Goal: Task Accomplishment & Management: Use online tool/utility

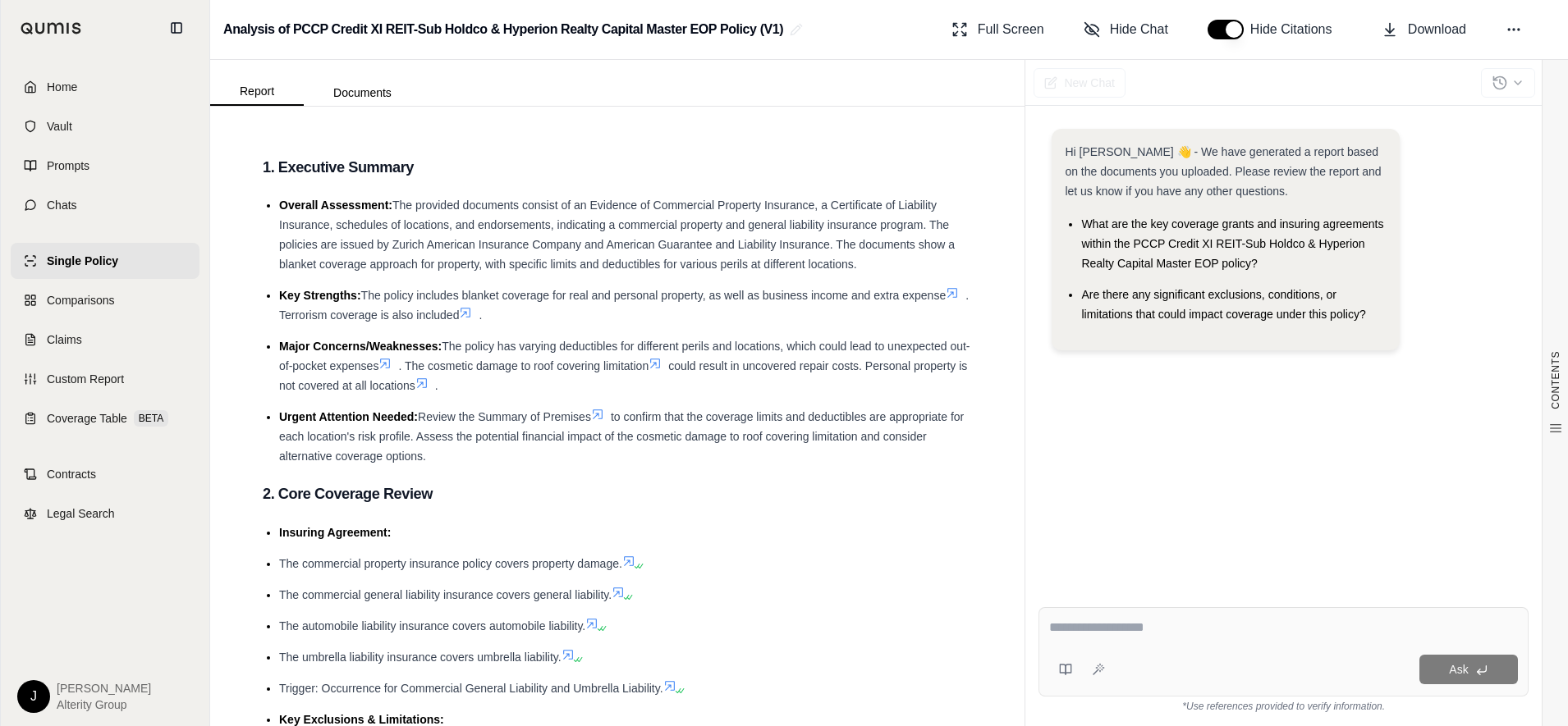
drag, startPoint x: 1154, startPoint y: 616, endPoint x: 1165, endPoint y: 617, distance: 11.0
click at [1156, 617] on div "Ask" at bounding box center [1283, 651] width 490 height 89
type textarea "**********"
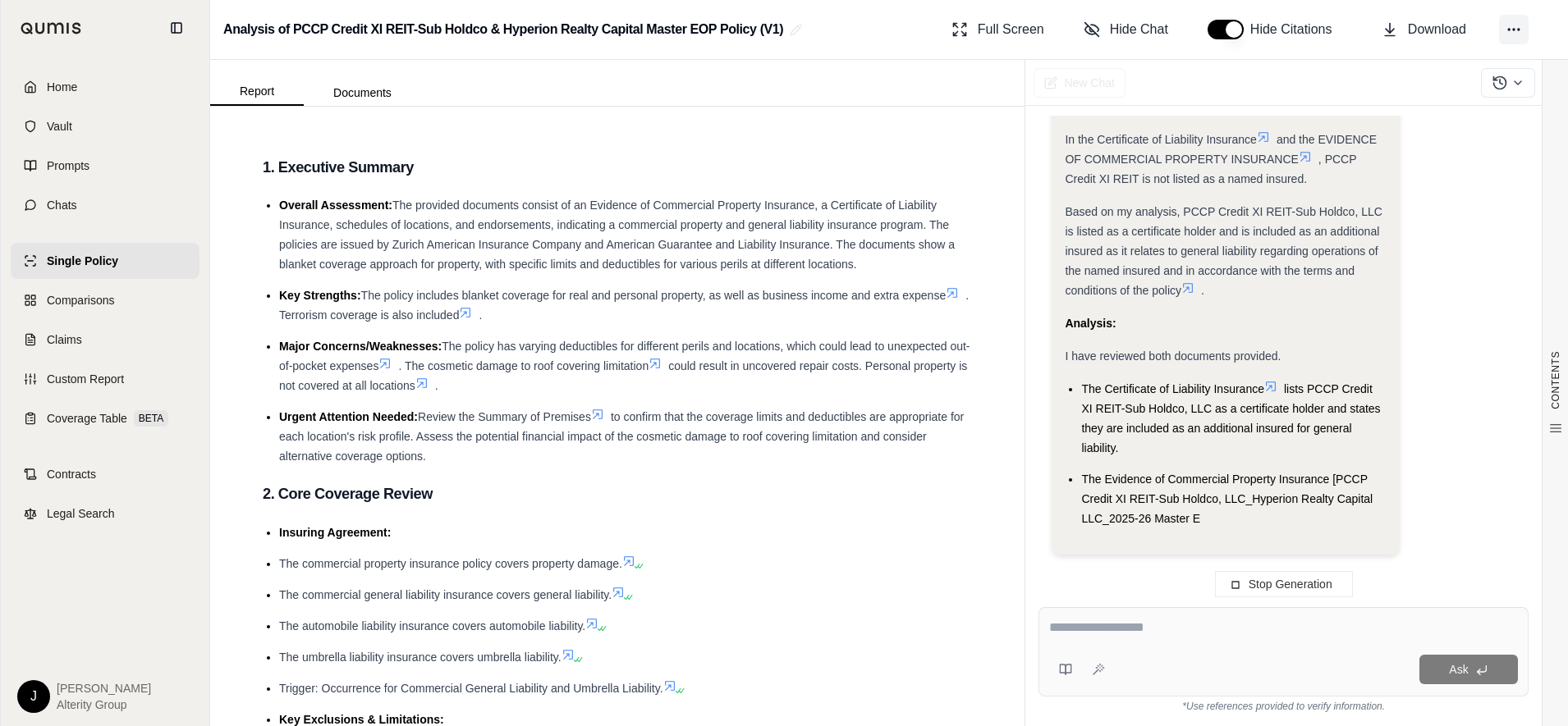
click at [1272, 38] on button at bounding box center [1514, 30] width 30 height 30
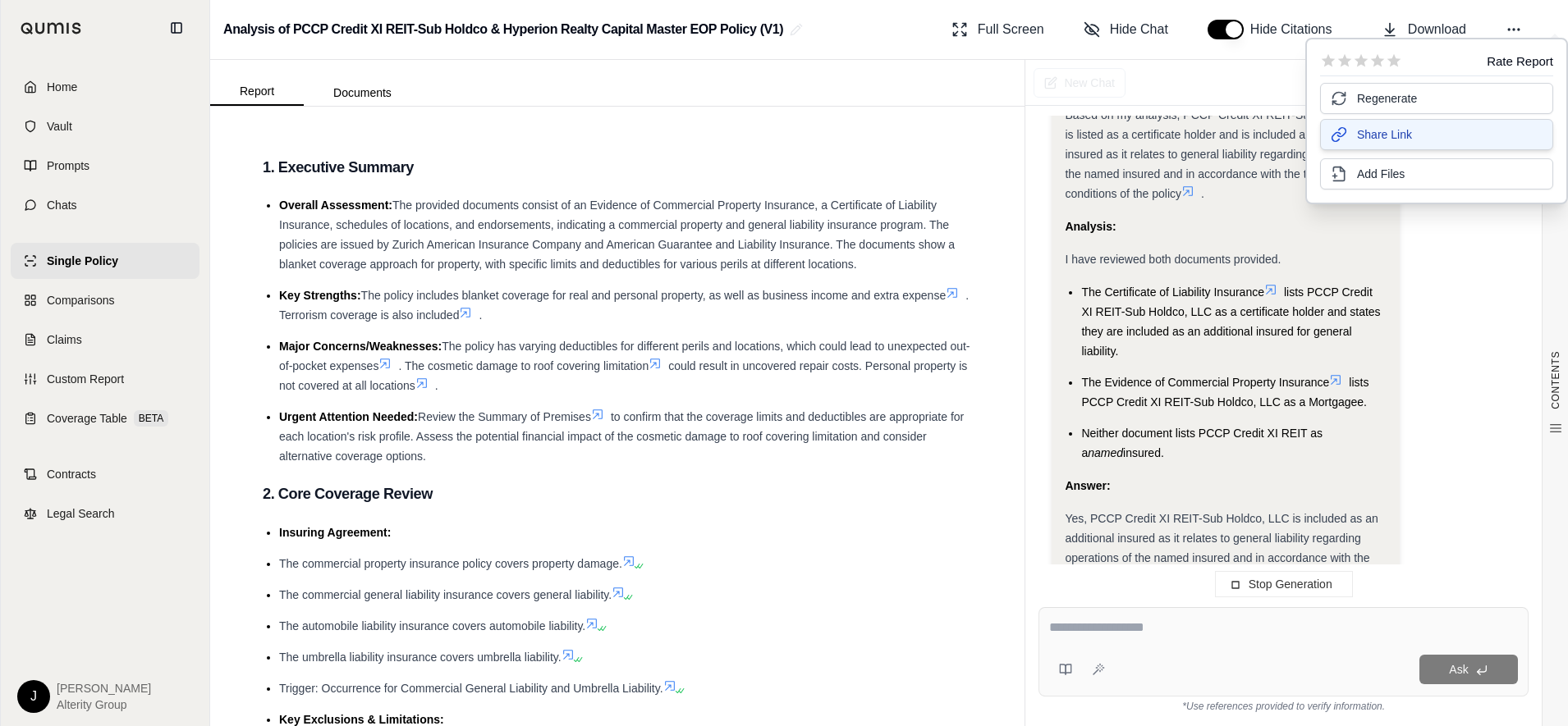
scroll to position [1391, 0]
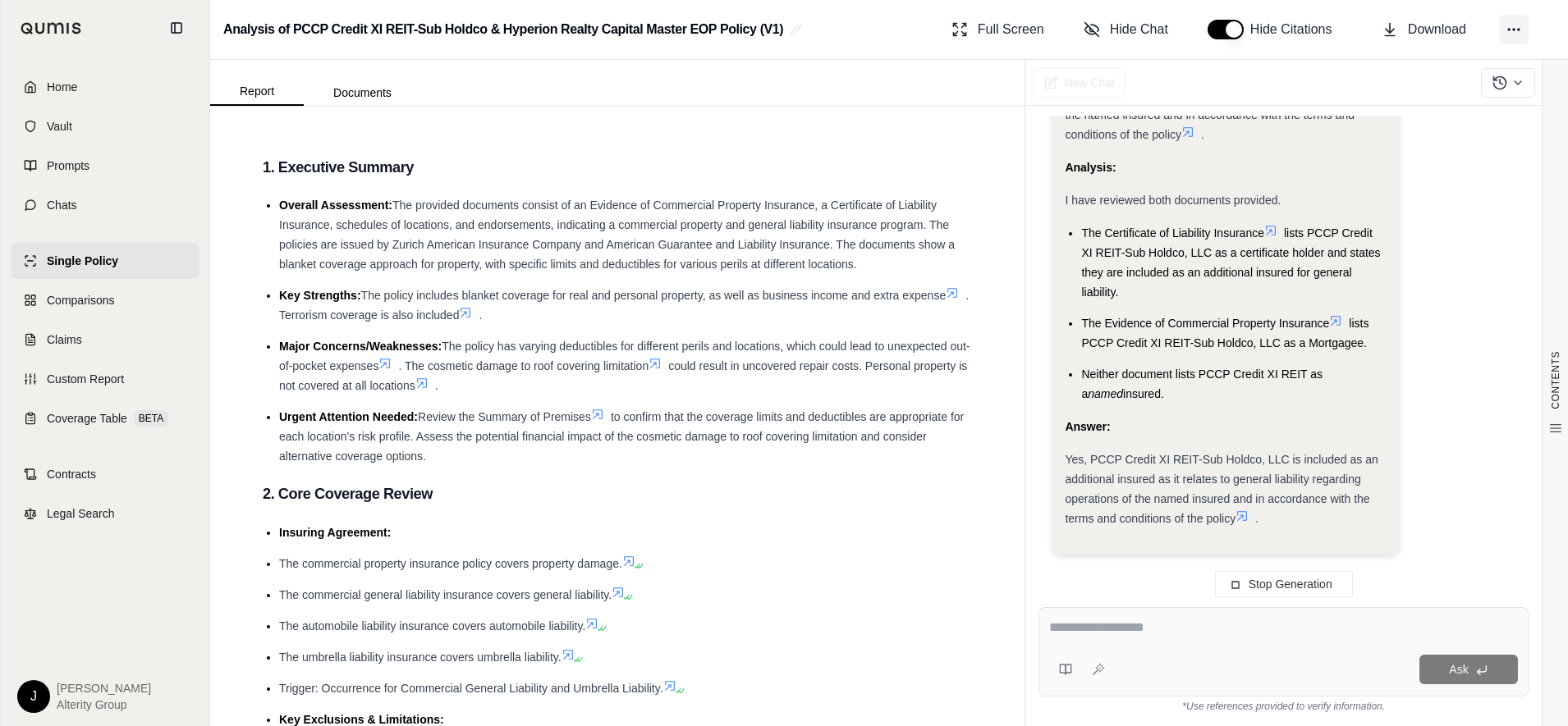
click at [1272, 33] on icon at bounding box center [1513, 30] width 17 height 16
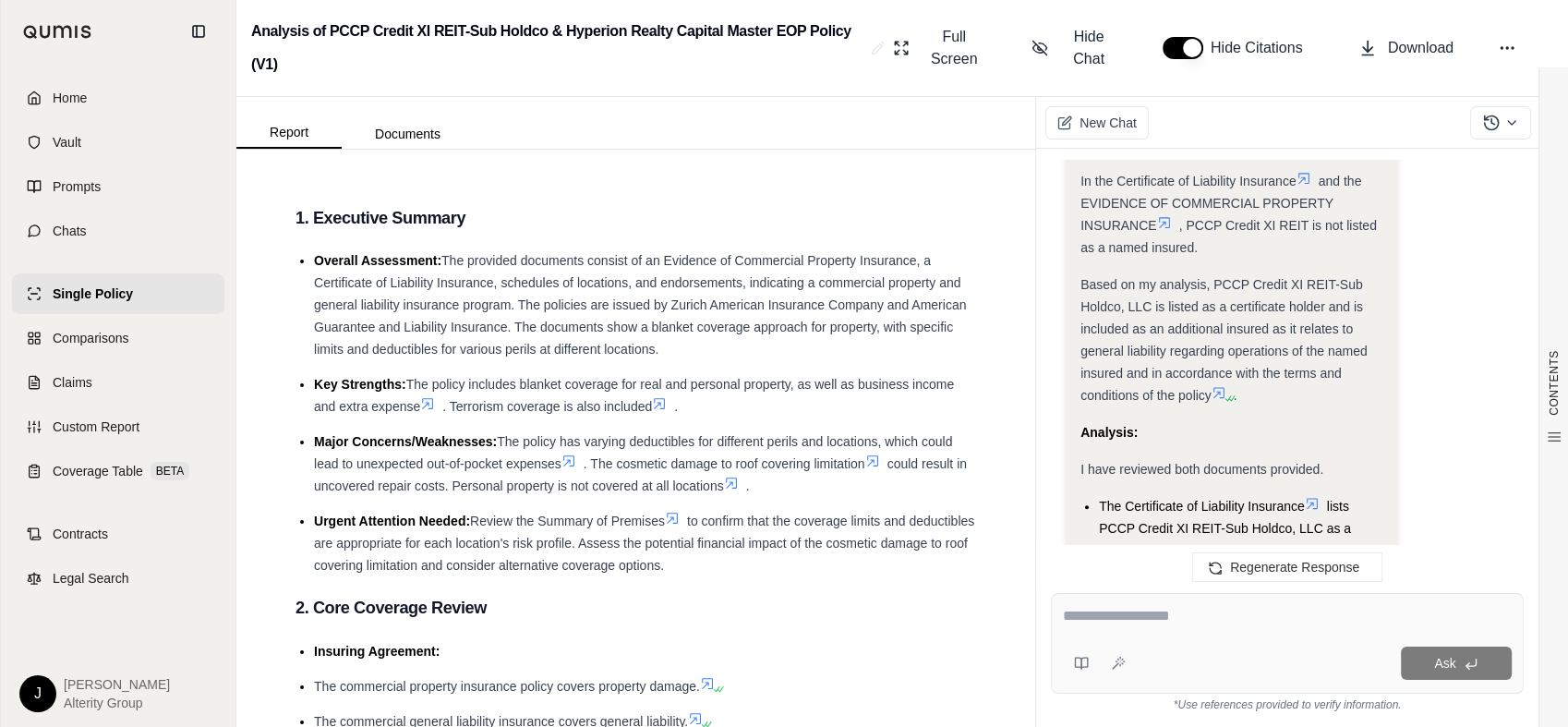
scroll to position [1617, 0]
drag, startPoint x: 1693, startPoint y: 4, endPoint x: 1012, endPoint y: 286, distance: 737.1
click at [1011, 286] on div "CONTENTS Table of Contents 1. Executive Summary 2. Core Coverage Review 3. Fina…" at bounding box center [635, 438] width 798 height 577
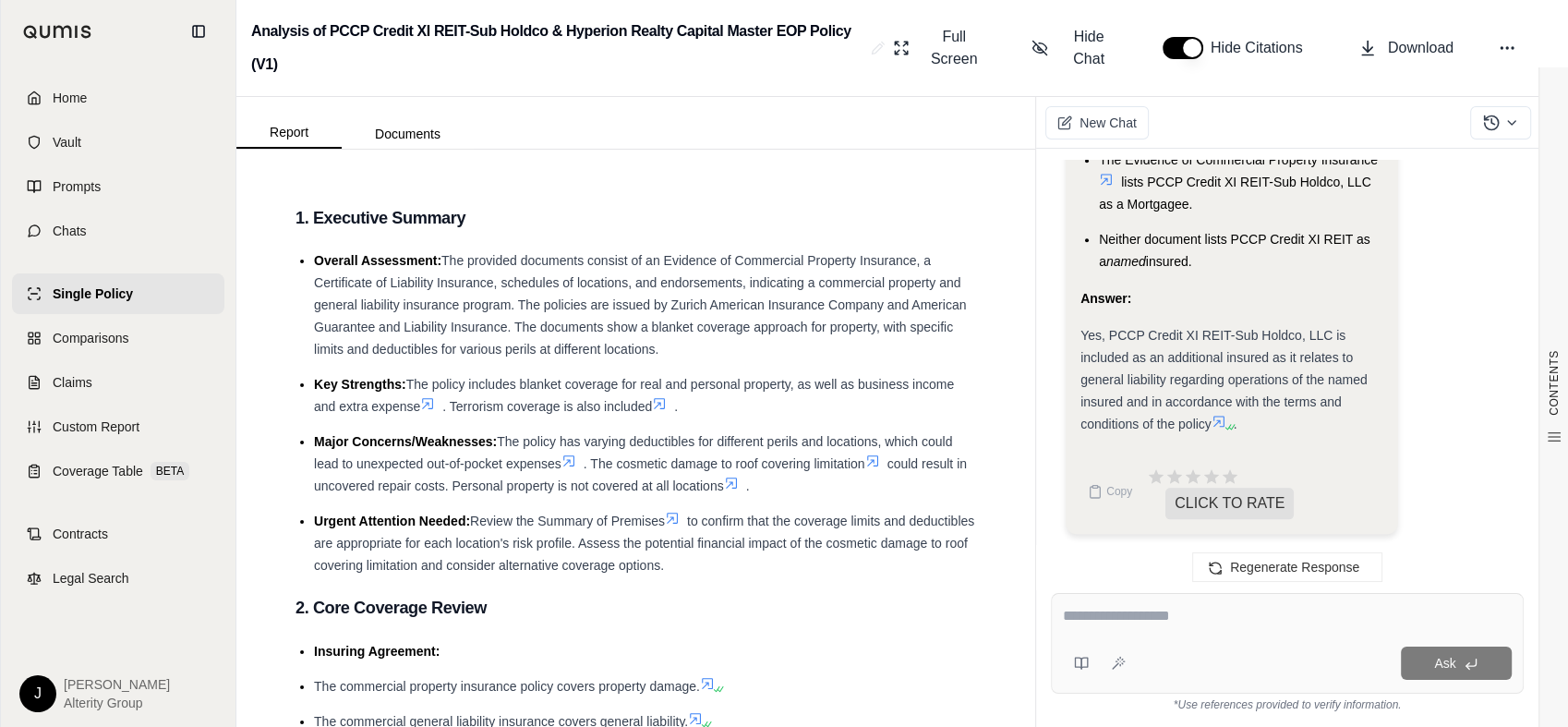
scroll to position [2086, 0]
click at [1299, 629] on div at bounding box center [1287, 619] width 448 height 28
click at [1298, 620] on textarea at bounding box center [1287, 616] width 448 height 22
type textarea "*"
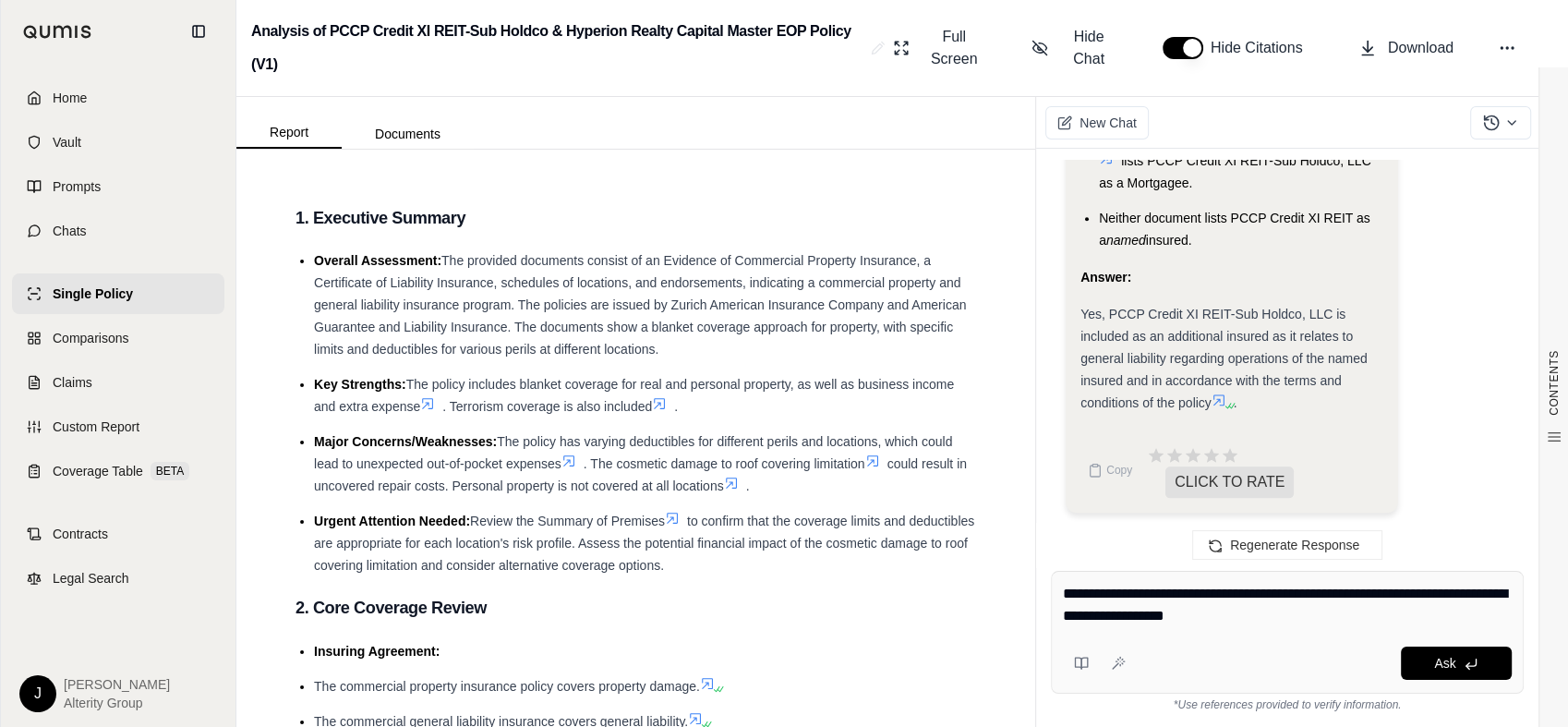
type textarea "**********"
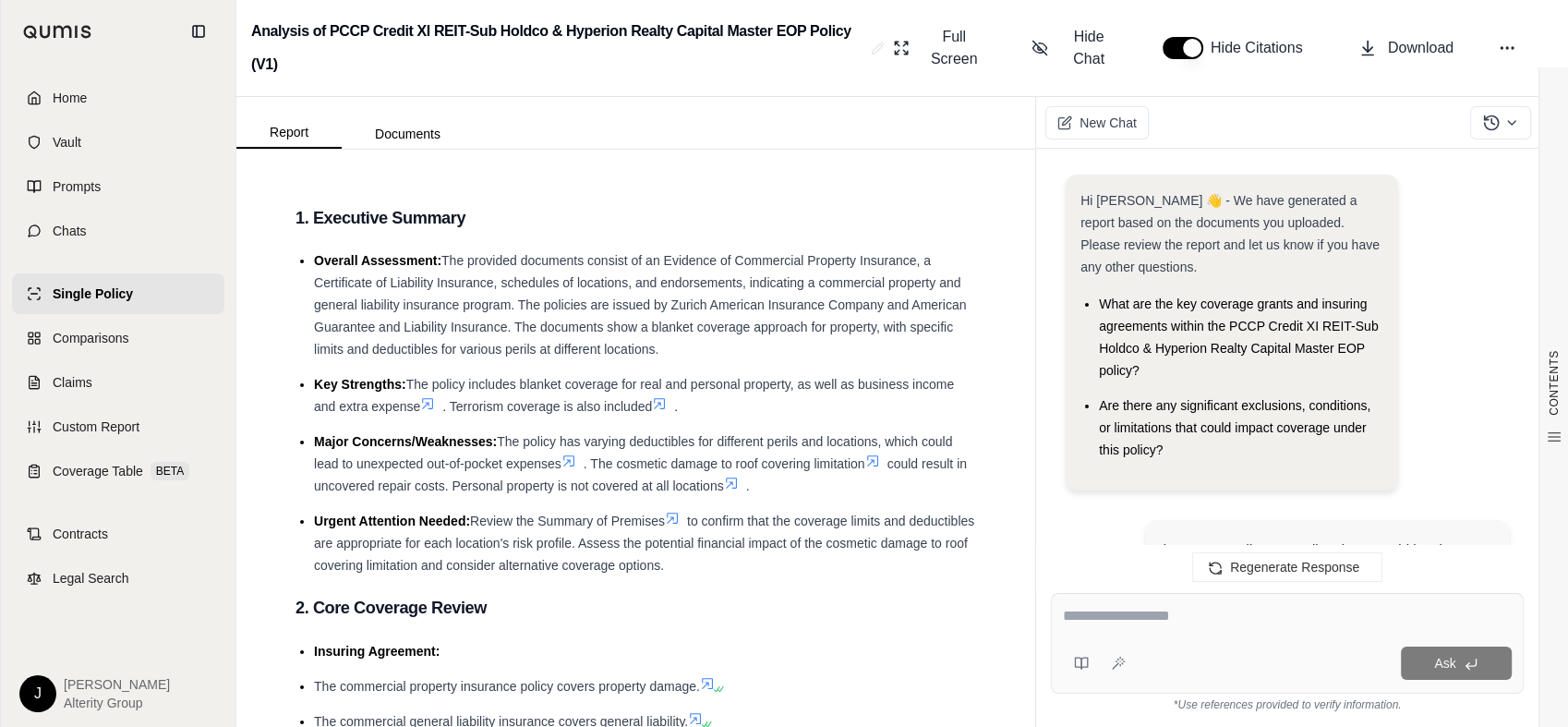
scroll to position [3359, 0]
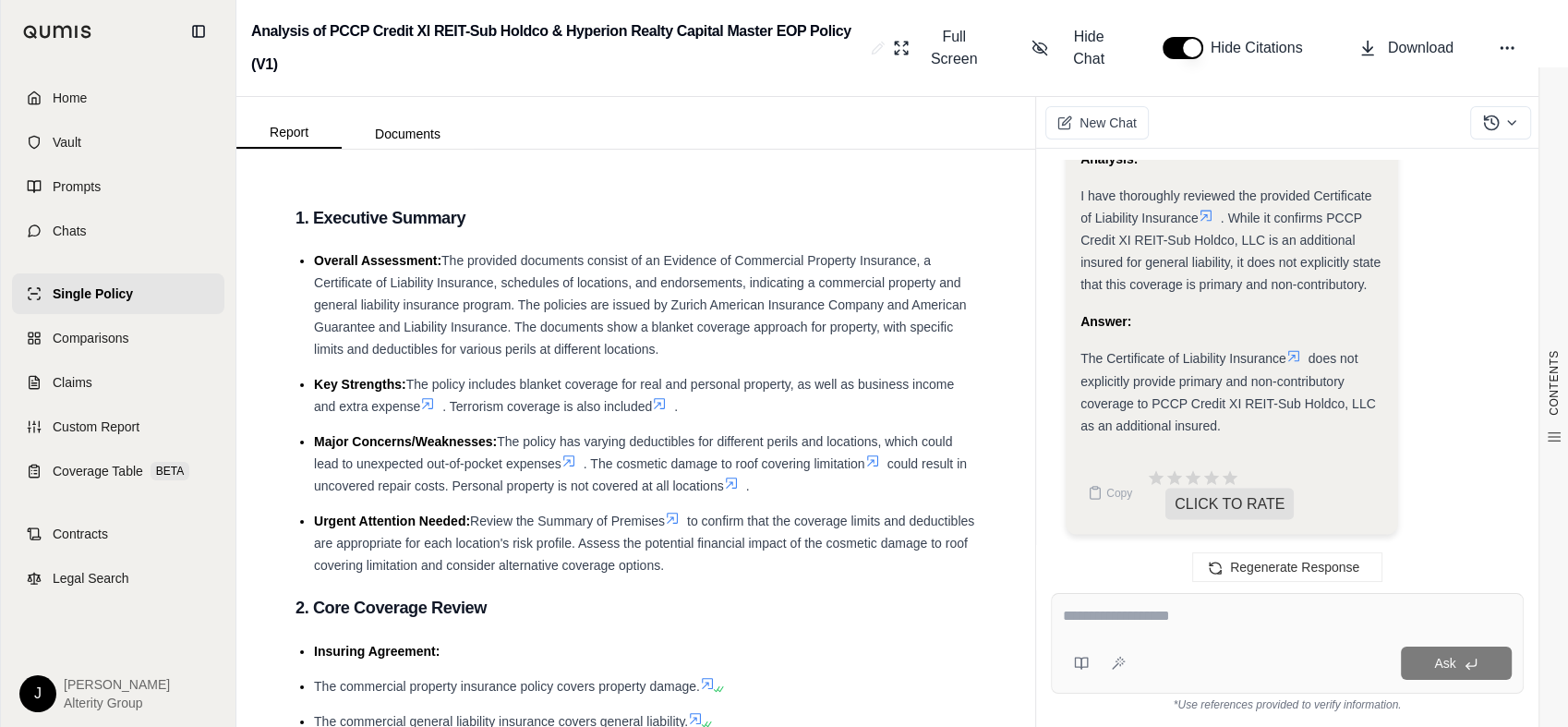
click at [1267, 608] on textarea at bounding box center [1287, 616] width 448 height 22
type textarea "**********"
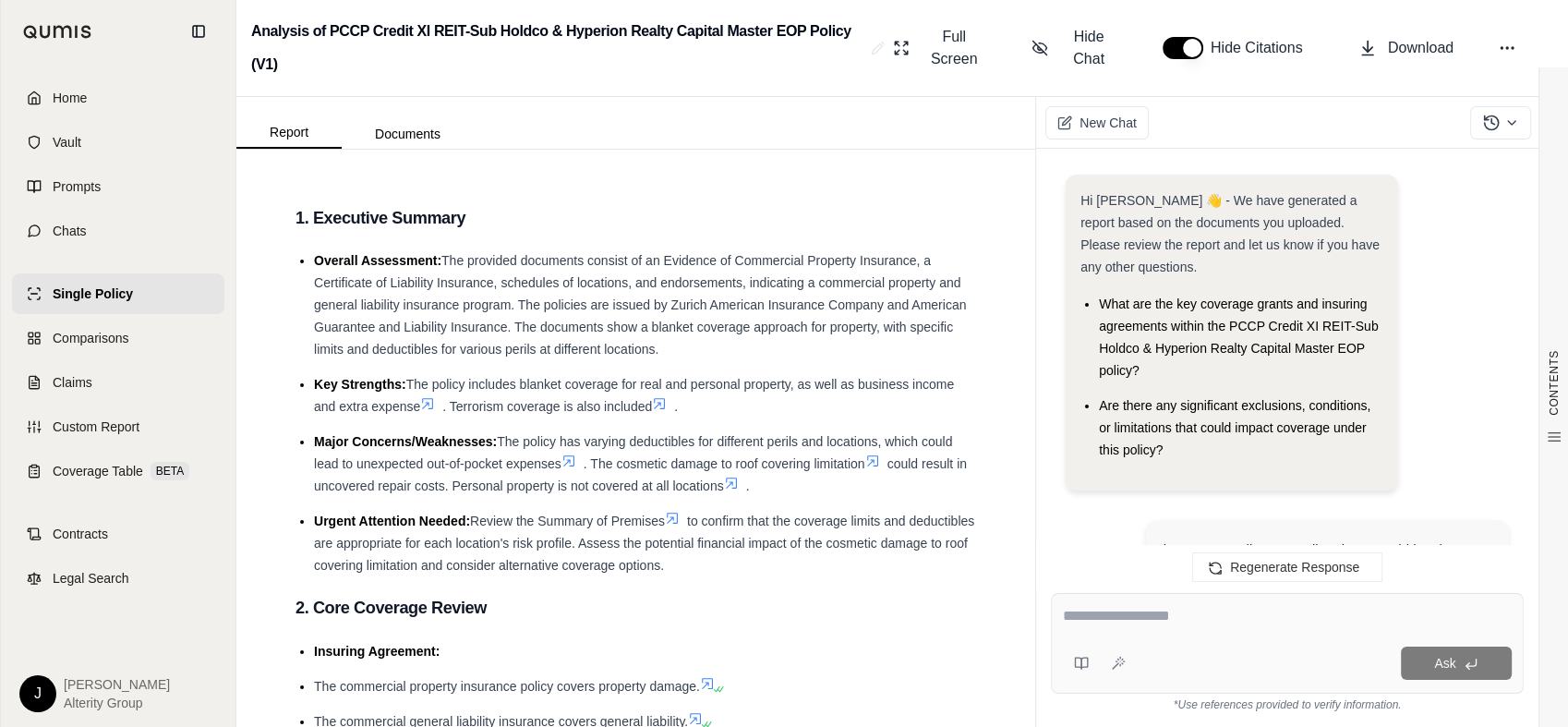
scroll to position [4277, 0]
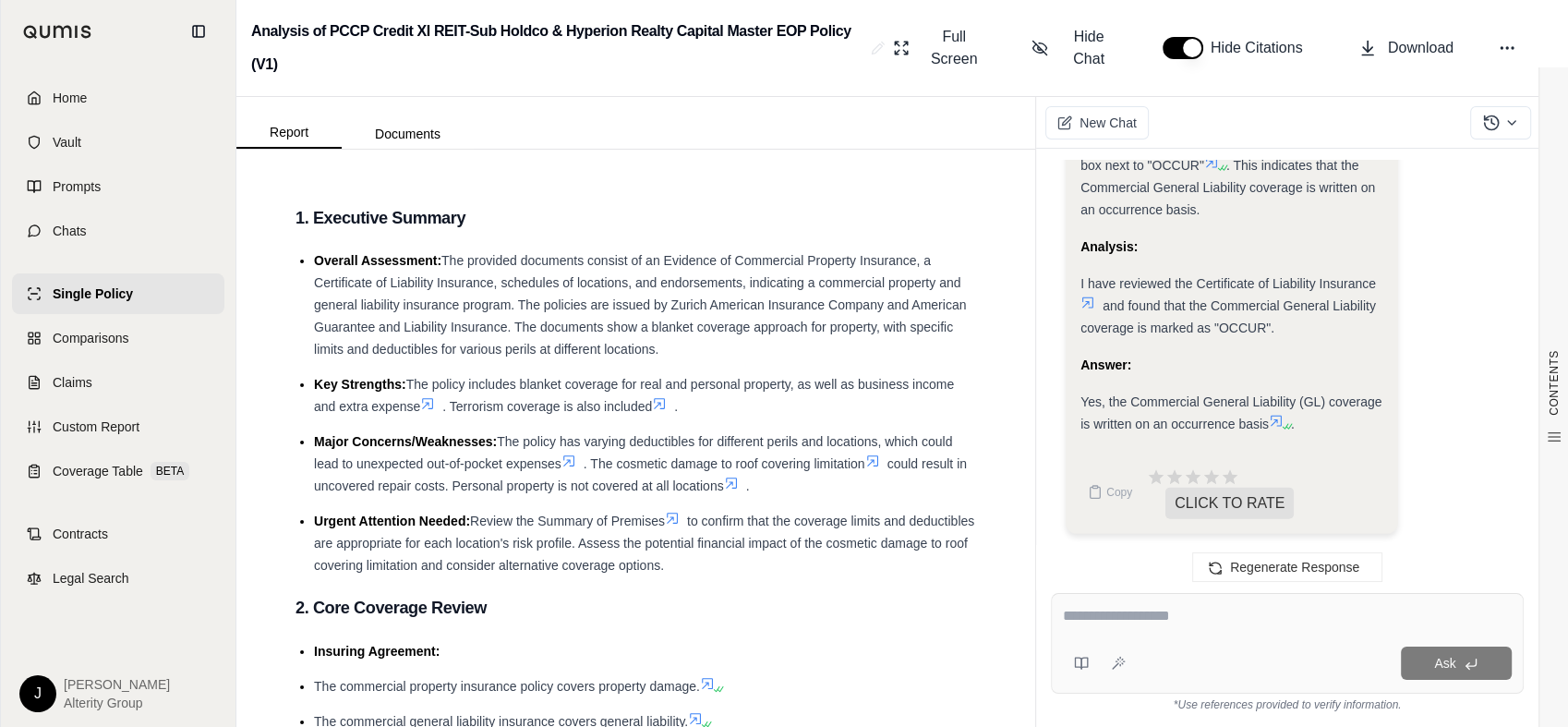
click at [1228, 616] on textarea at bounding box center [1287, 616] width 448 height 22
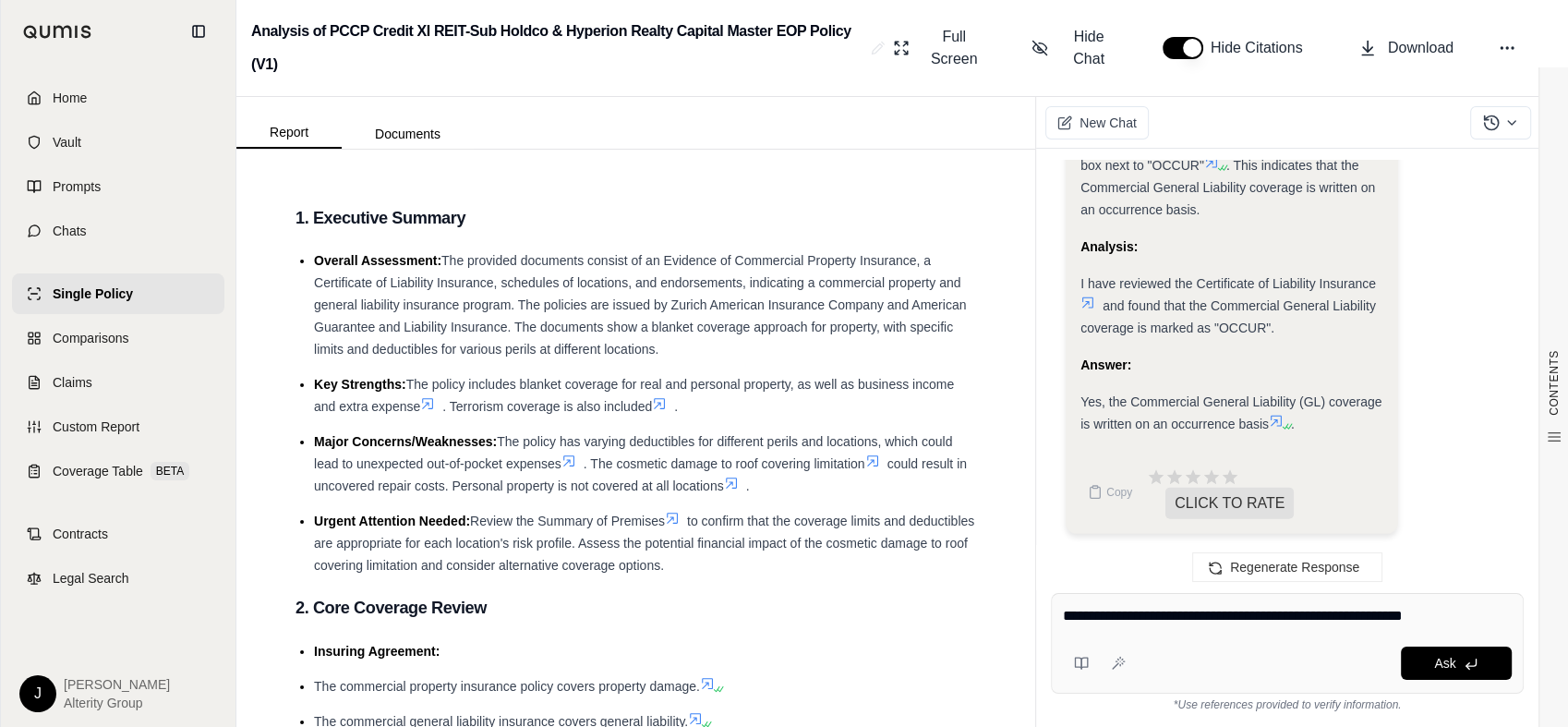
type textarea "**********"
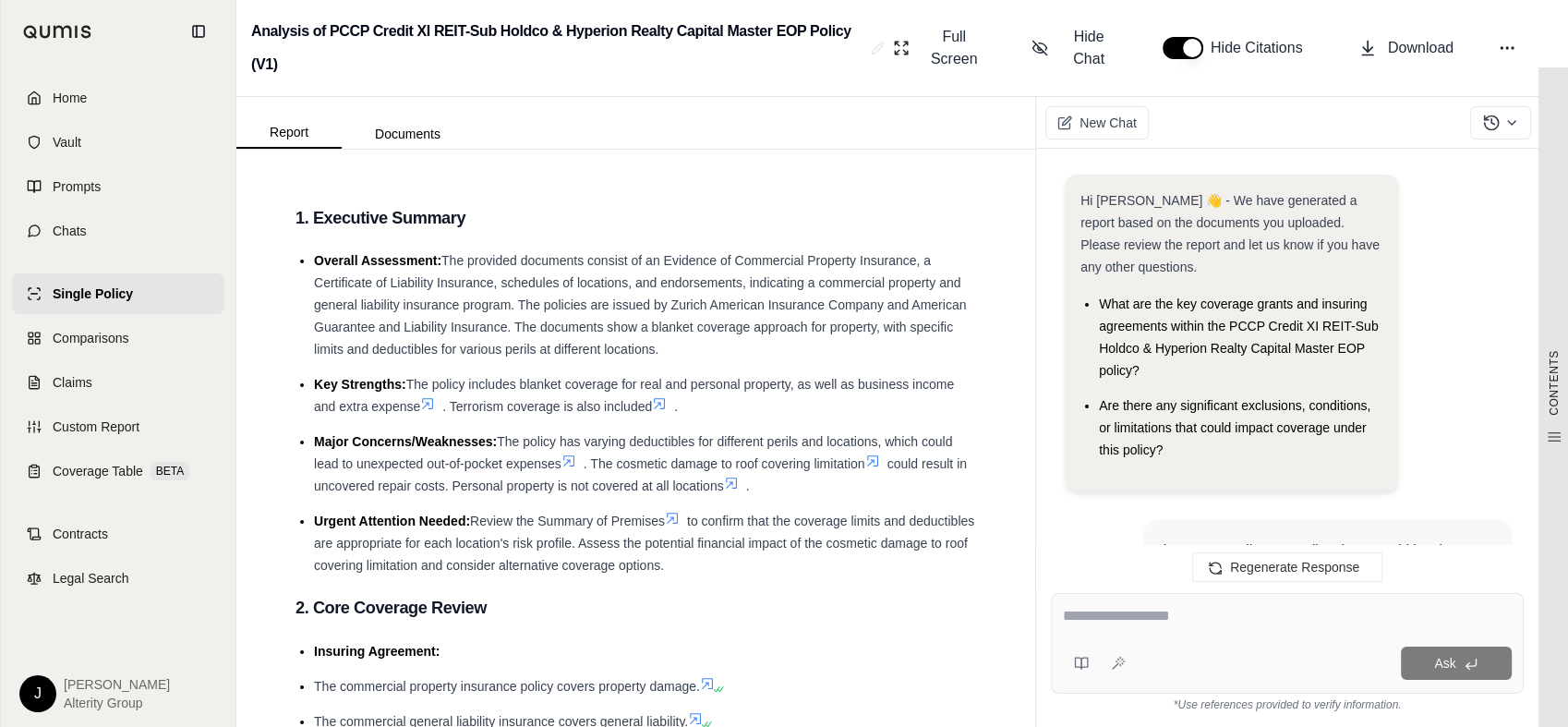
scroll to position [5861, 0]
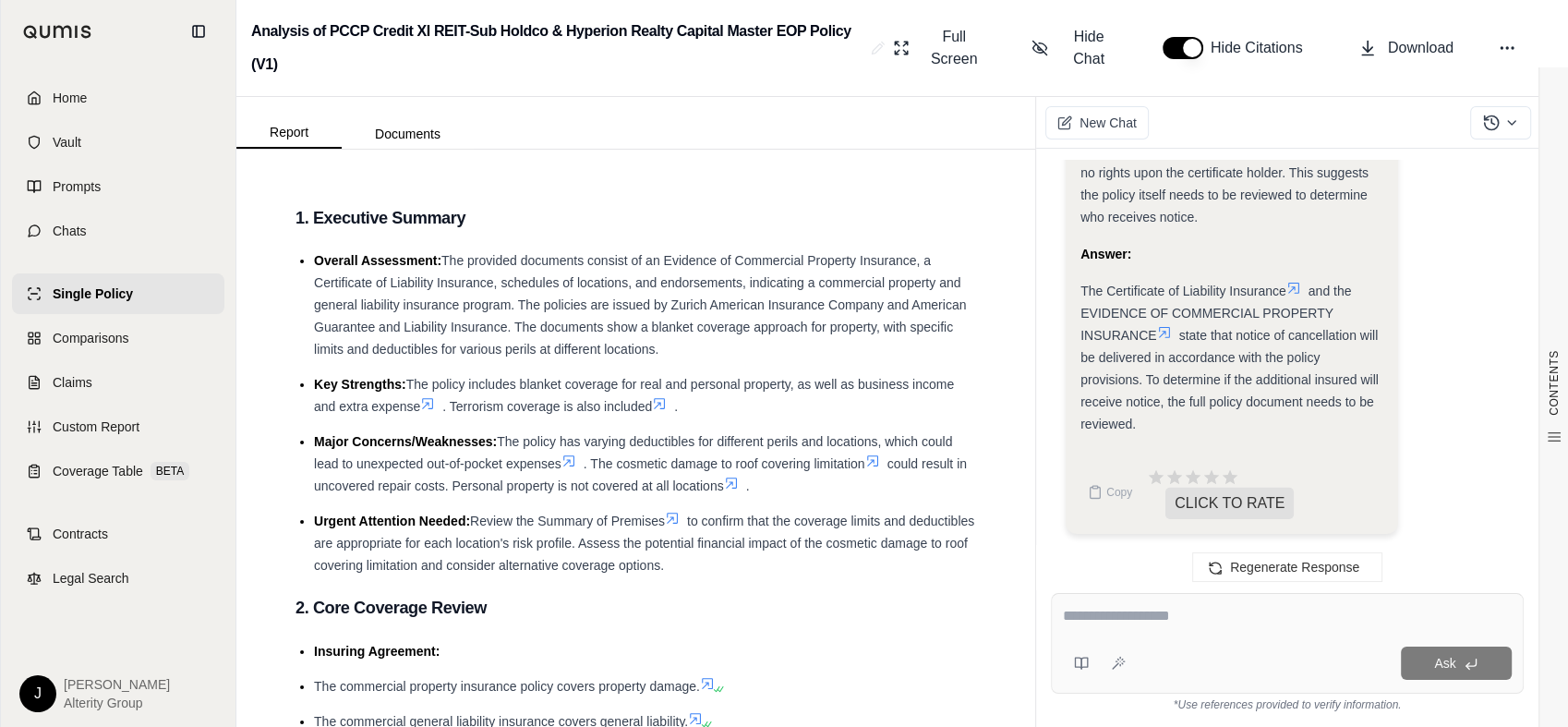
click at [1293, 287] on icon at bounding box center [1293, 287] width 15 height 15
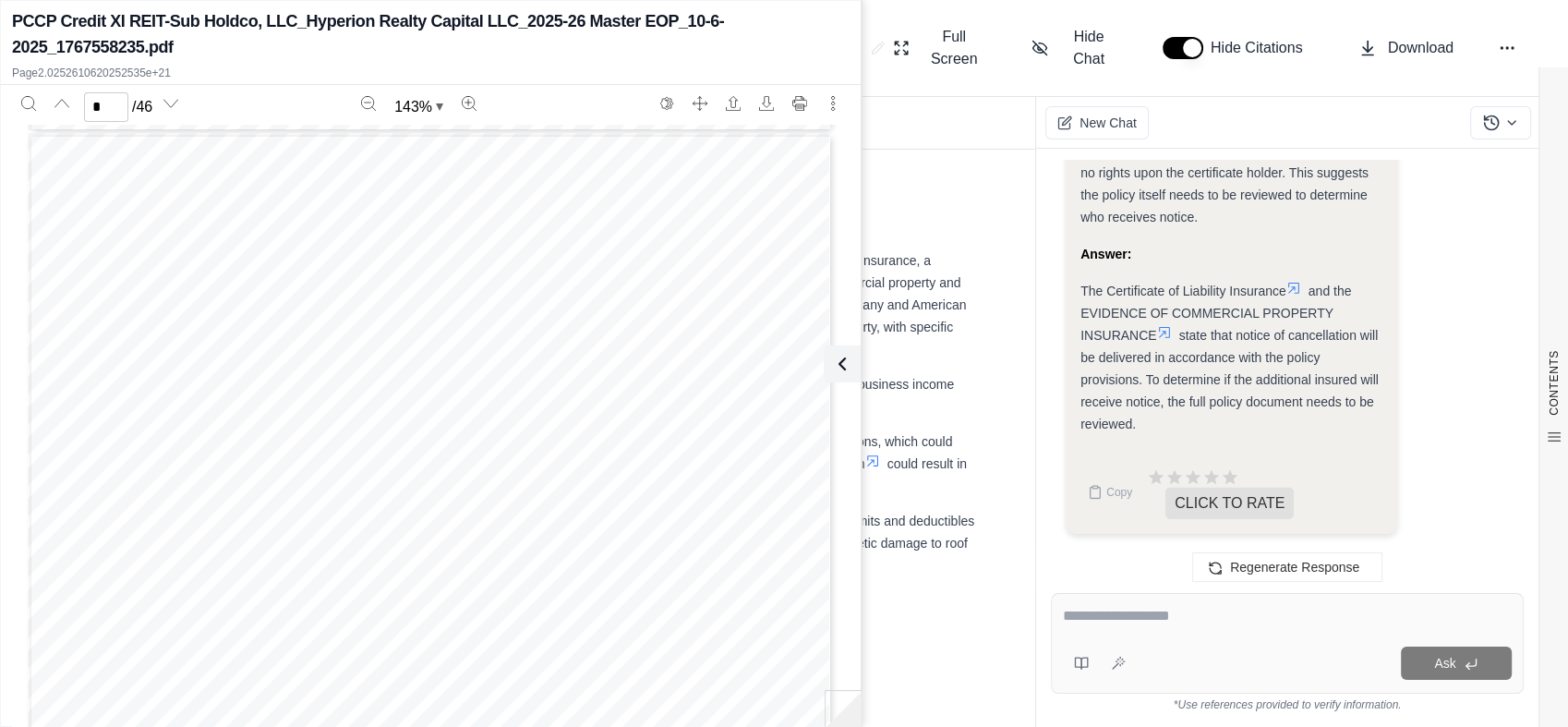
scroll to position [1129, 0]
type input "*"
click at [1165, 335] on icon at bounding box center [1164, 332] width 15 height 15
drag, startPoint x: 1208, startPoint y: 364, endPoint x: 1248, endPoint y: 327, distance: 54.5
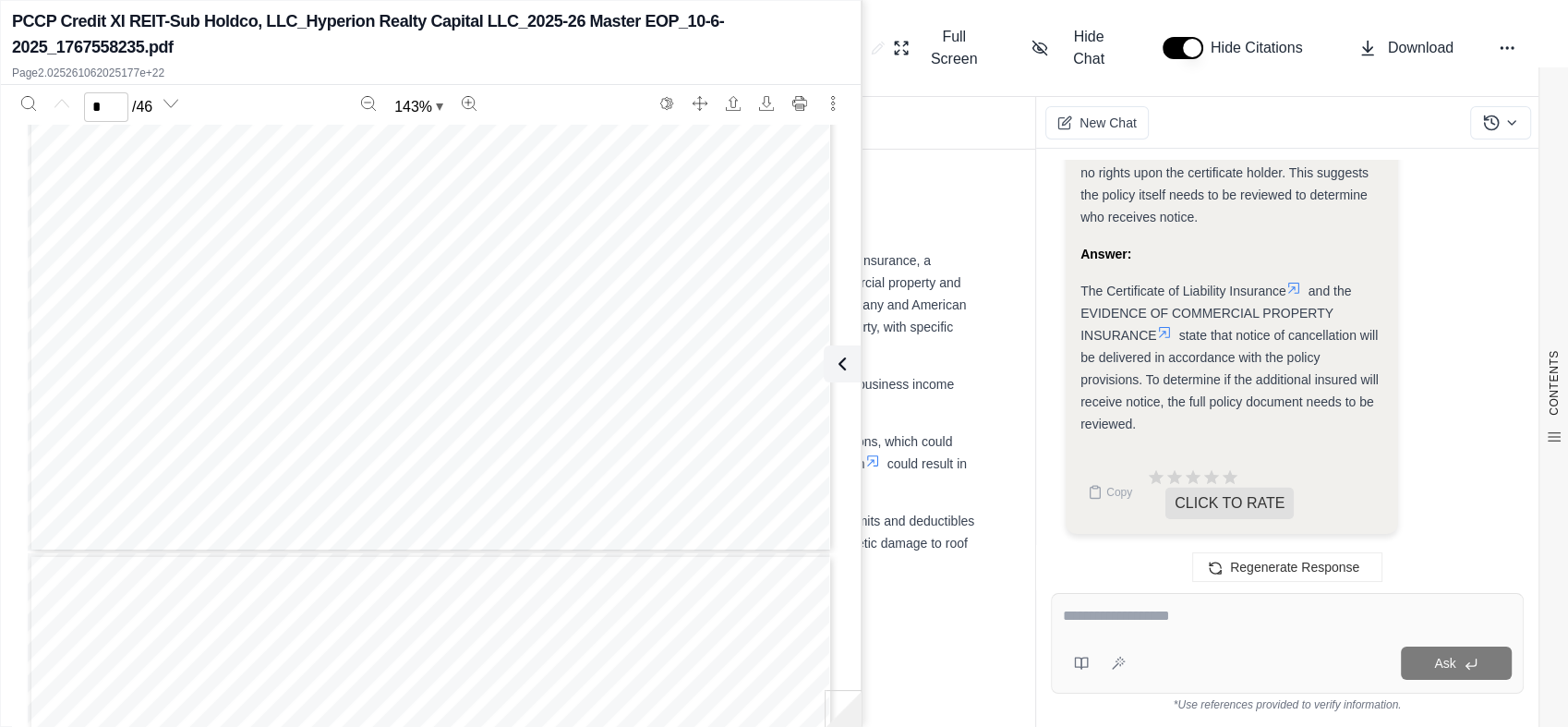
click at [1211, 363] on div "The Certificate of Liability Insurance and the EVIDENCE OF COMMERCIAL PROPERTY …" at bounding box center [1232, 357] width 303 height 155
click at [1294, 287] on icon at bounding box center [1293, 287] width 15 height 15
click at [849, 359] on button at bounding box center [838, 364] width 37 height 37
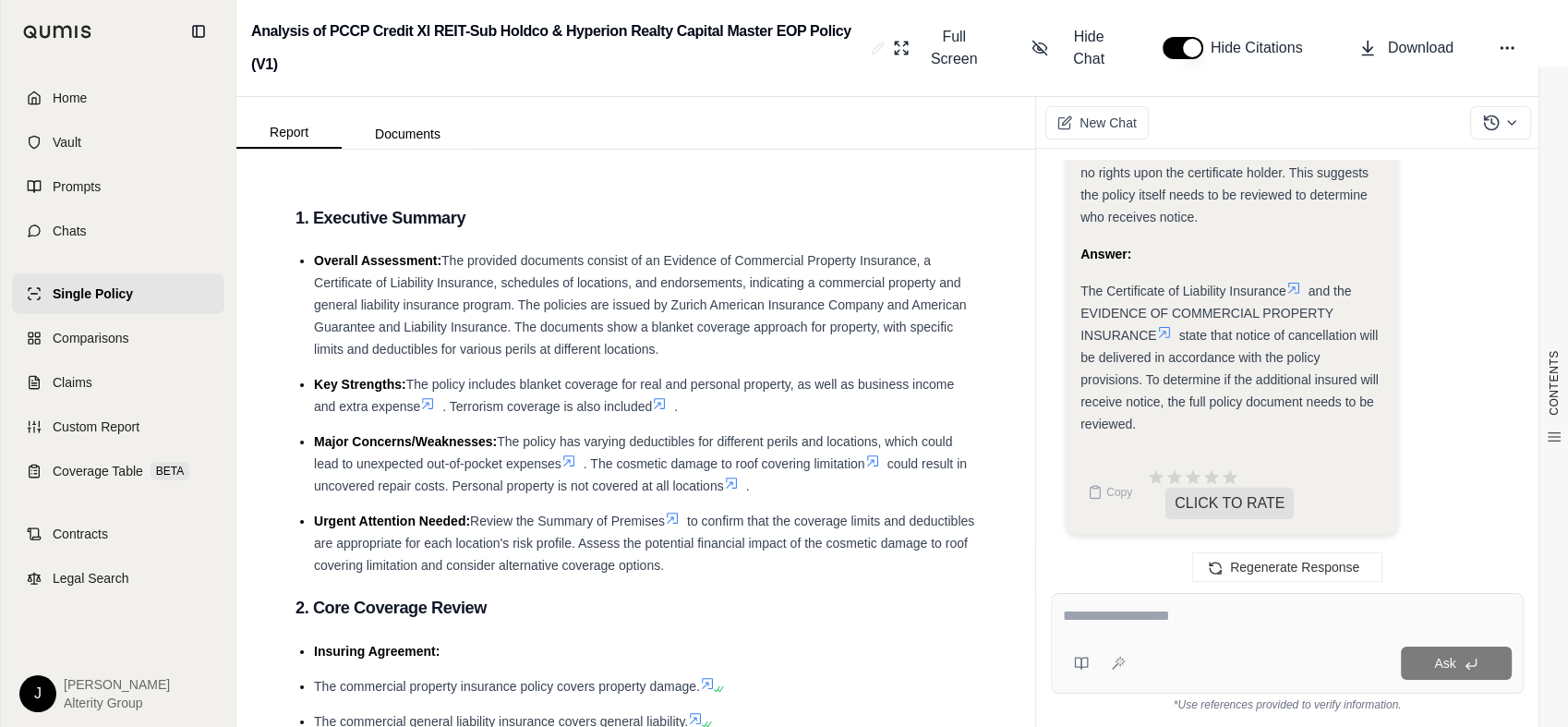
click at [1299, 293] on icon at bounding box center [1293, 287] width 11 height 11
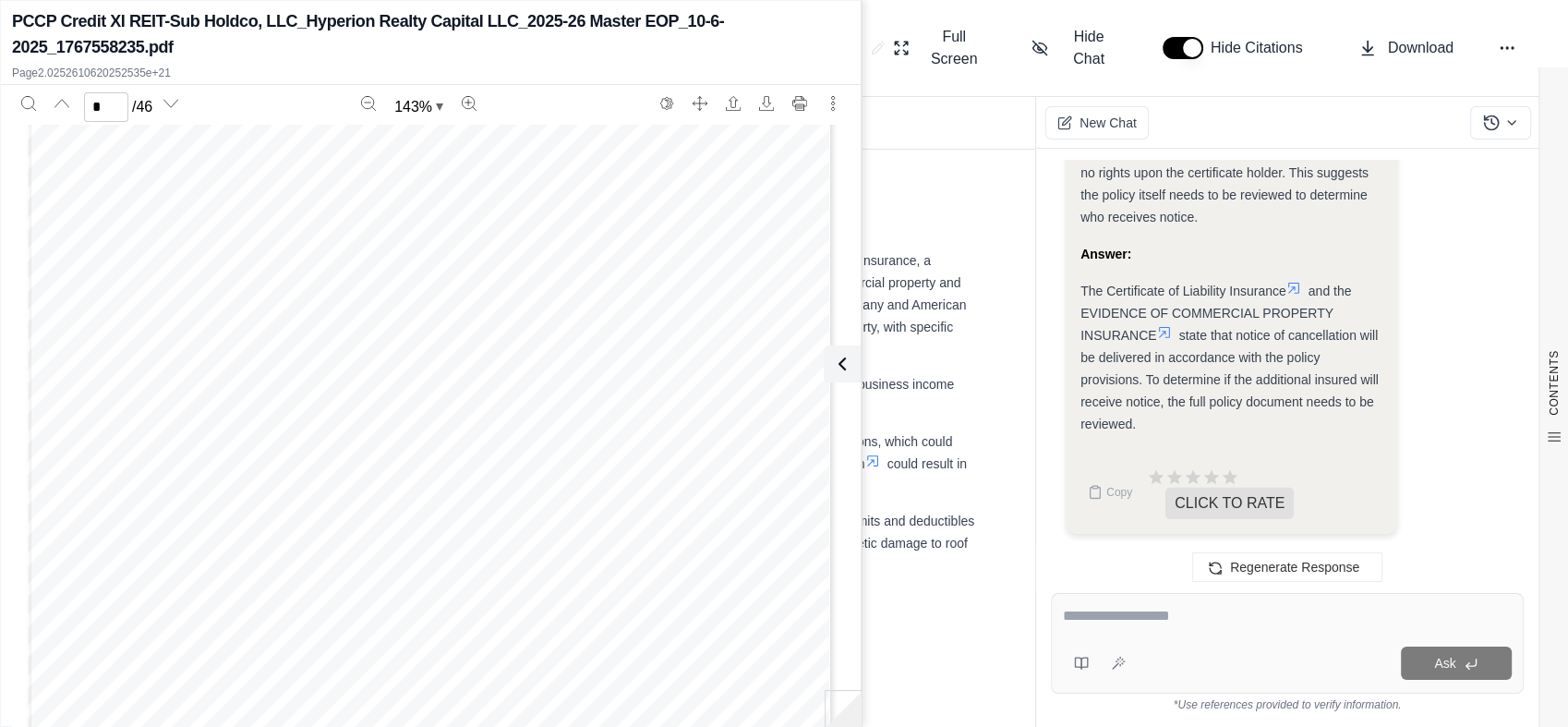
scroll to position [1129, 0]
type input "*"
click at [1244, 625] on textarea at bounding box center [1287, 616] width 448 height 22
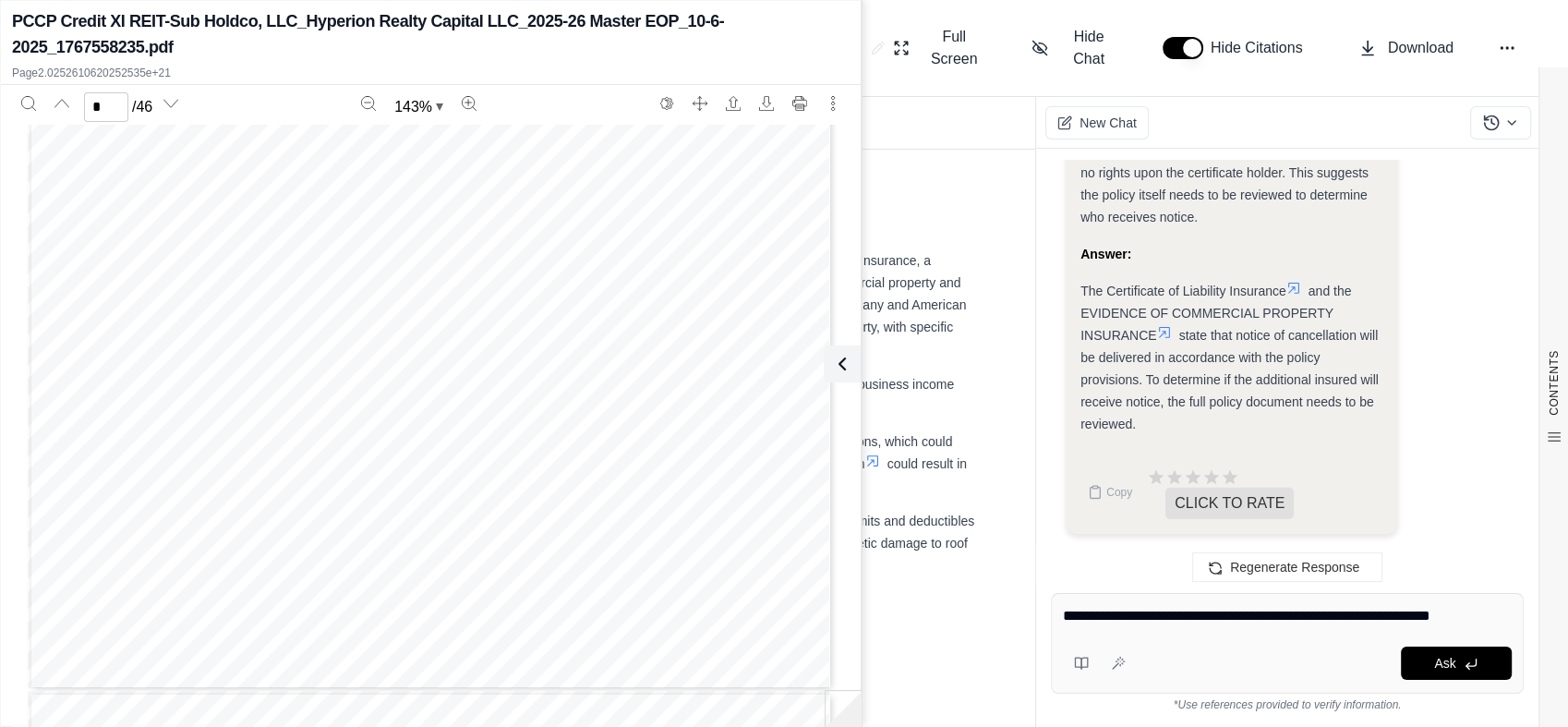
type textarea "**********"
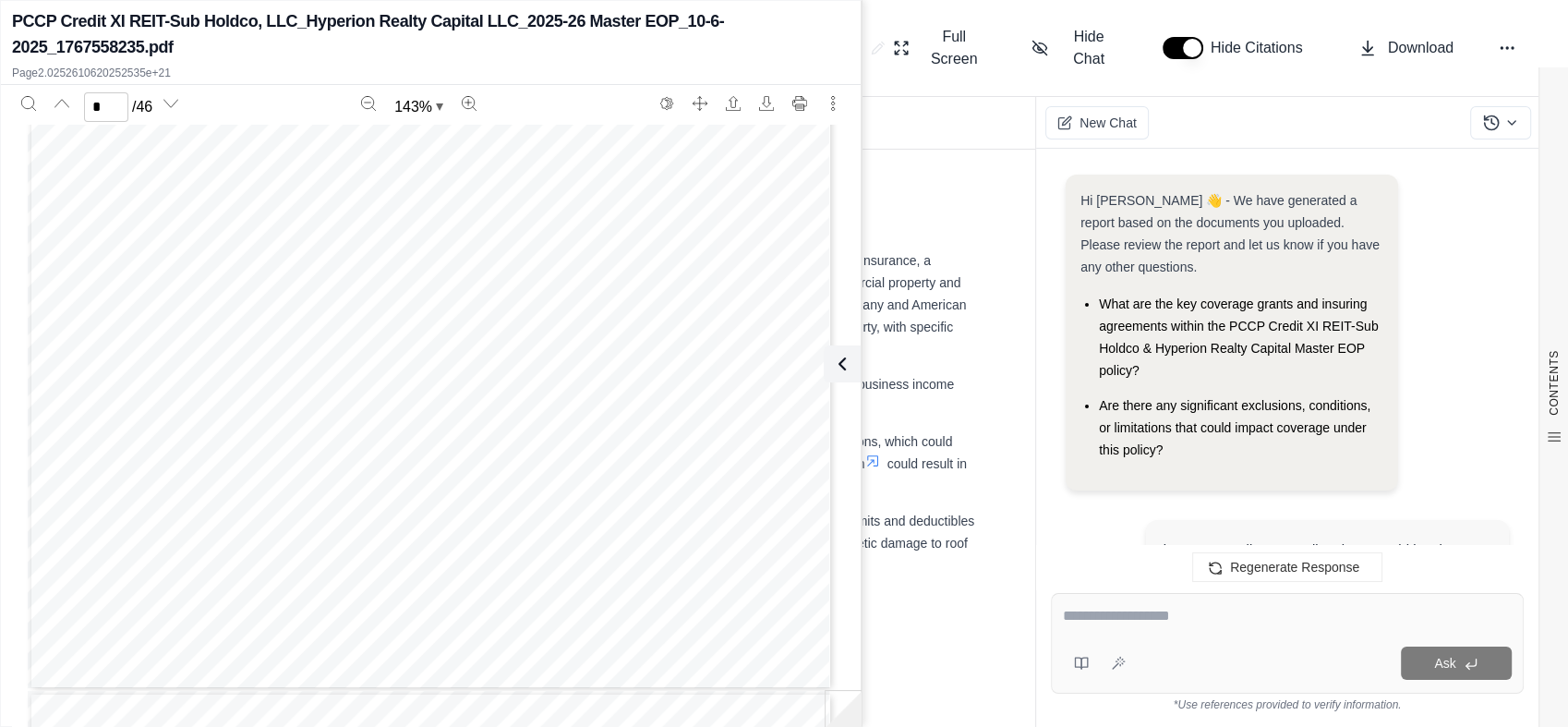
scroll to position [8429, 0]
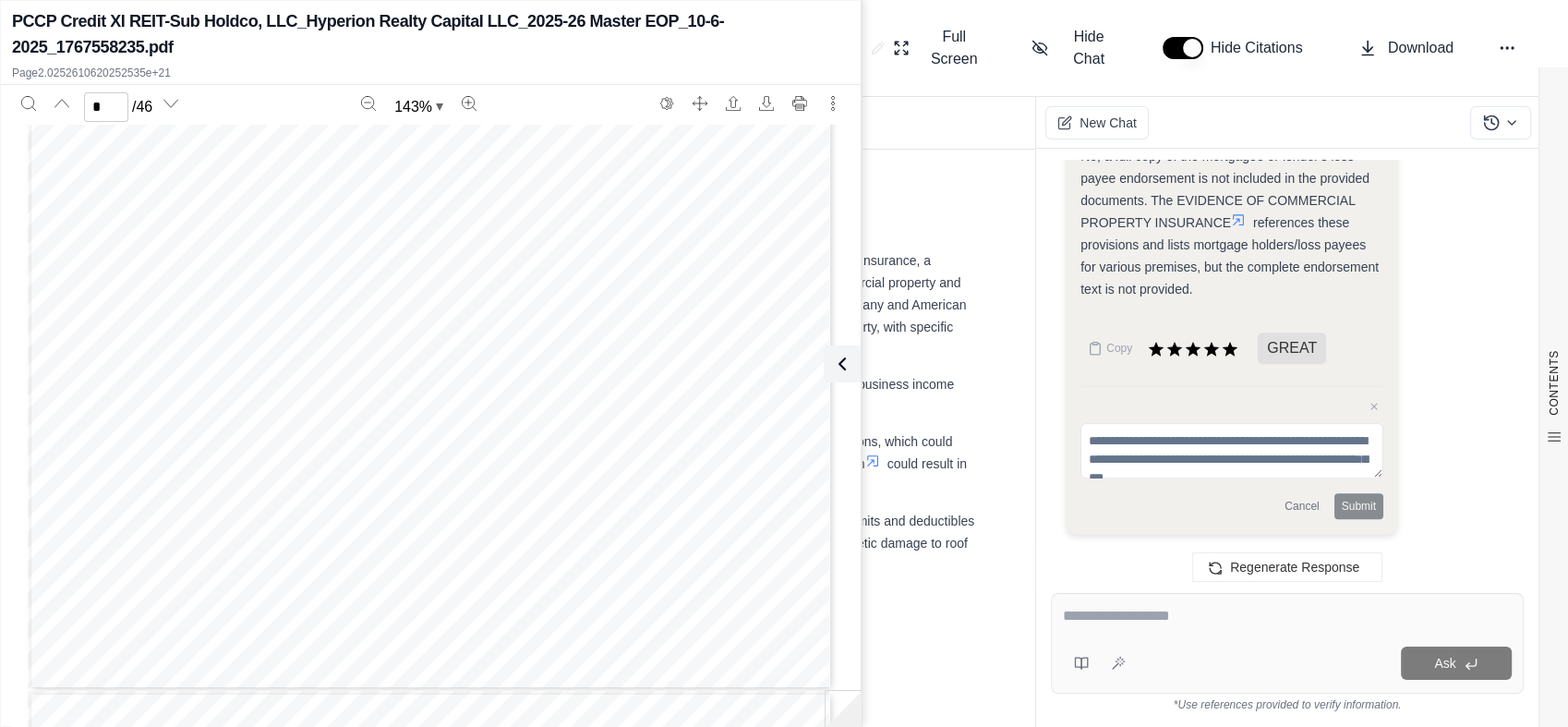
click at [1215, 617] on textarea at bounding box center [1287, 616] width 448 height 22
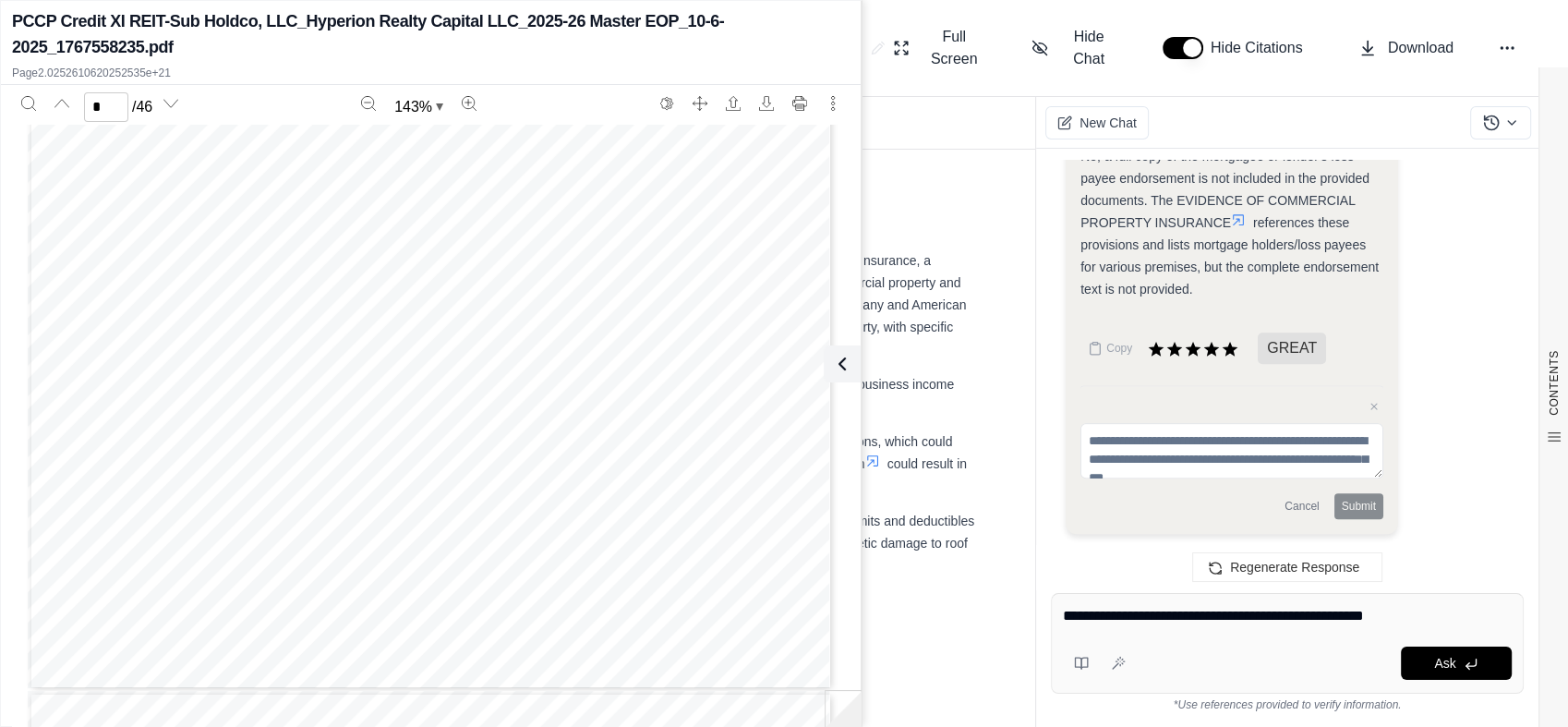
type textarea "**********"
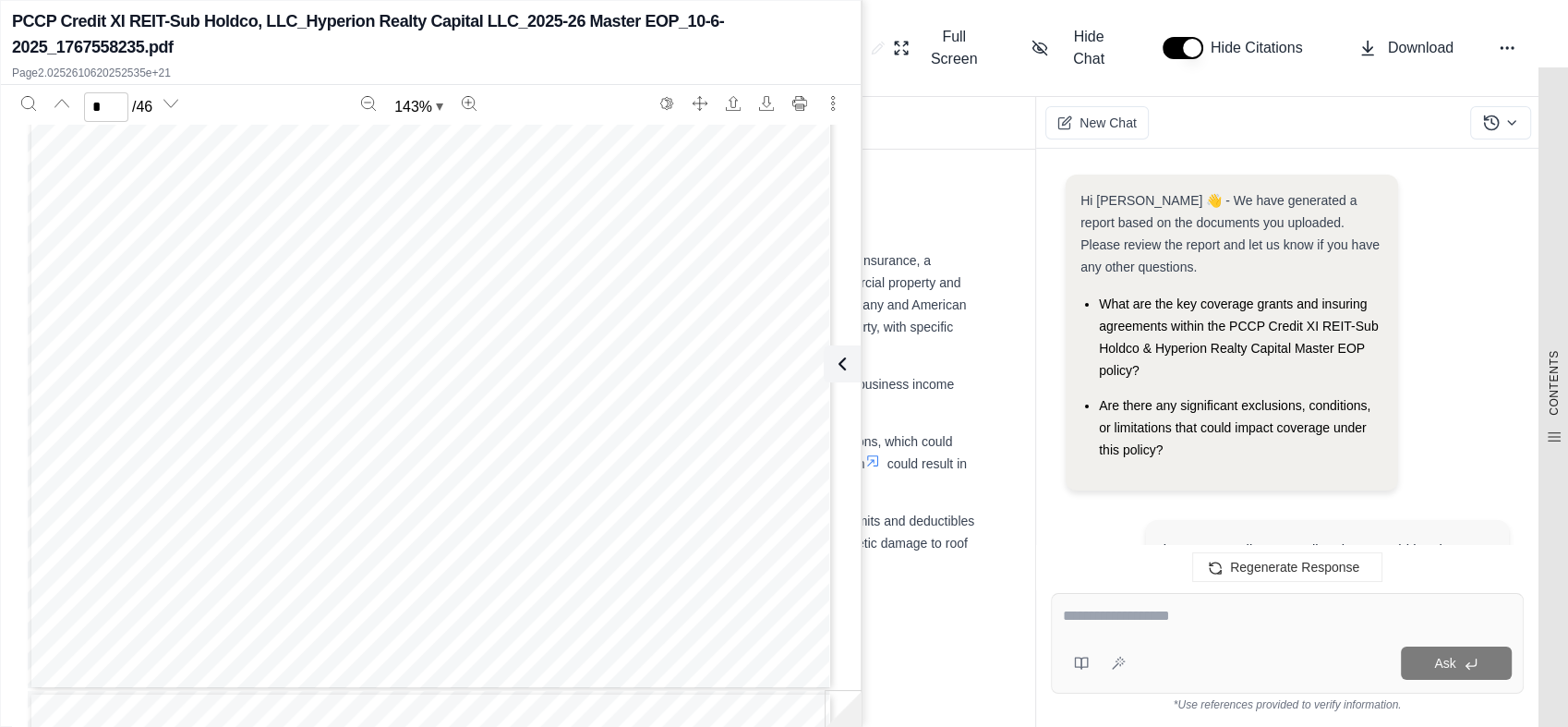
scroll to position [9852, 0]
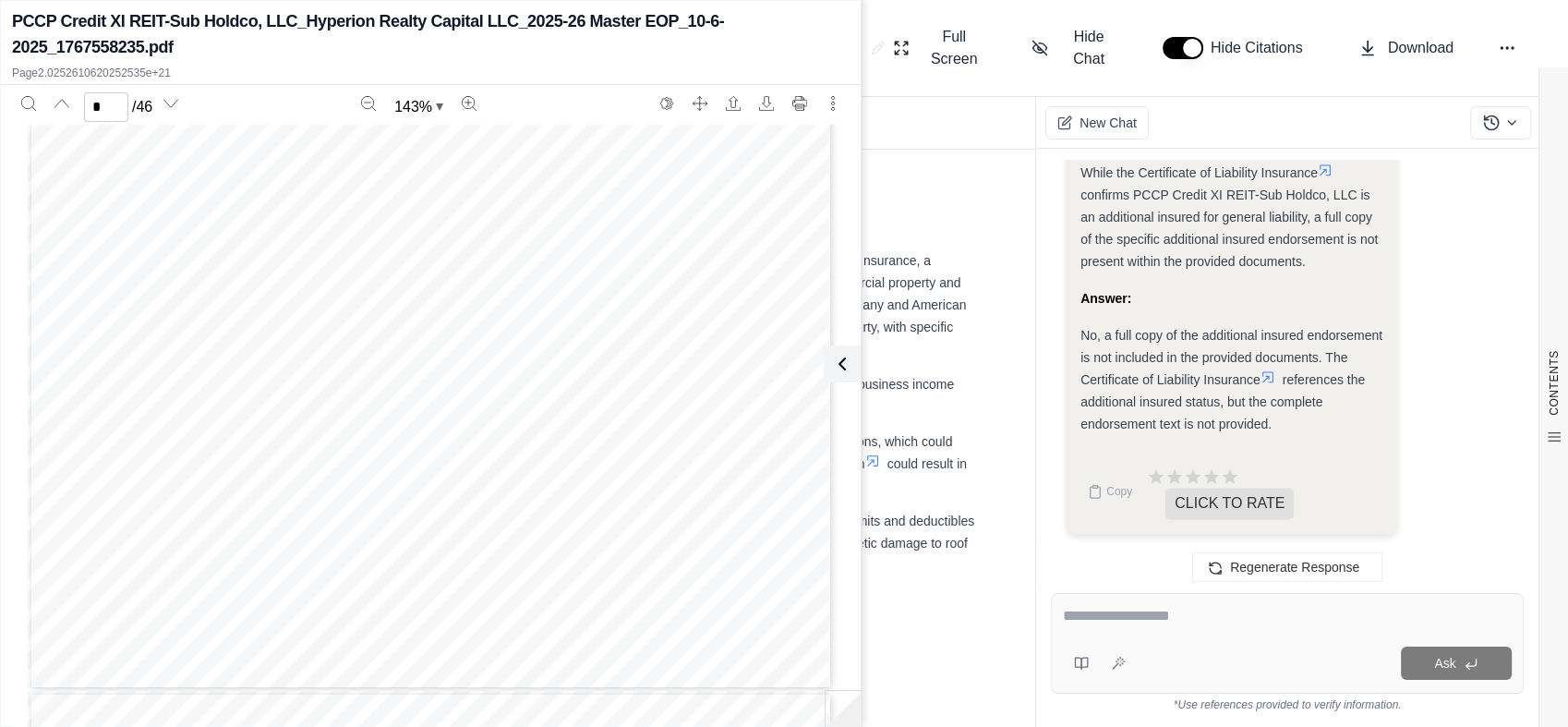
click at [1175, 627] on div at bounding box center [1287, 619] width 448 height 28
click at [1112, 633] on div "Ask" at bounding box center [1287, 643] width 473 height 101
type textarea "**********"
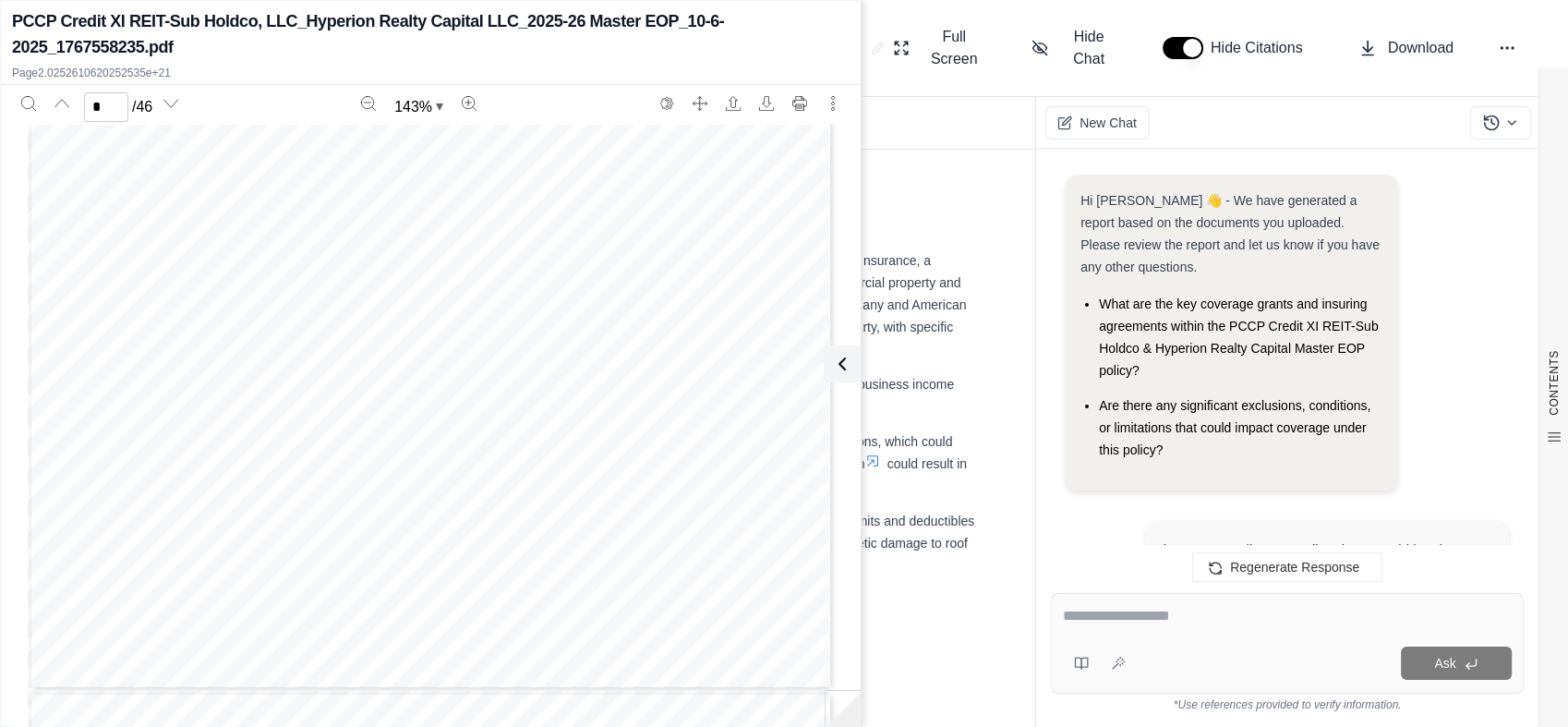
scroll to position [12196, 0]
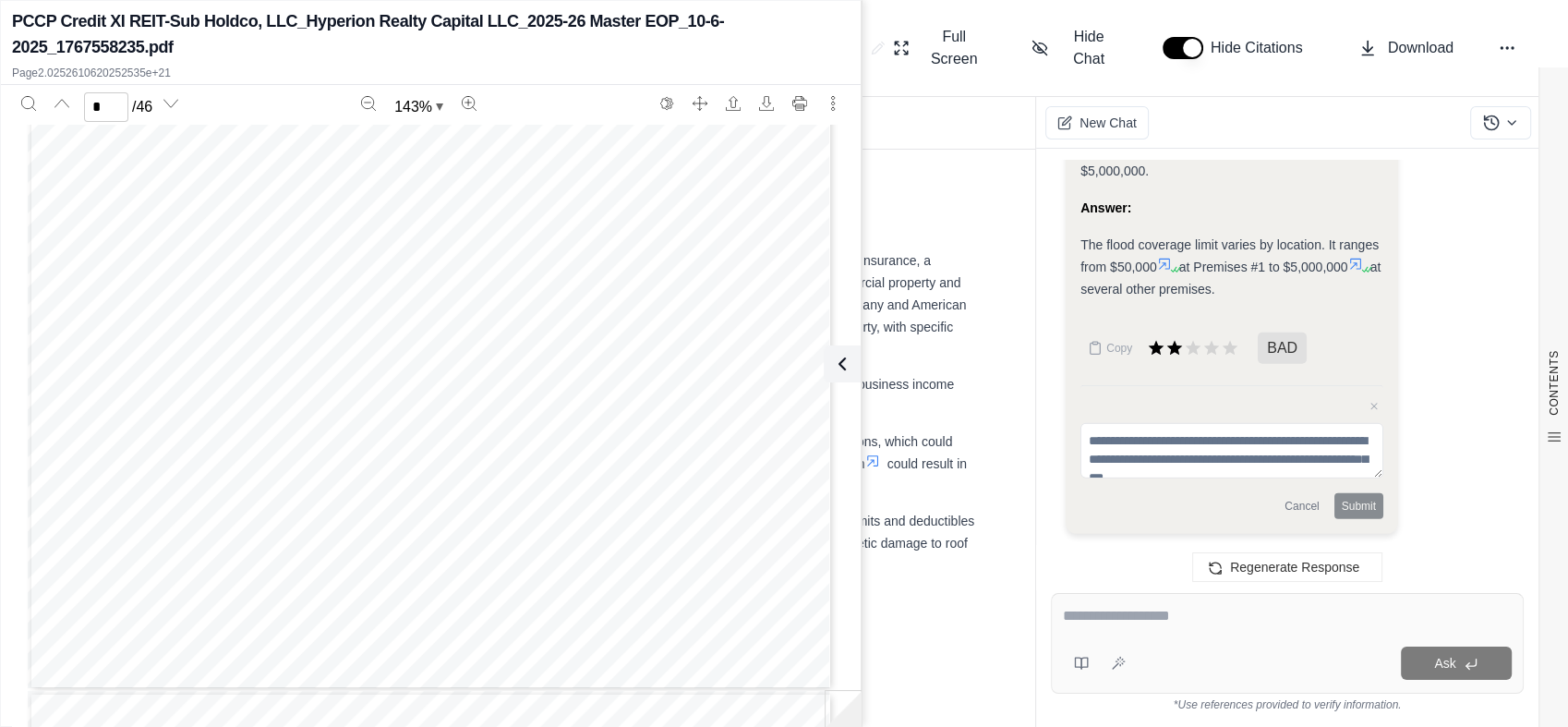
click at [1165, 267] on icon at bounding box center [1164, 264] width 15 height 15
type input "**"
drag, startPoint x: 1098, startPoint y: 600, endPoint x: 1116, endPoint y: 616, distance: 24.1
click at [1103, 605] on div "Ask" at bounding box center [1287, 643] width 473 height 101
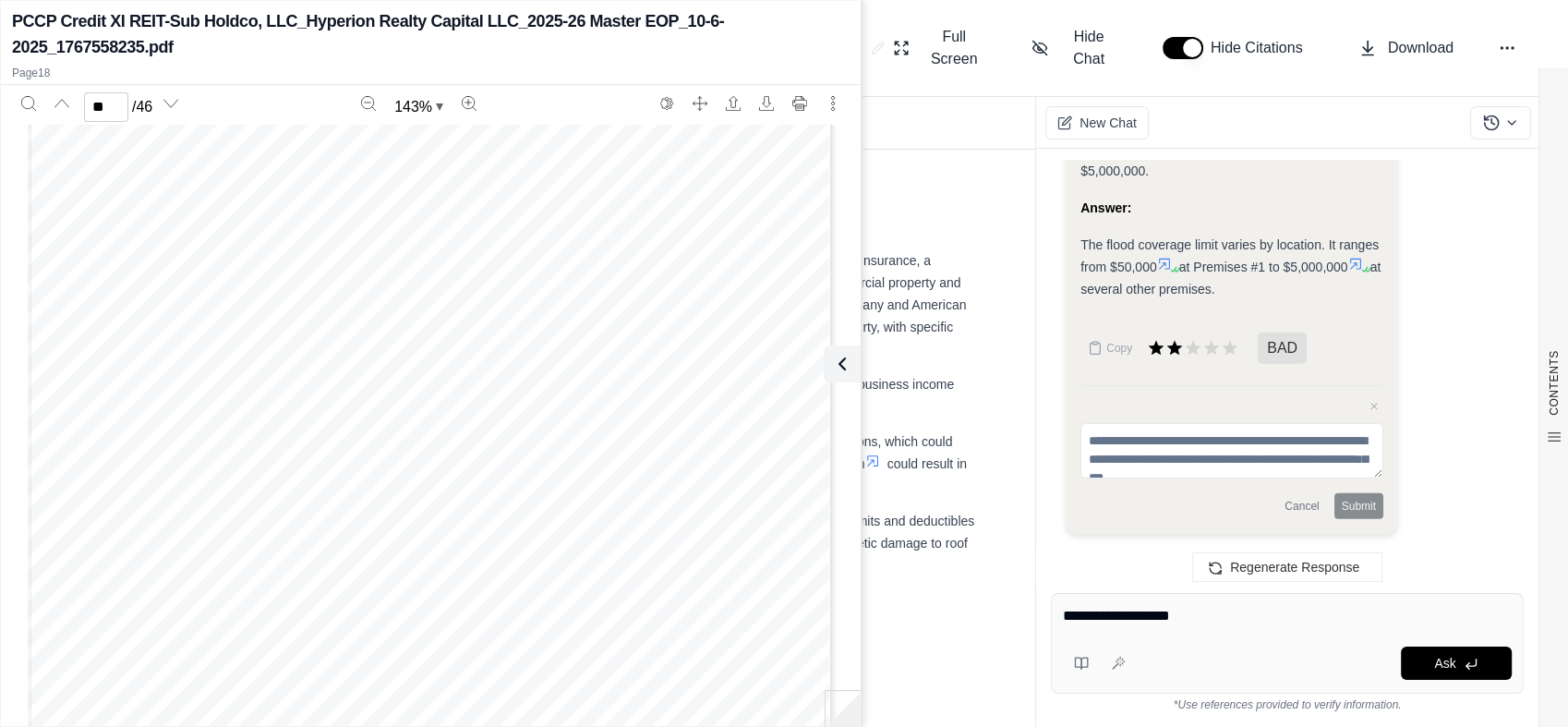
paste textarea "**********"
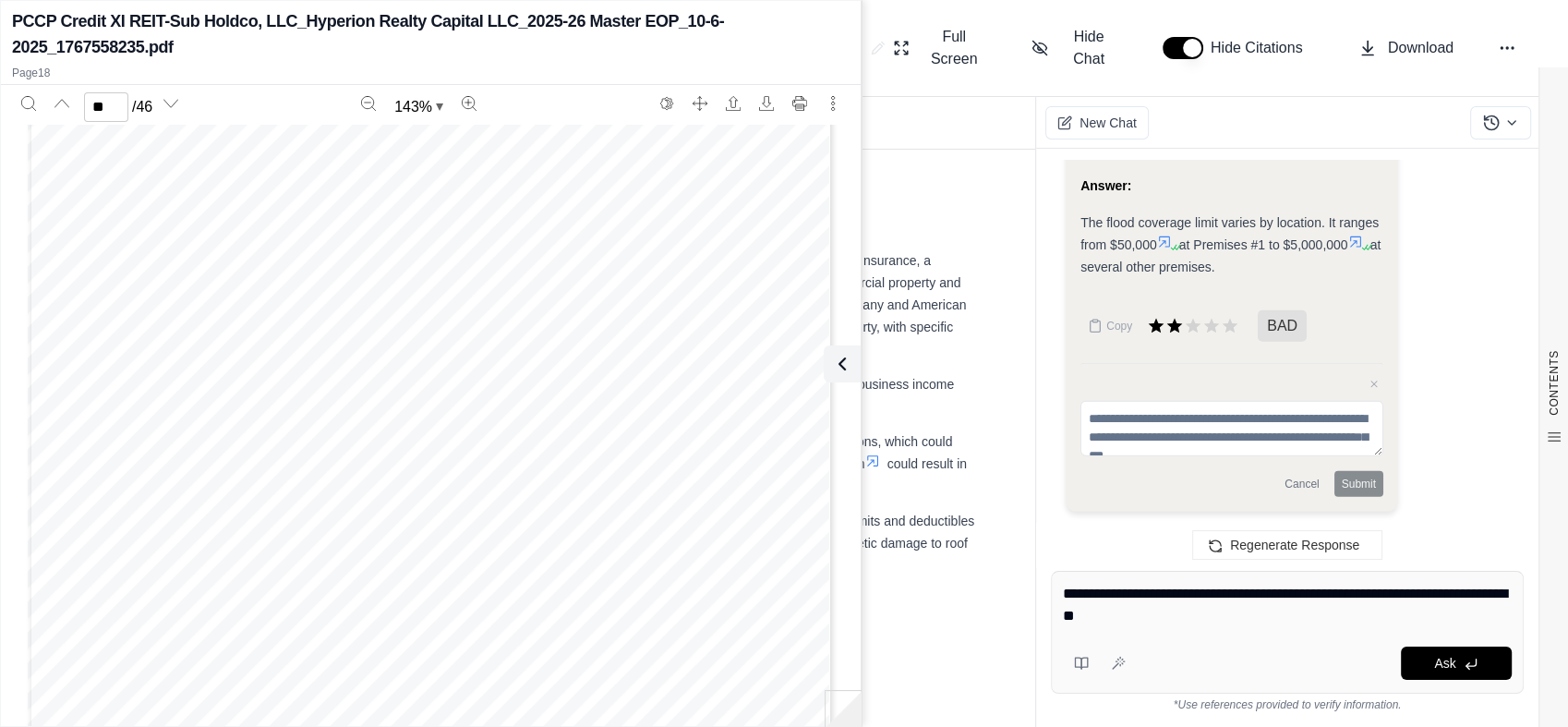
type textarea "**********"
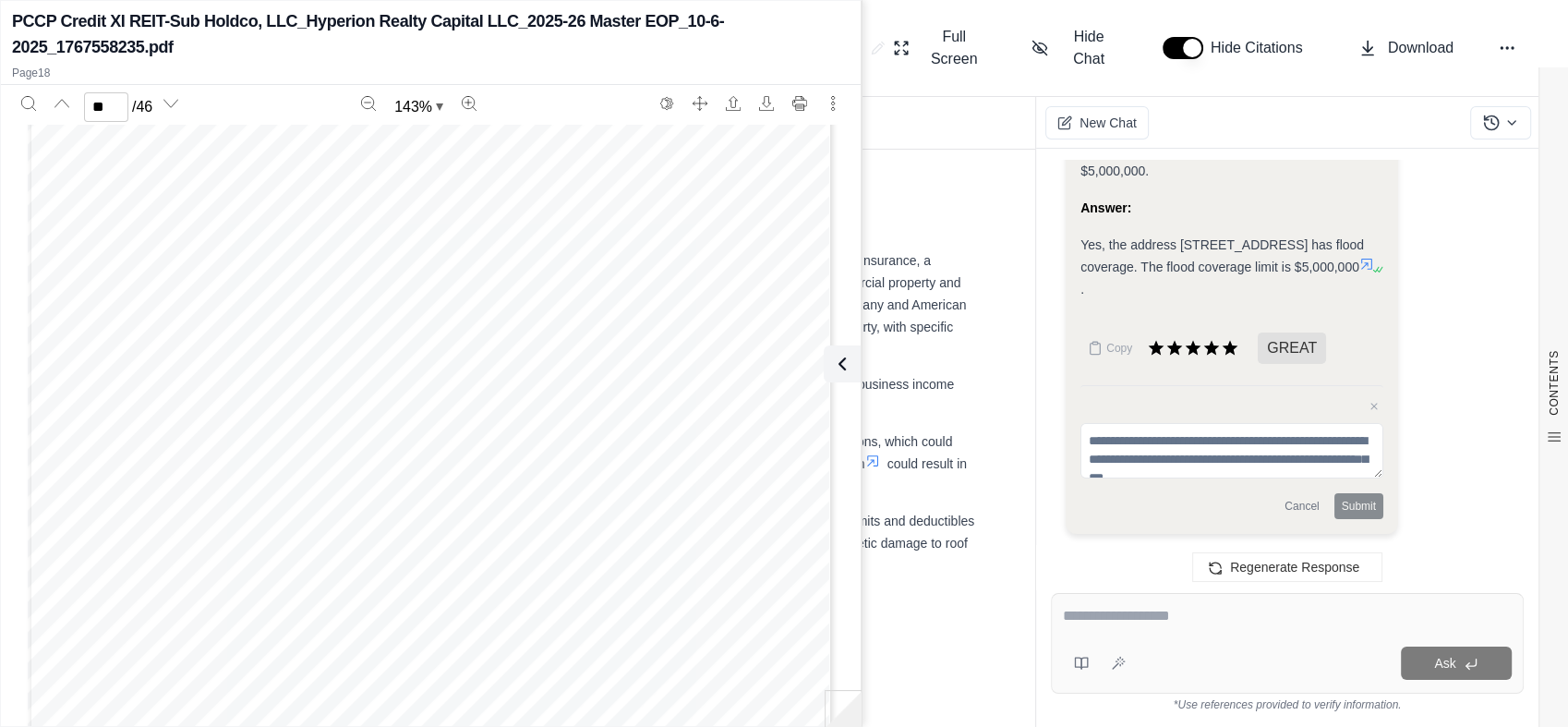
scroll to position [13316, 0]
click at [1359, 272] on icon at bounding box center [1366, 264] width 15 height 15
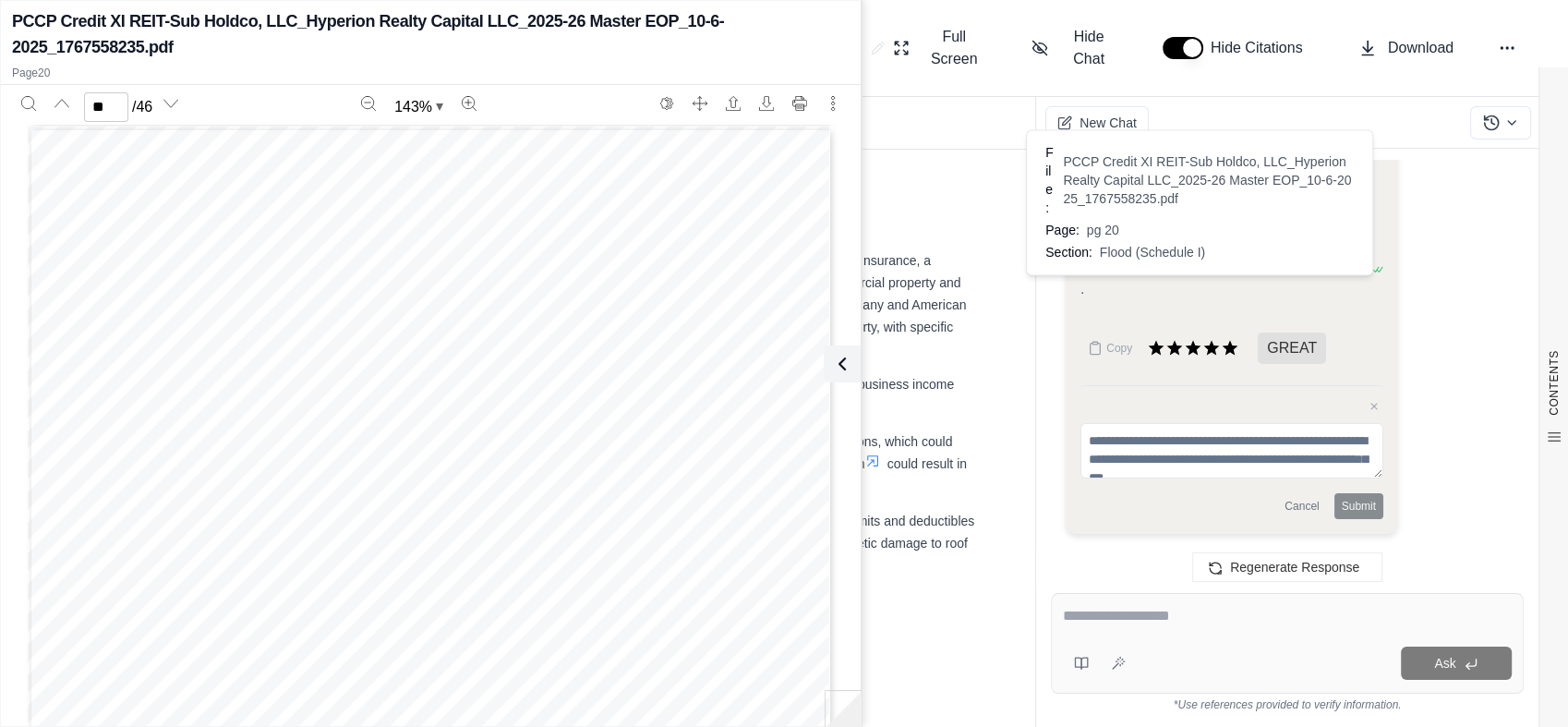
type input "**"
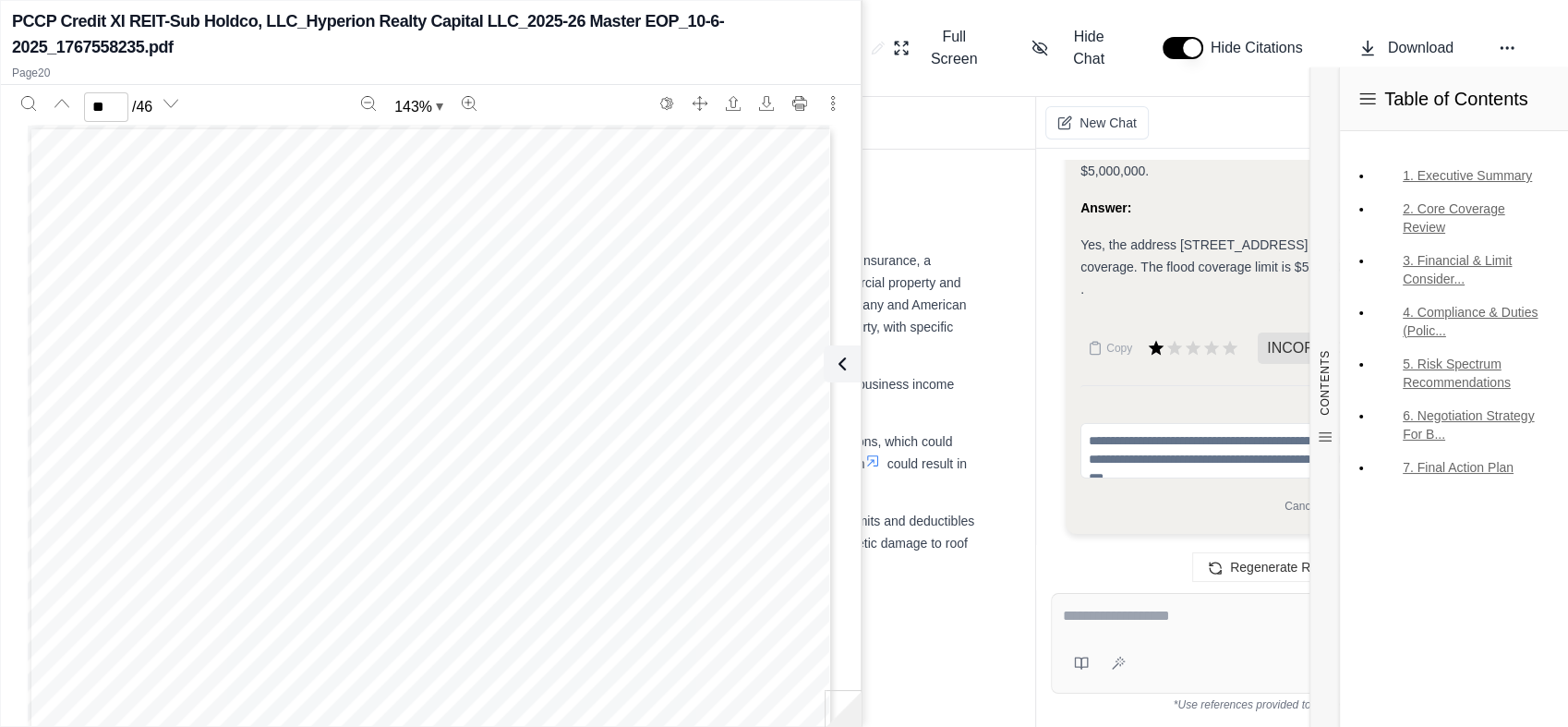
click at [1249, 637] on div "Ask" at bounding box center [1287, 643] width 473 height 101
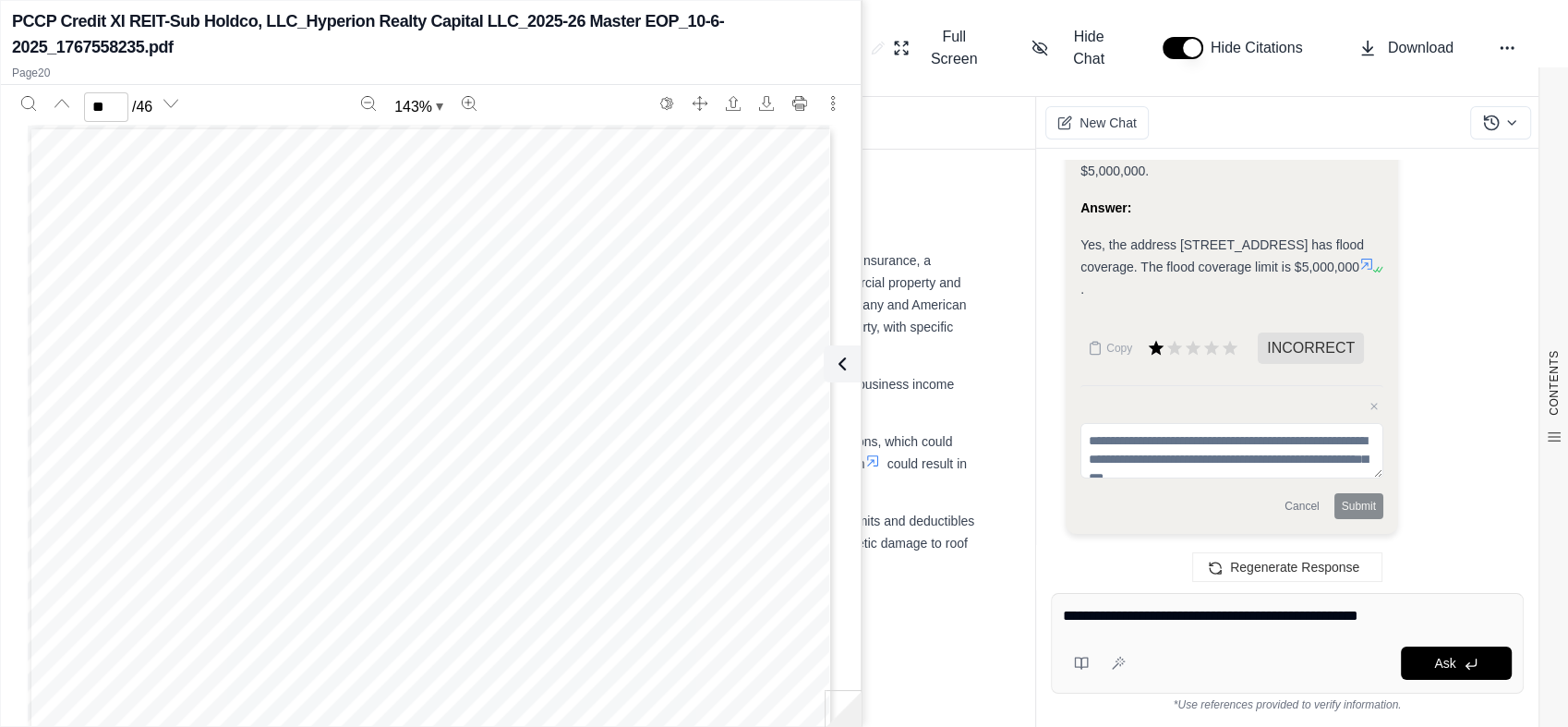
type textarea "**********"
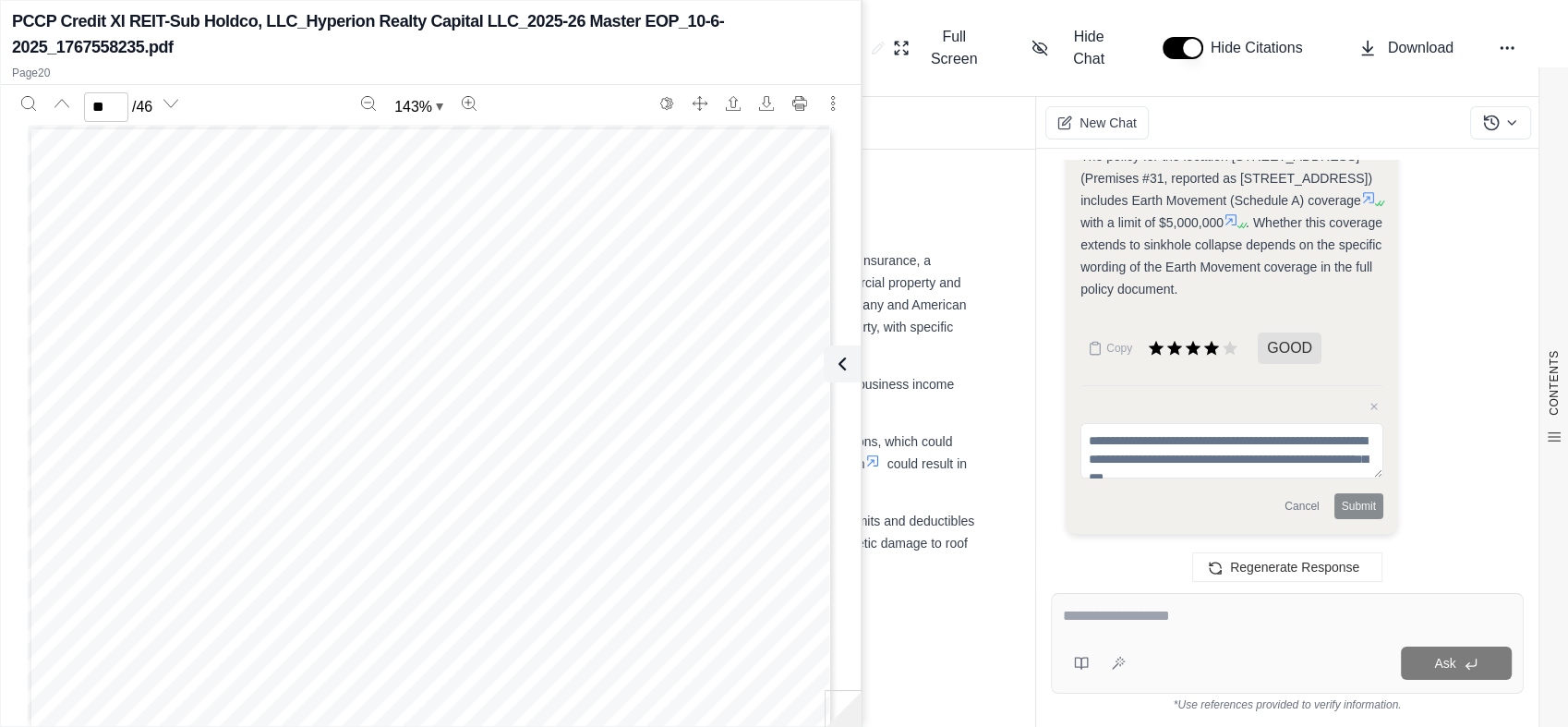
scroll to position [14679, 0]
click at [1097, 622] on textarea at bounding box center [1287, 616] width 448 height 22
type textarea "**********"
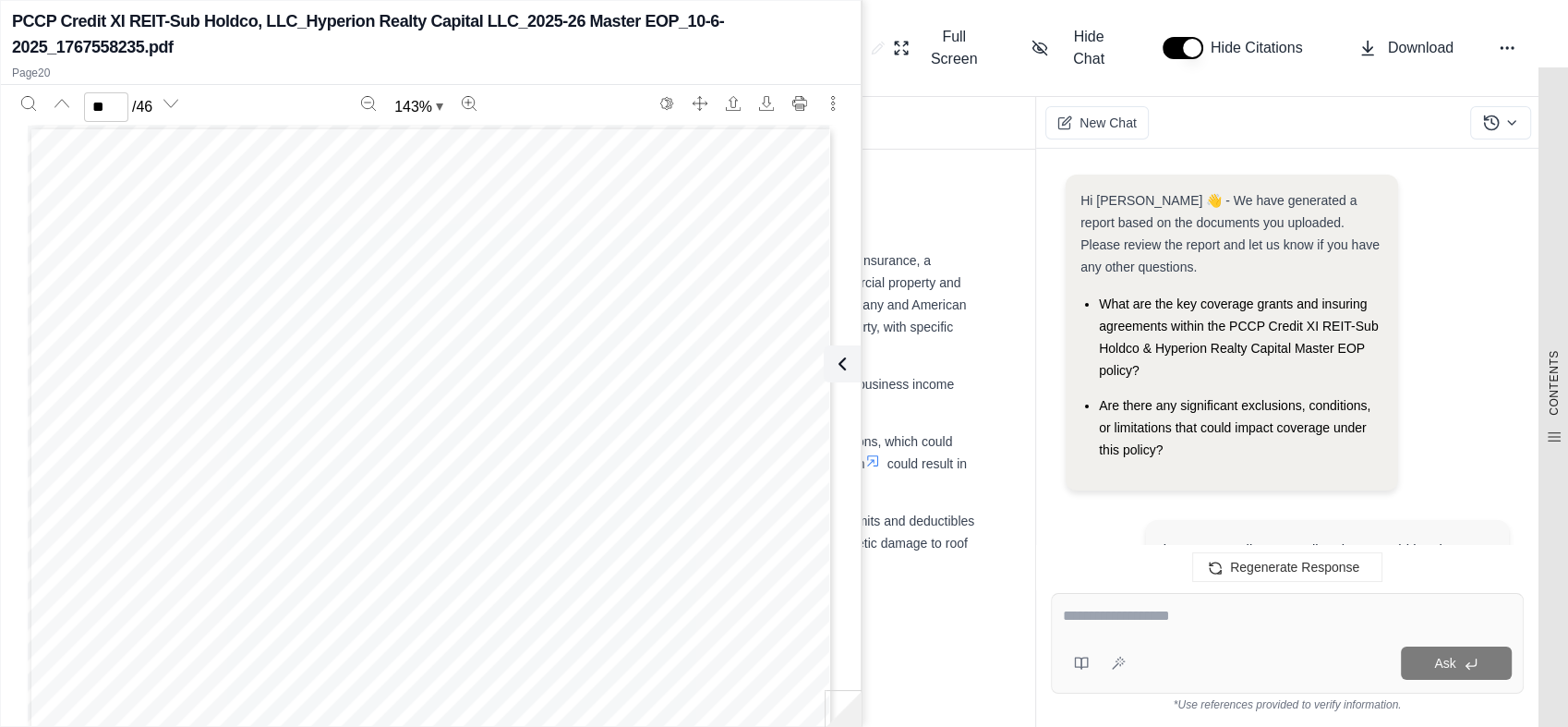
scroll to position [15560, 0]
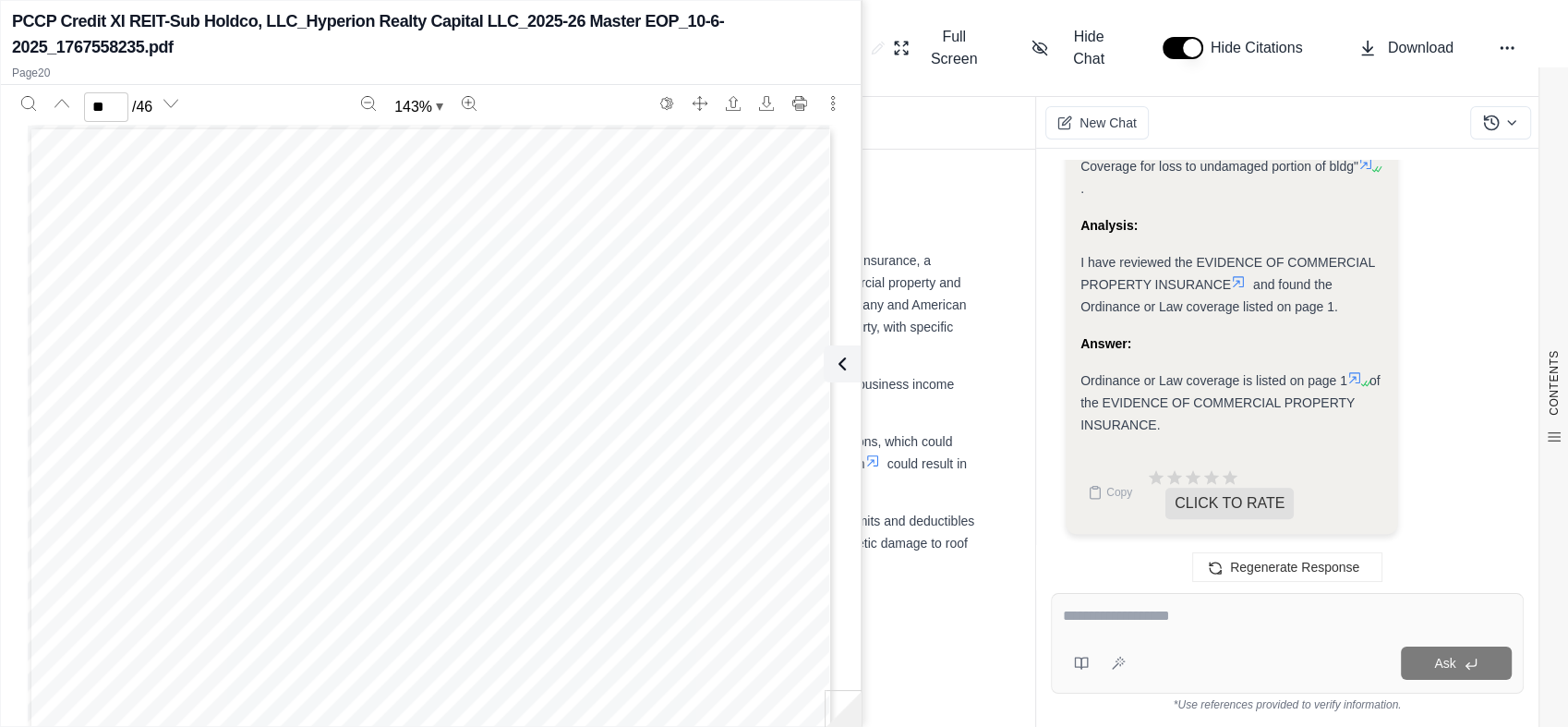
click at [1355, 378] on icon at bounding box center [1354, 377] width 15 height 15
type input "*"
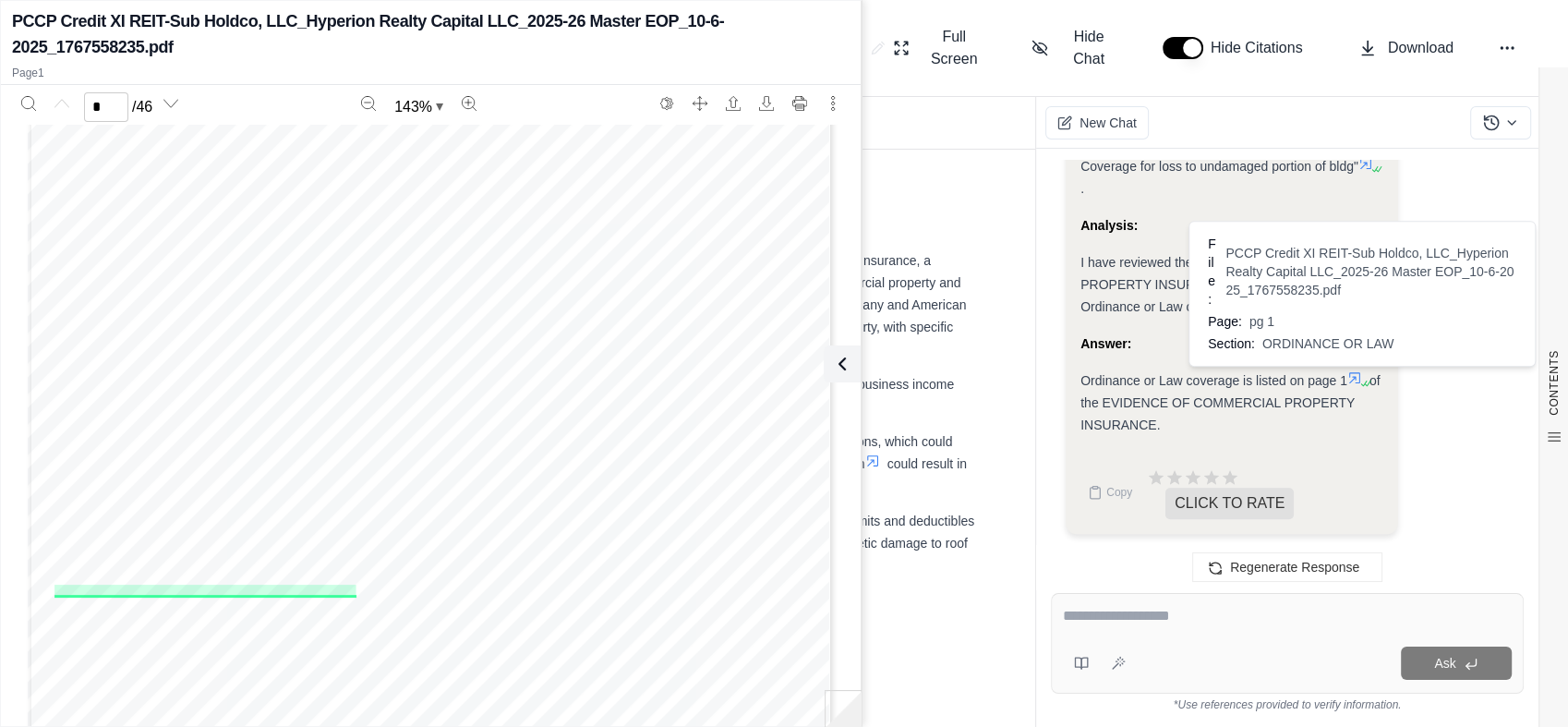
click at [1129, 618] on textarea at bounding box center [1287, 616] width 448 height 22
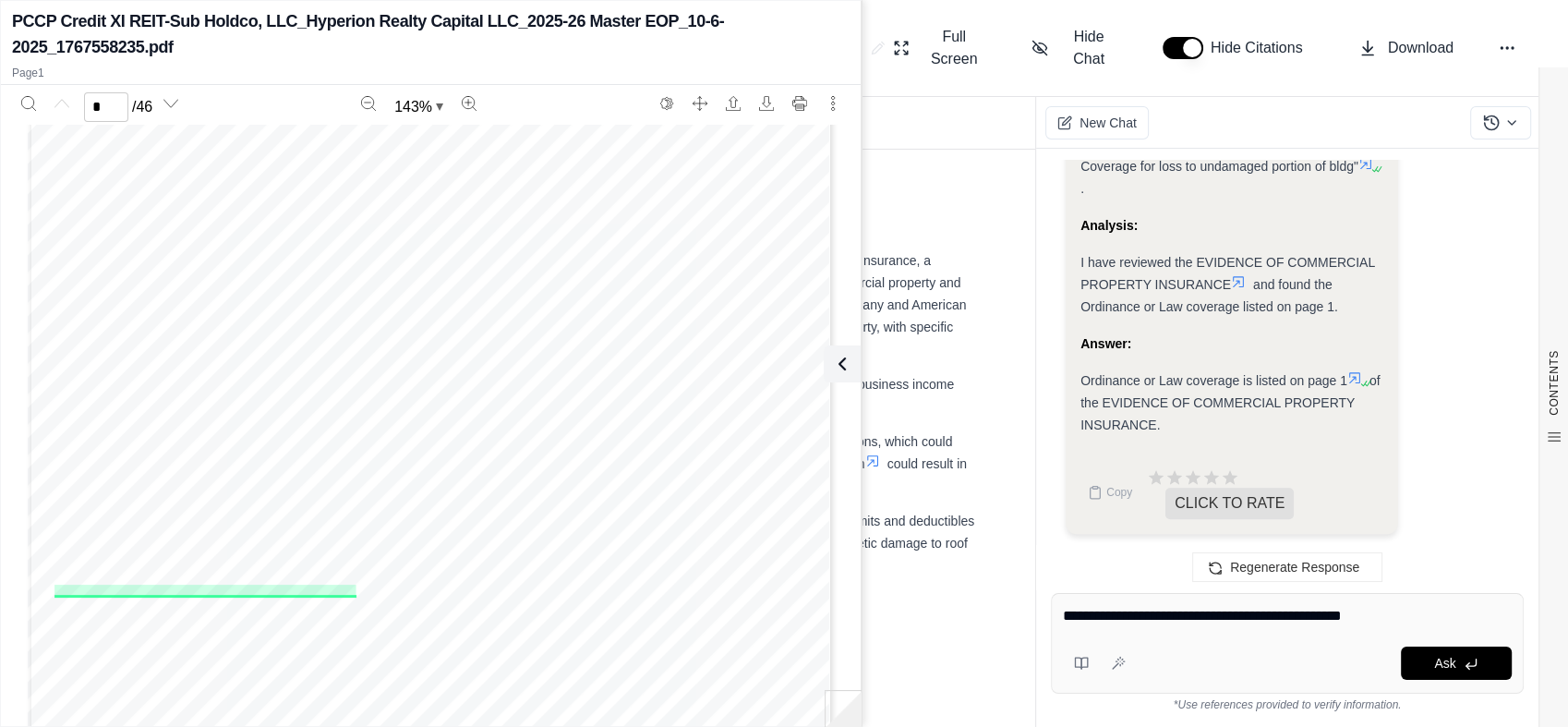
type textarea "**********"
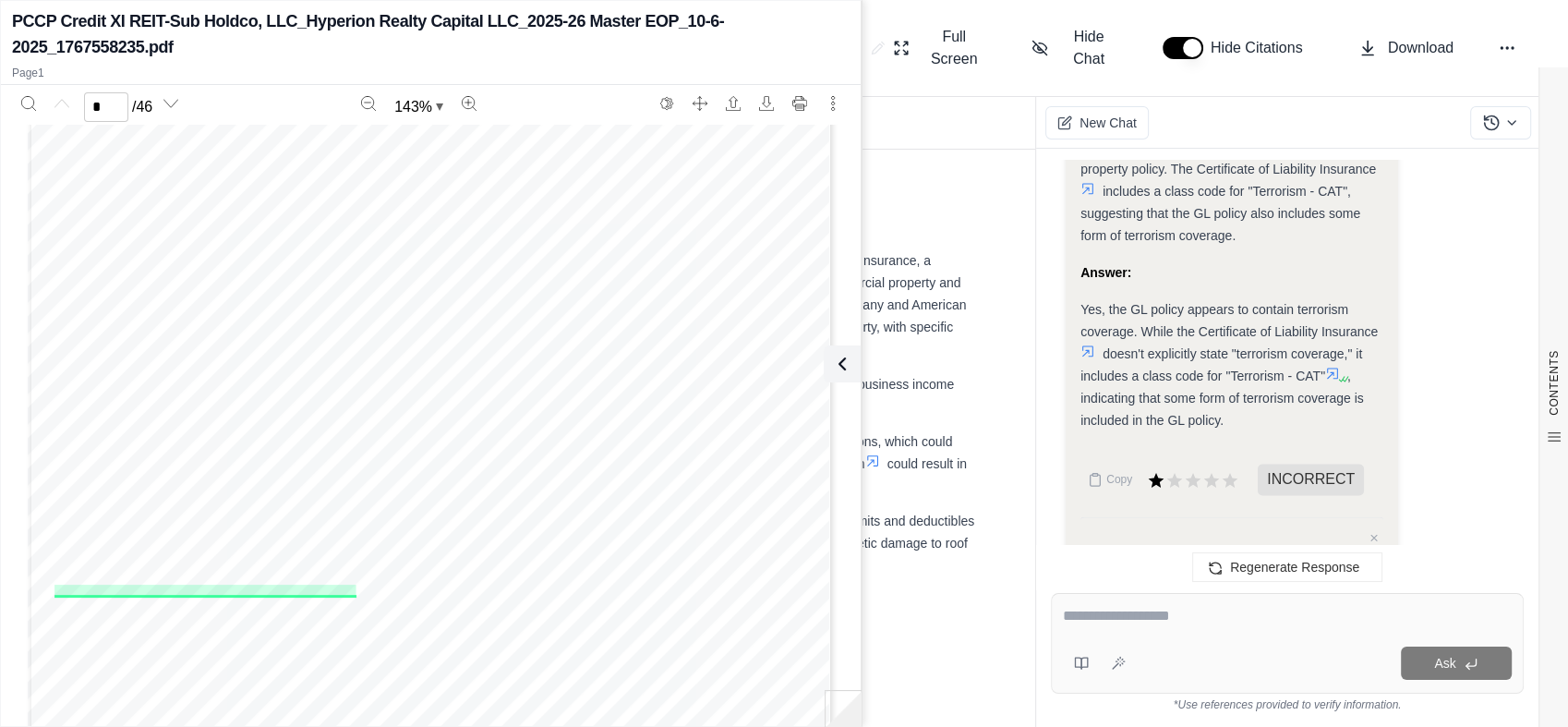
scroll to position [16925, 0]
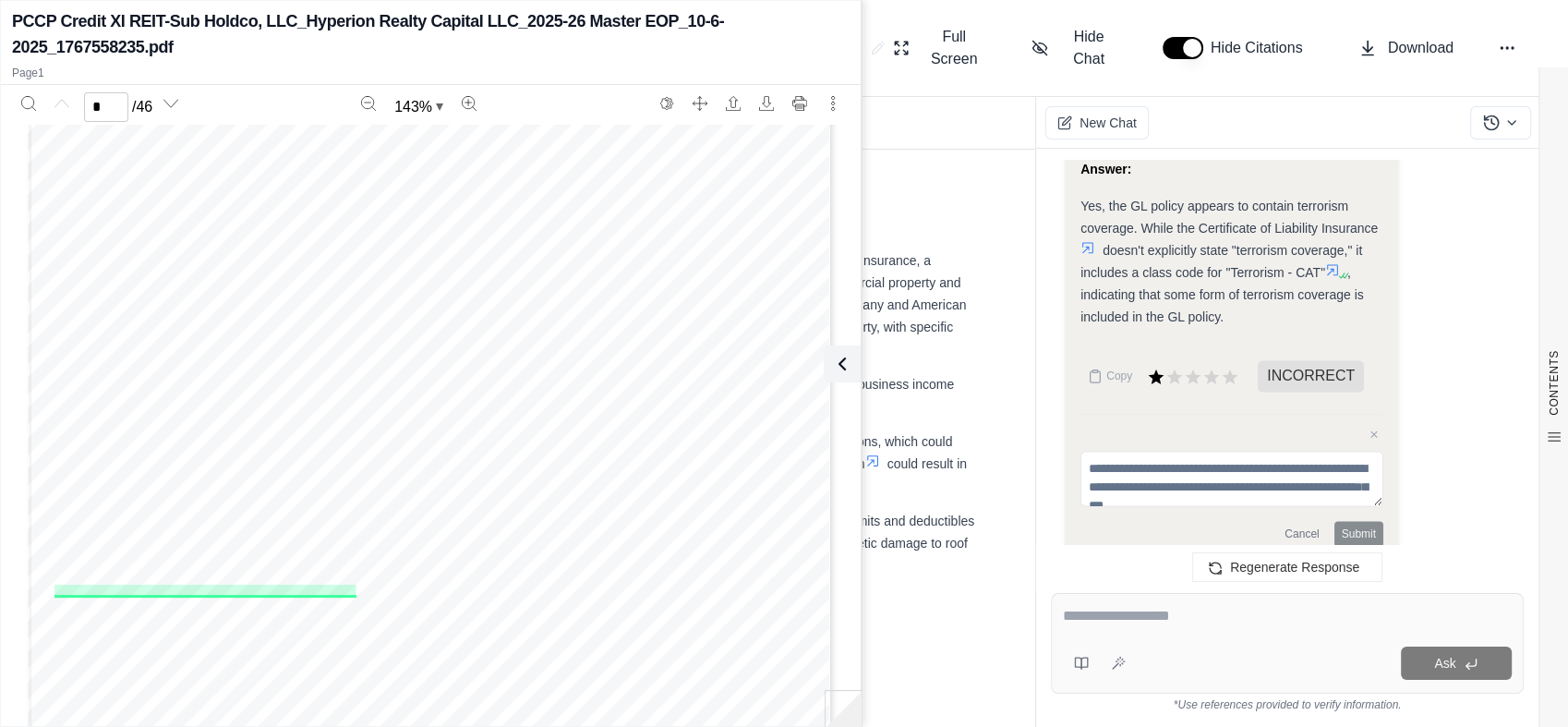
click at [1090, 255] on icon at bounding box center [1087, 247] width 15 height 15
click at [847, 372] on icon at bounding box center [838, 364] width 22 height 22
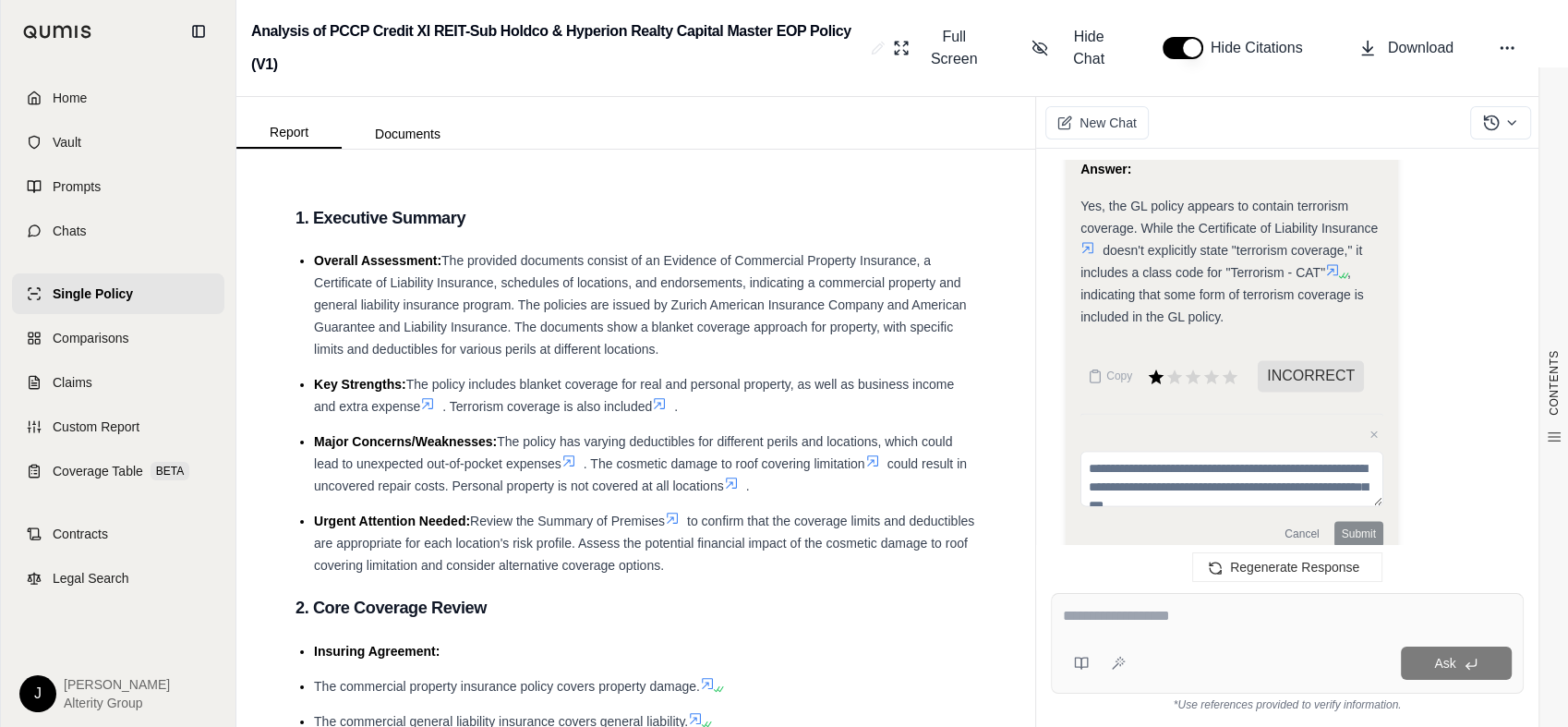
click at [1088, 255] on icon at bounding box center [1087, 247] width 15 height 15
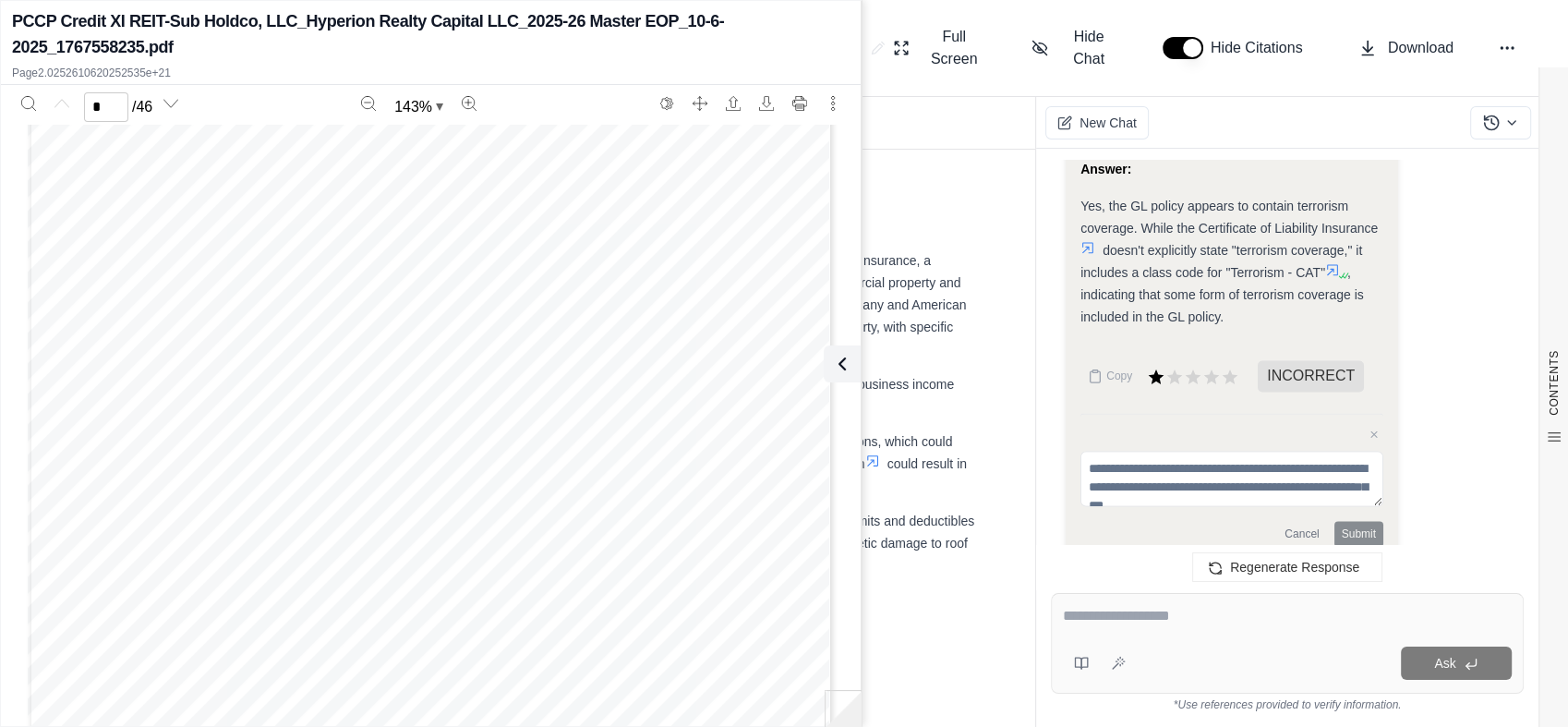
scroll to position [103, 0]
click at [852, 362] on button at bounding box center [838, 364] width 37 height 37
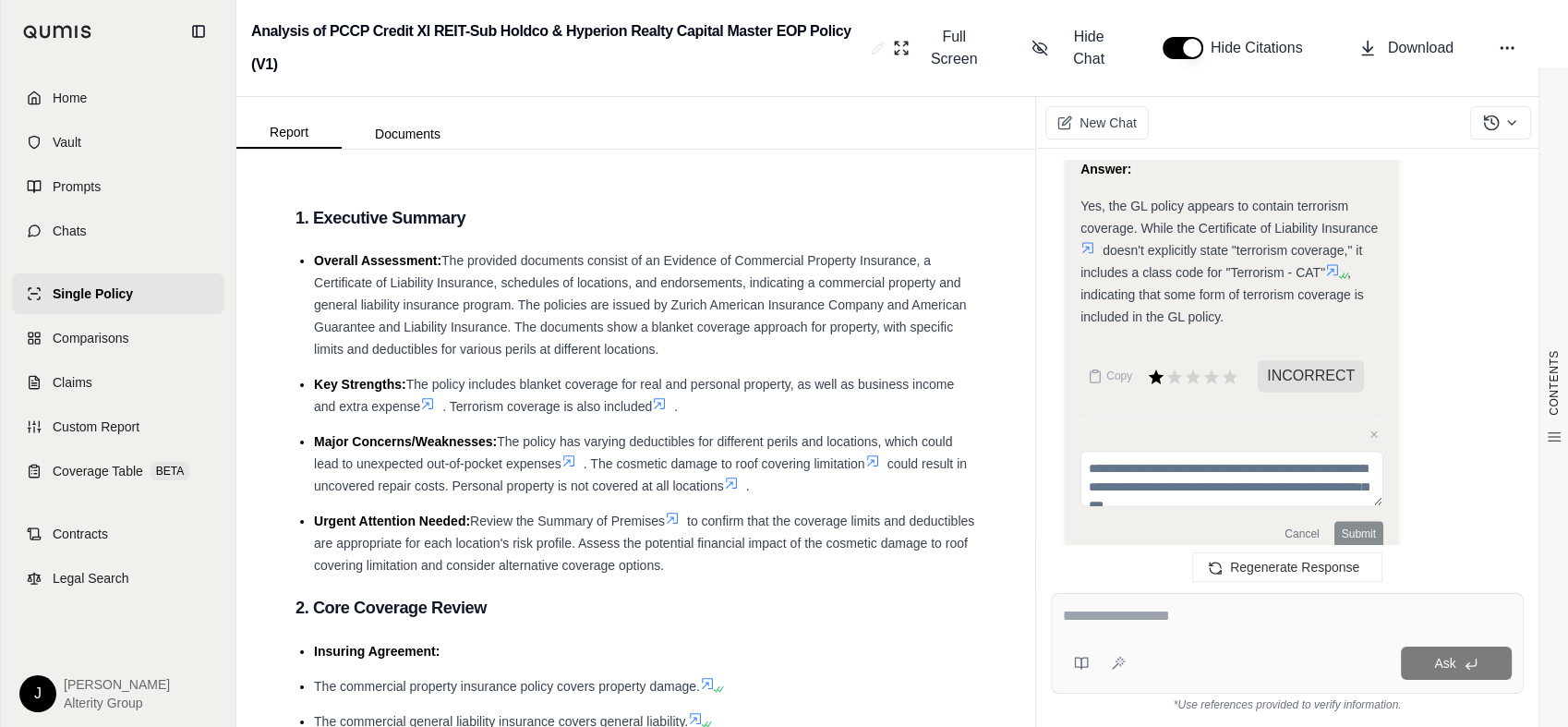
click at [1337, 278] on icon at bounding box center [1332, 269] width 15 height 15
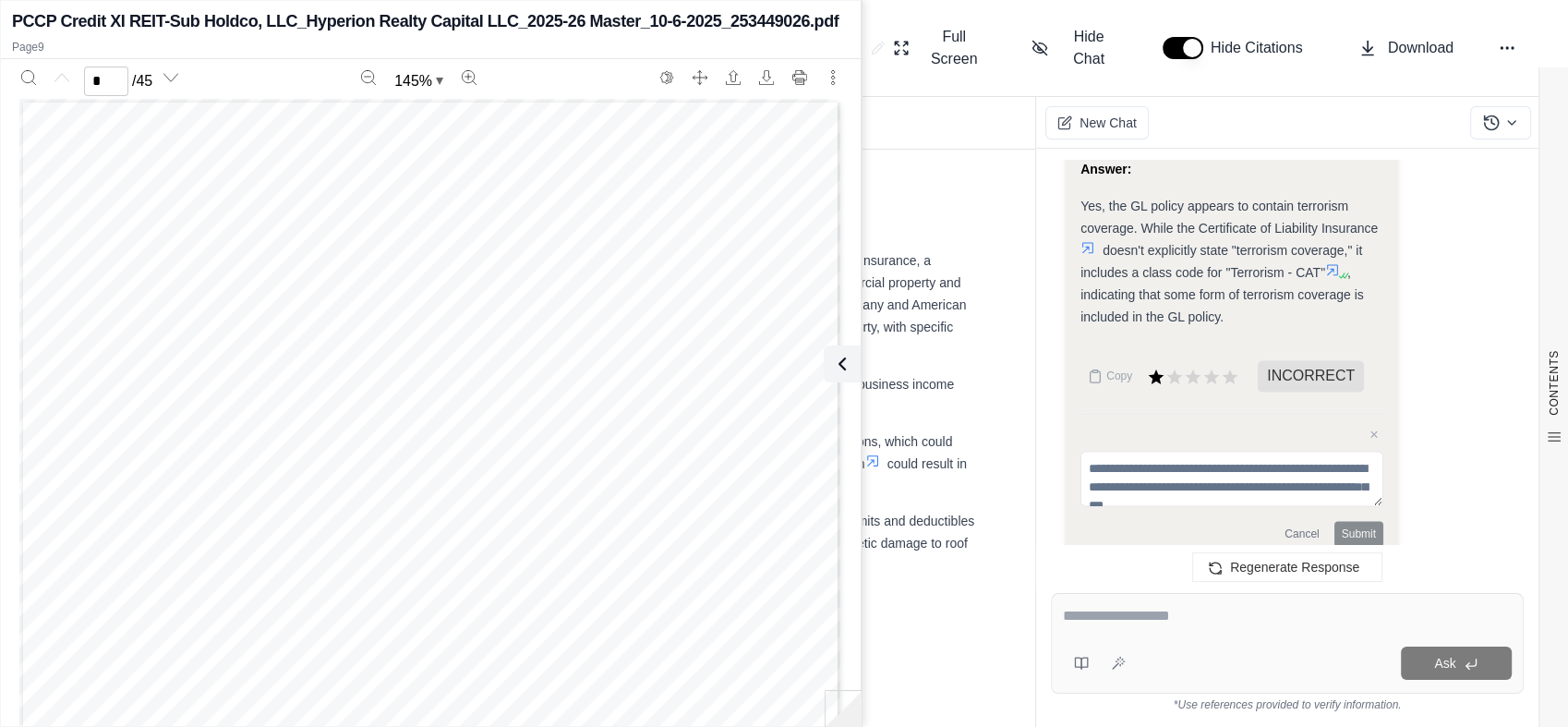
scroll to position [0, 0]
type input "*"
click at [1100, 628] on div at bounding box center [1287, 619] width 448 height 28
click at [1085, 630] on div at bounding box center [1287, 619] width 448 height 28
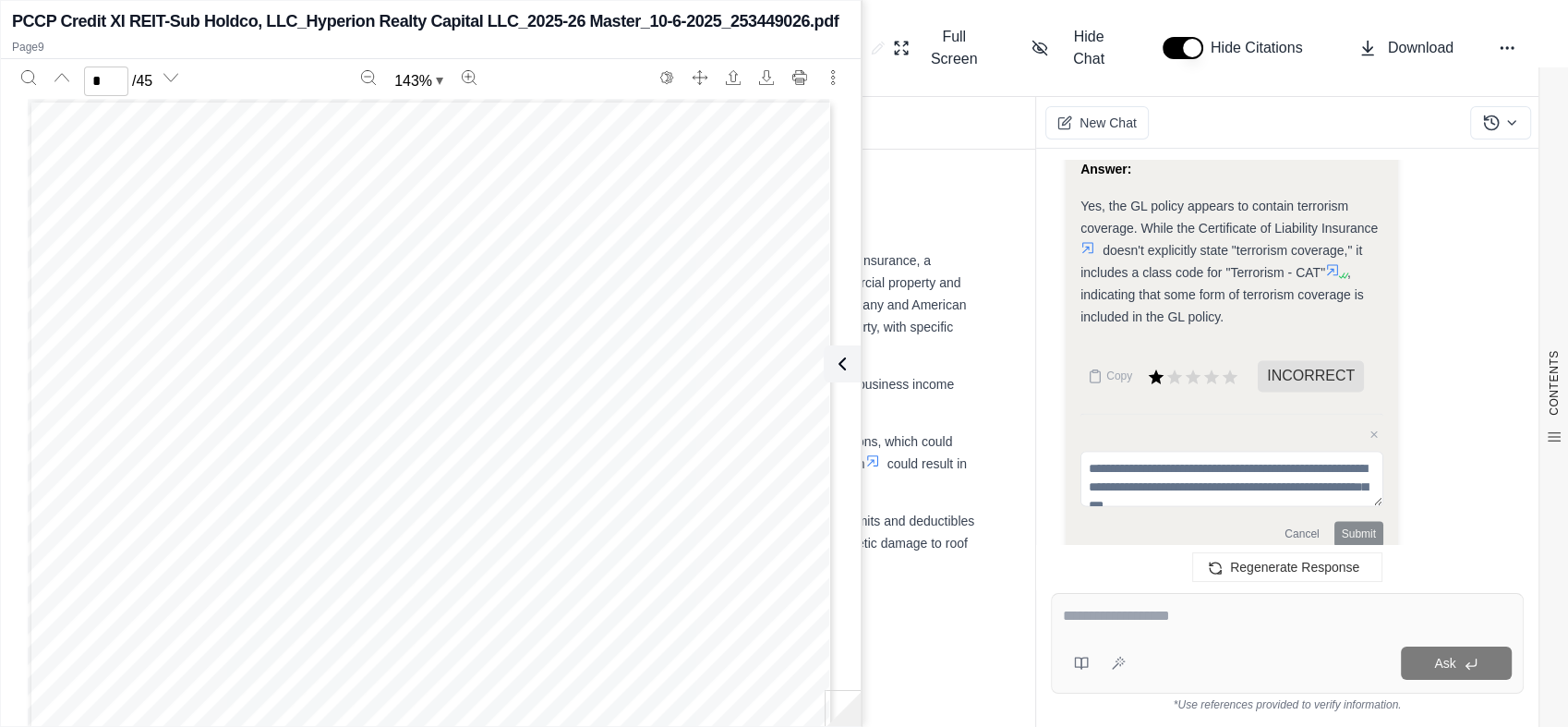
click at [1098, 624] on textarea at bounding box center [1287, 616] width 448 height 22
type textarea "**********"
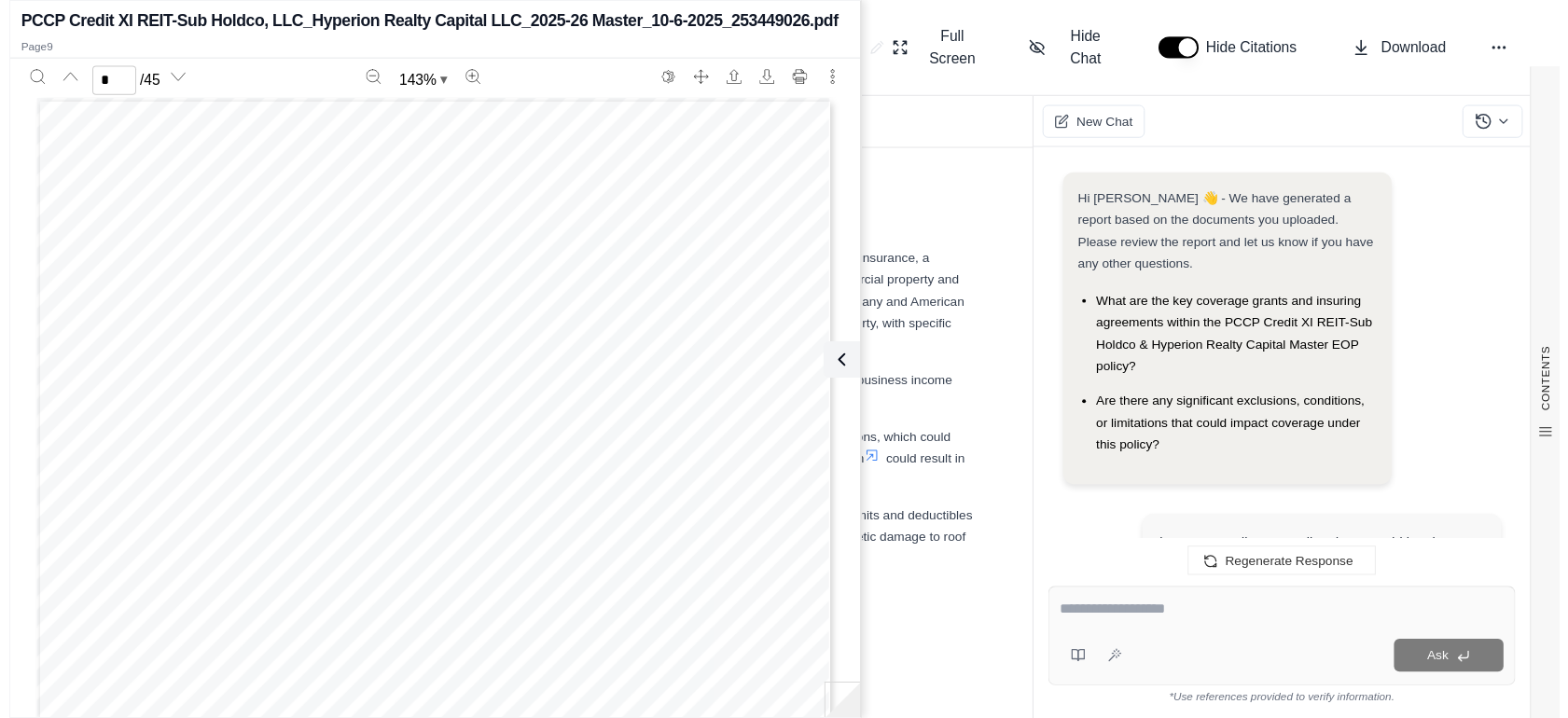
scroll to position [0, 0]
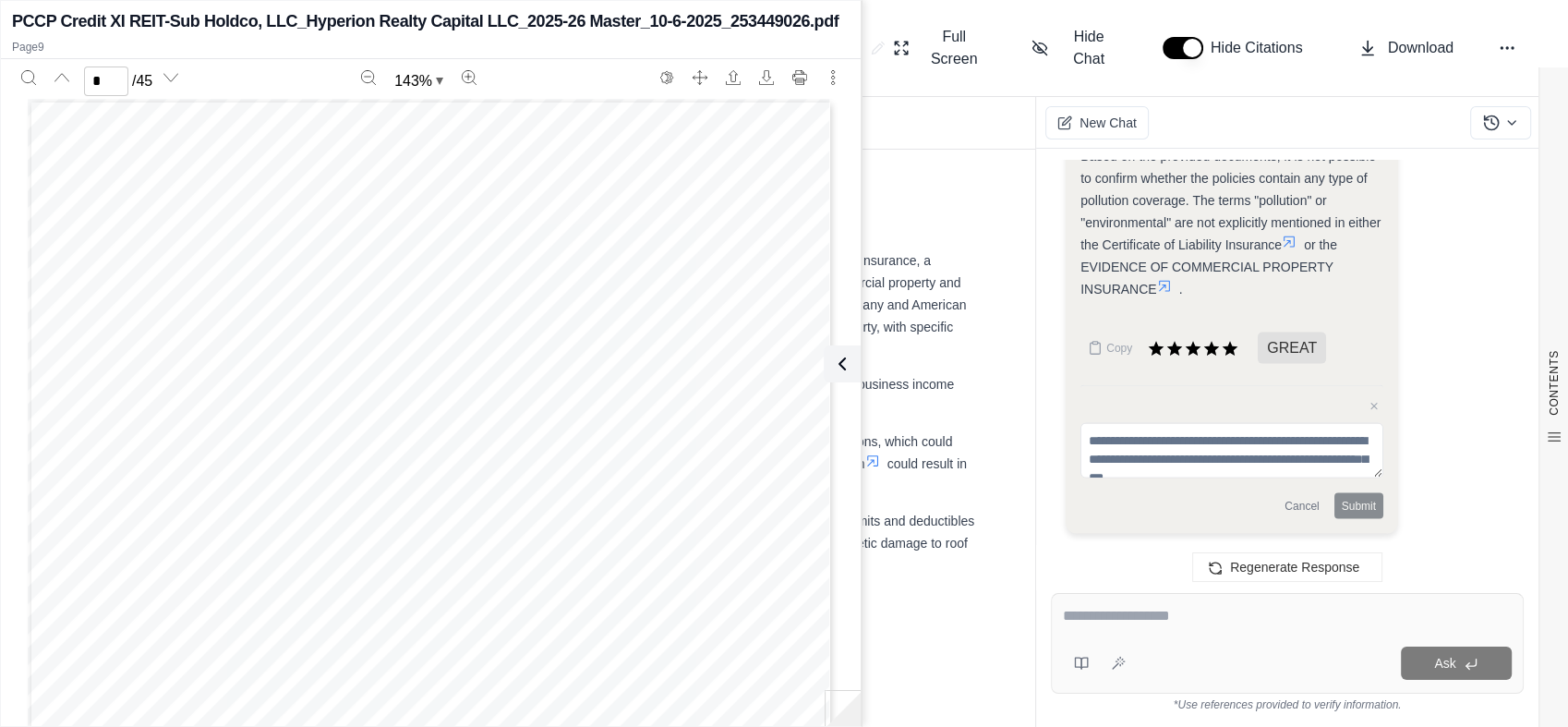
click at [842, 362] on icon at bounding box center [842, 364] width 22 height 22
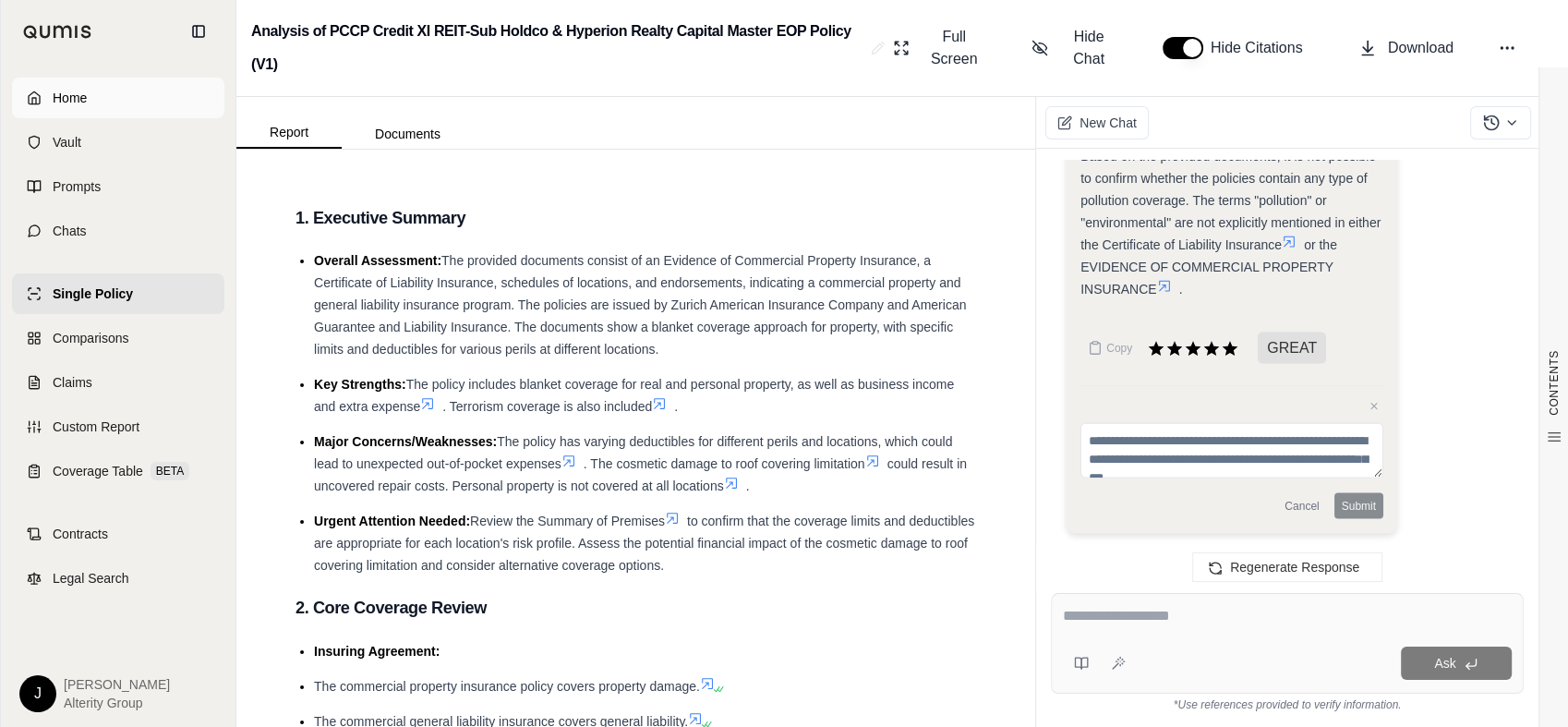
click at [126, 107] on link "Home" at bounding box center [117, 98] width 212 height 41
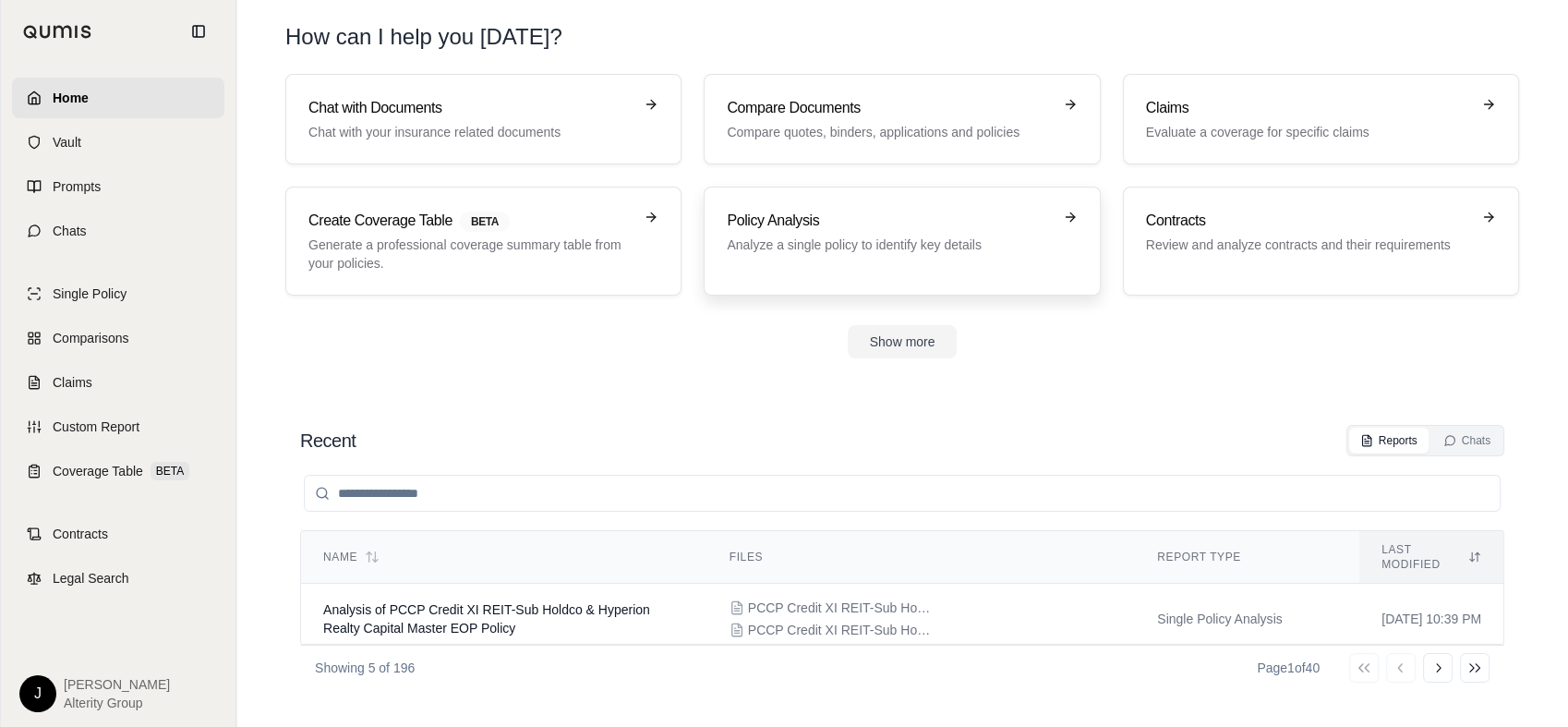
click at [801, 228] on h3 "Policy Analysis" at bounding box center [889, 221] width 324 height 22
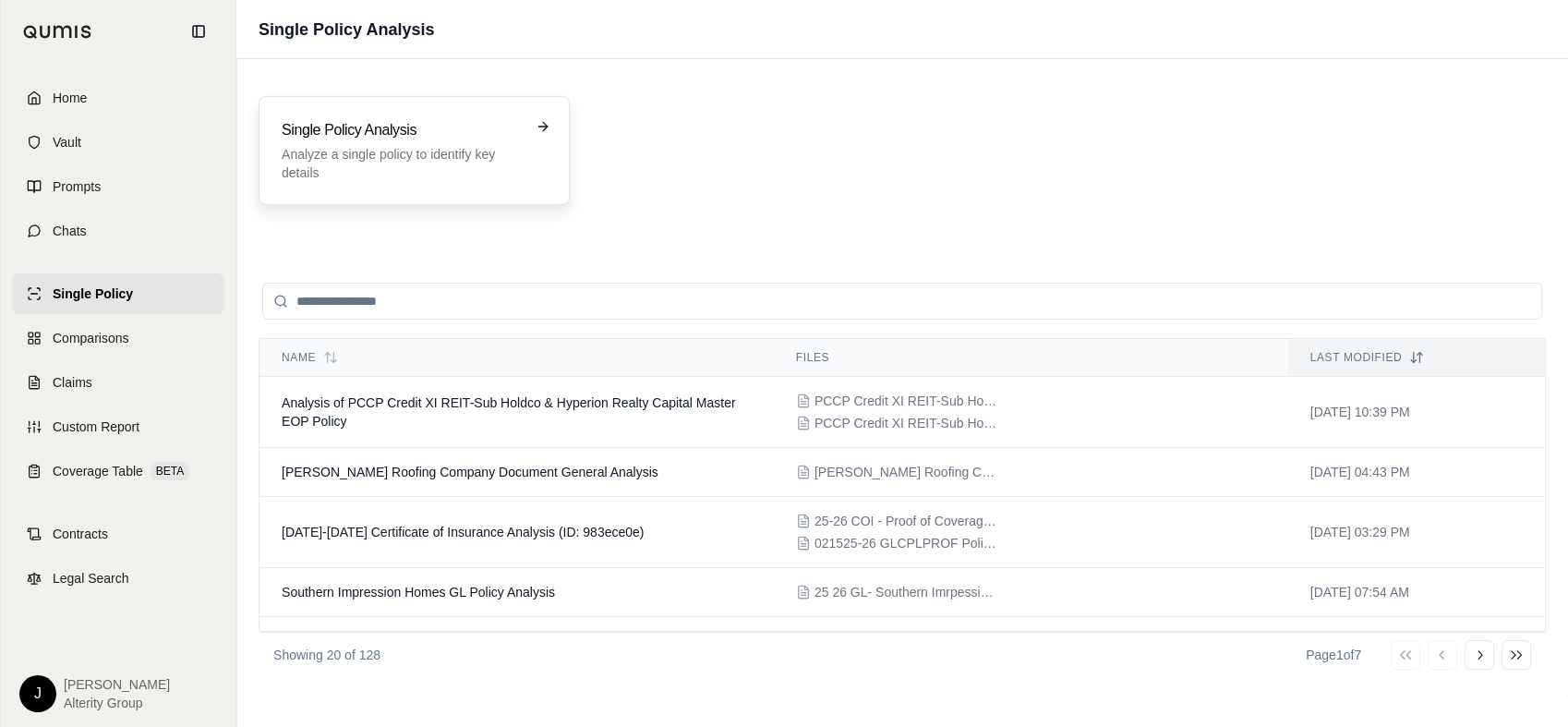
click at [495, 170] on p "Analyze a single policy to identify key details" at bounding box center [401, 163] width 239 height 37
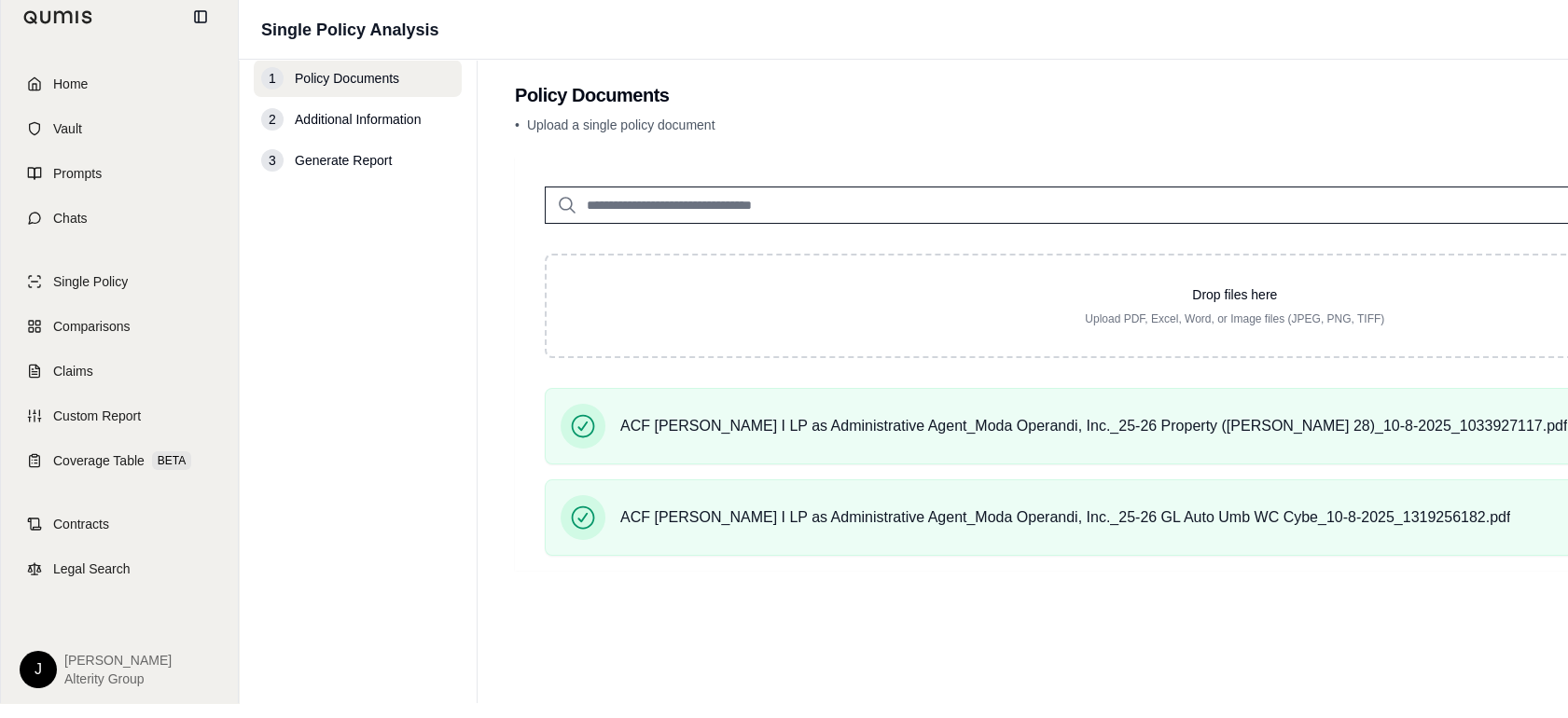
scroll to position [15, 0]
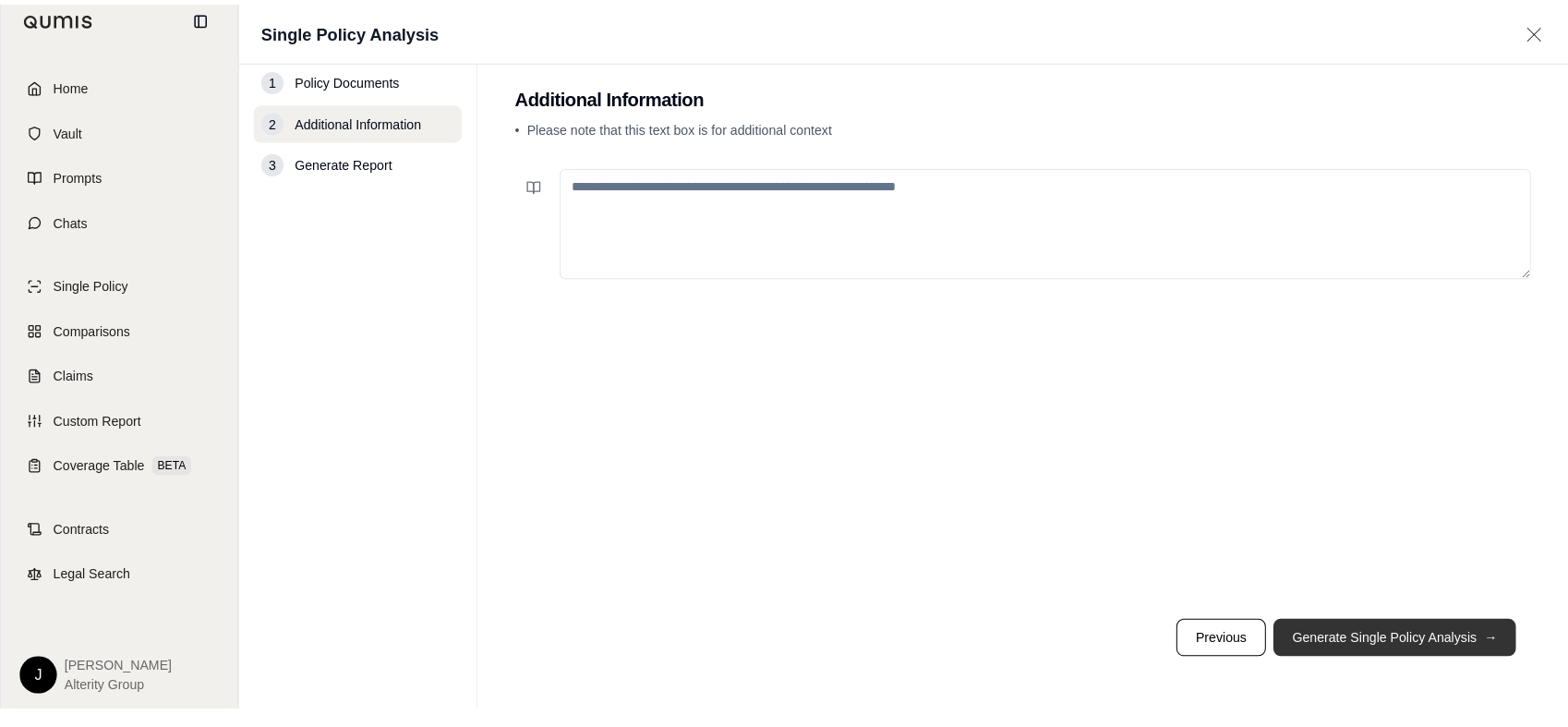
scroll to position [0, 0]
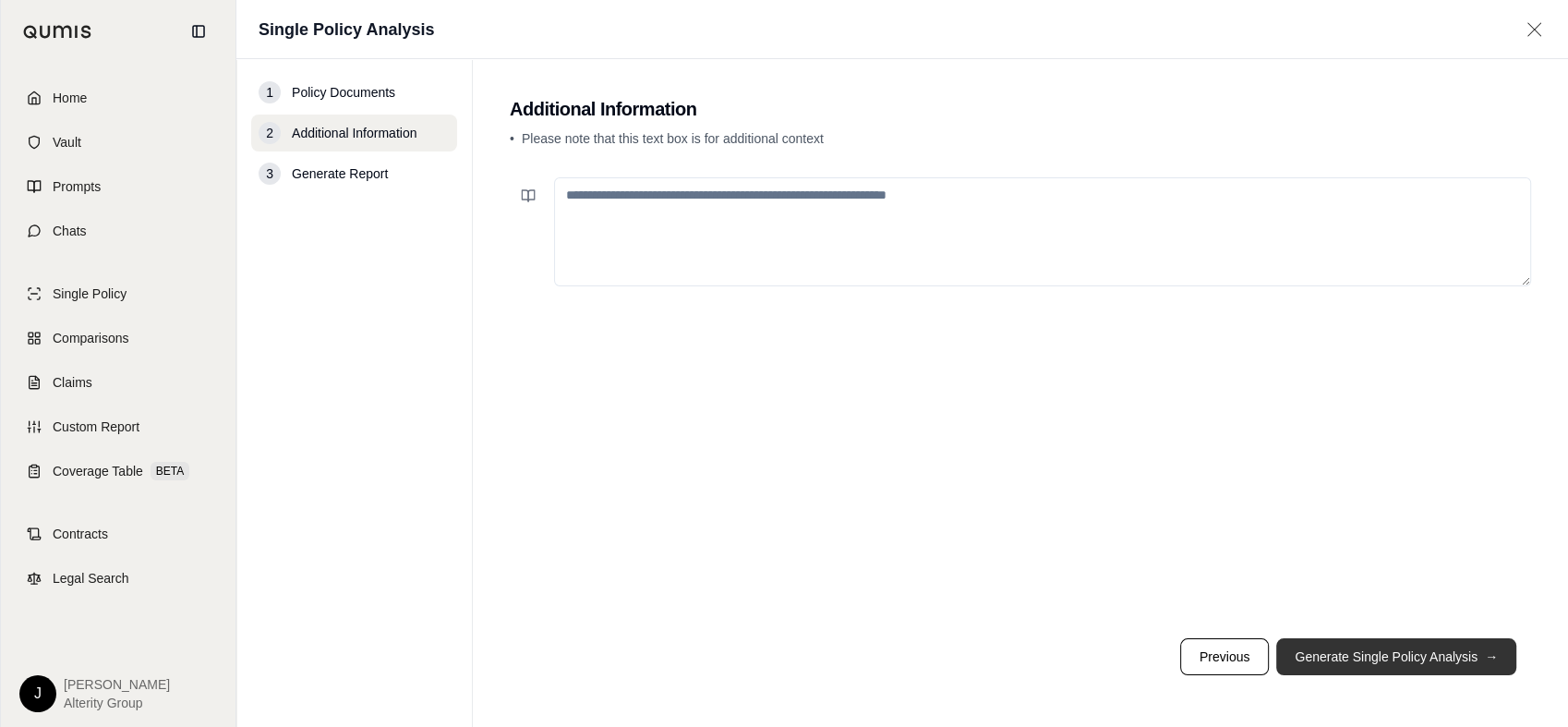
click at [1372, 654] on button "Generate Single Policy Analysis →" at bounding box center [1396, 657] width 240 height 37
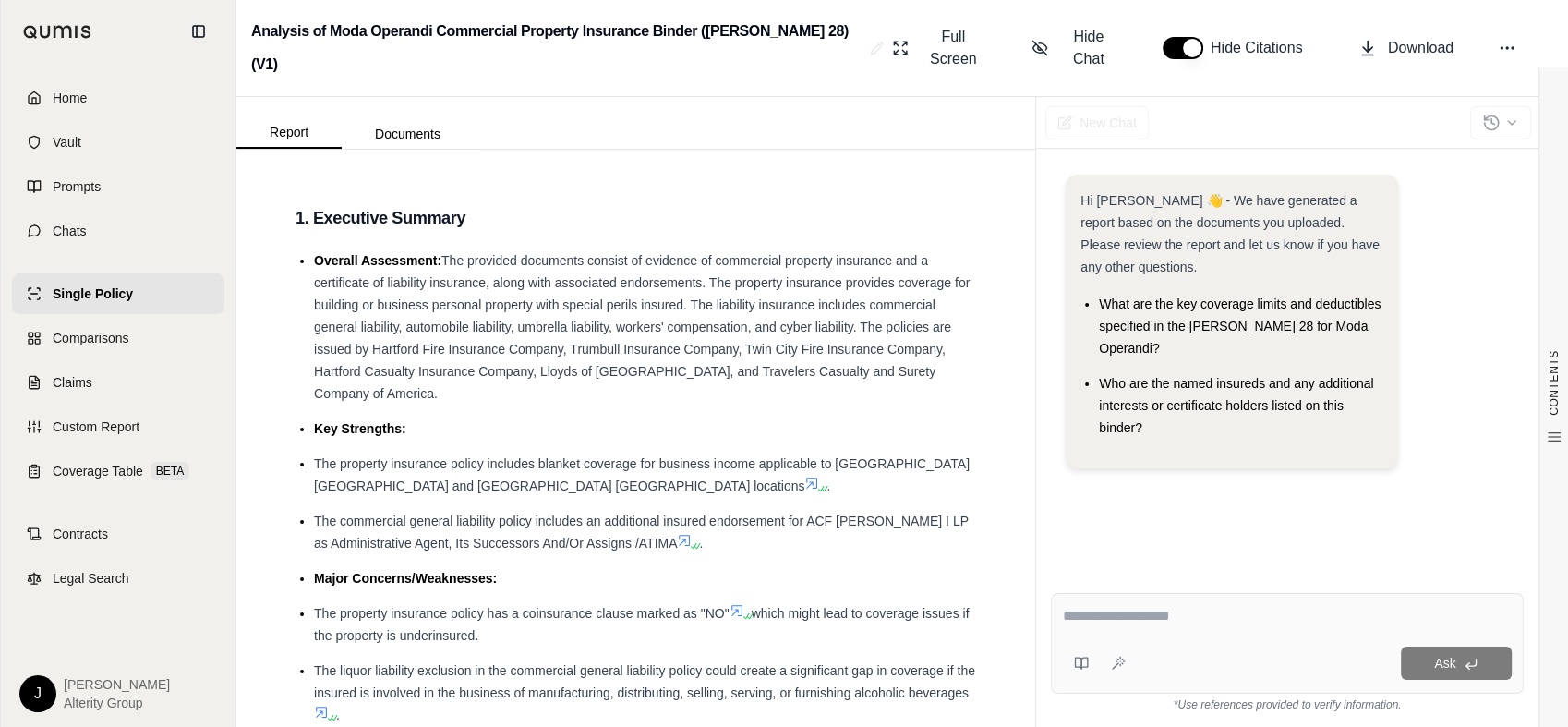
click at [1220, 626] on div at bounding box center [1287, 619] width 448 height 28
click at [1234, 616] on textarea at bounding box center [1287, 616] width 448 height 22
type textarea "**********"
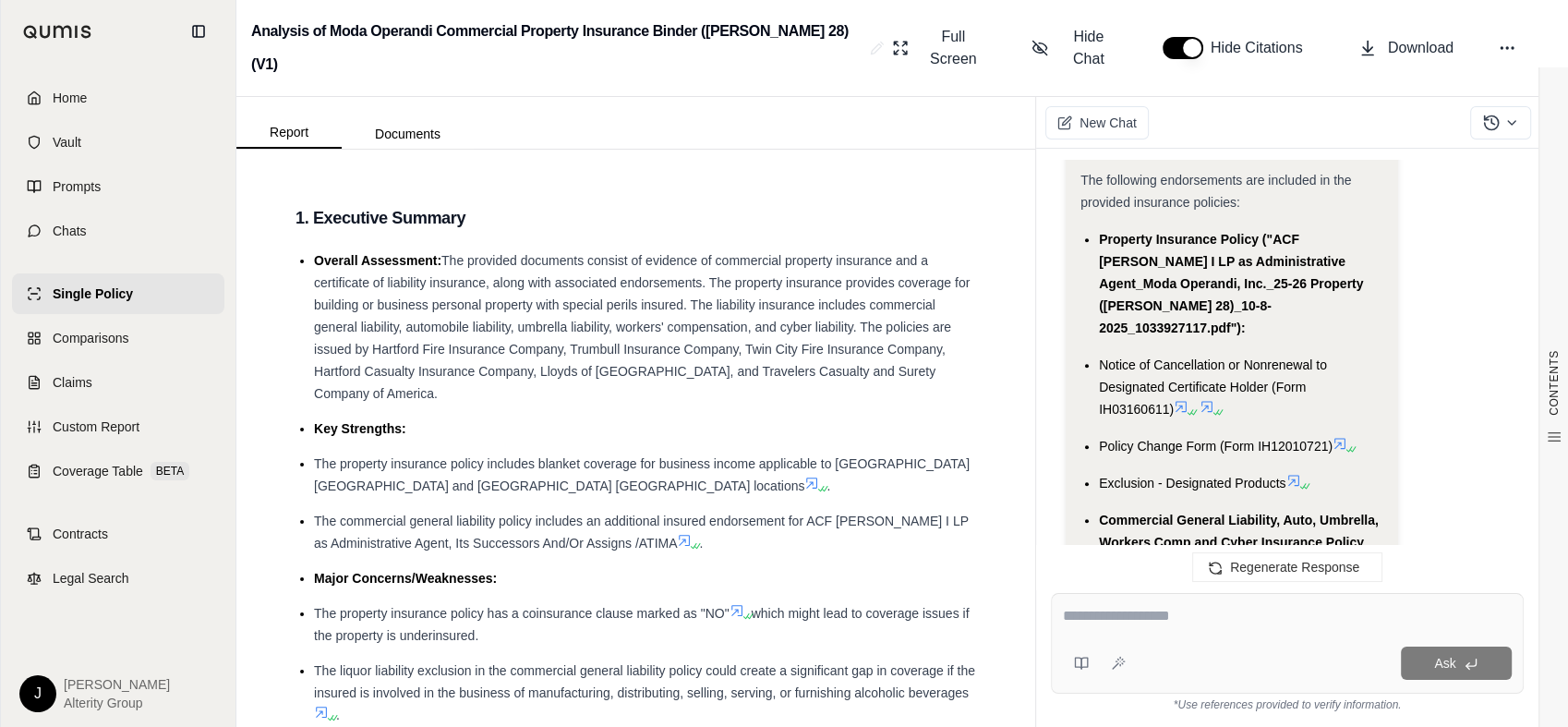
scroll to position [1703, 0]
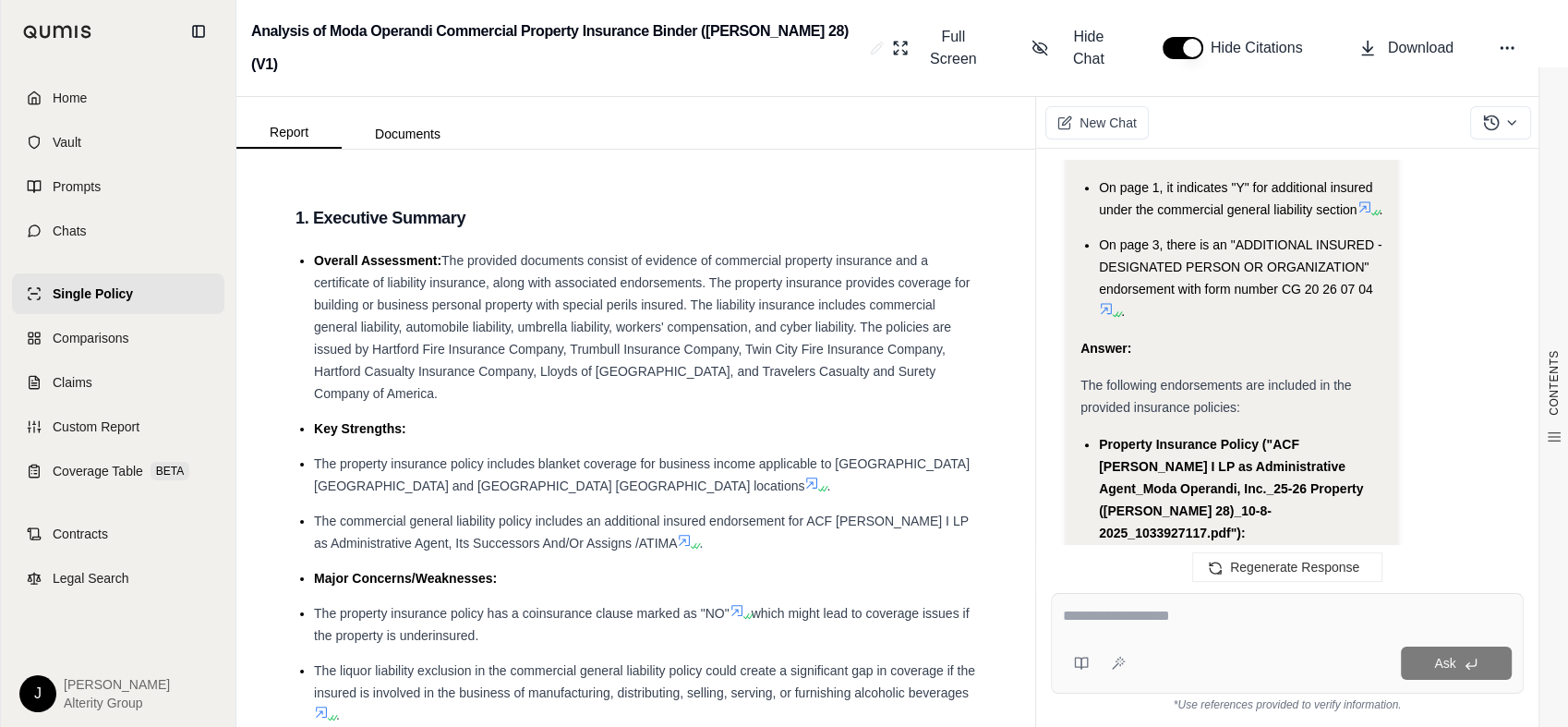
click at [1185, 618] on textarea at bounding box center [1287, 616] width 448 height 22
type textarea "**********"
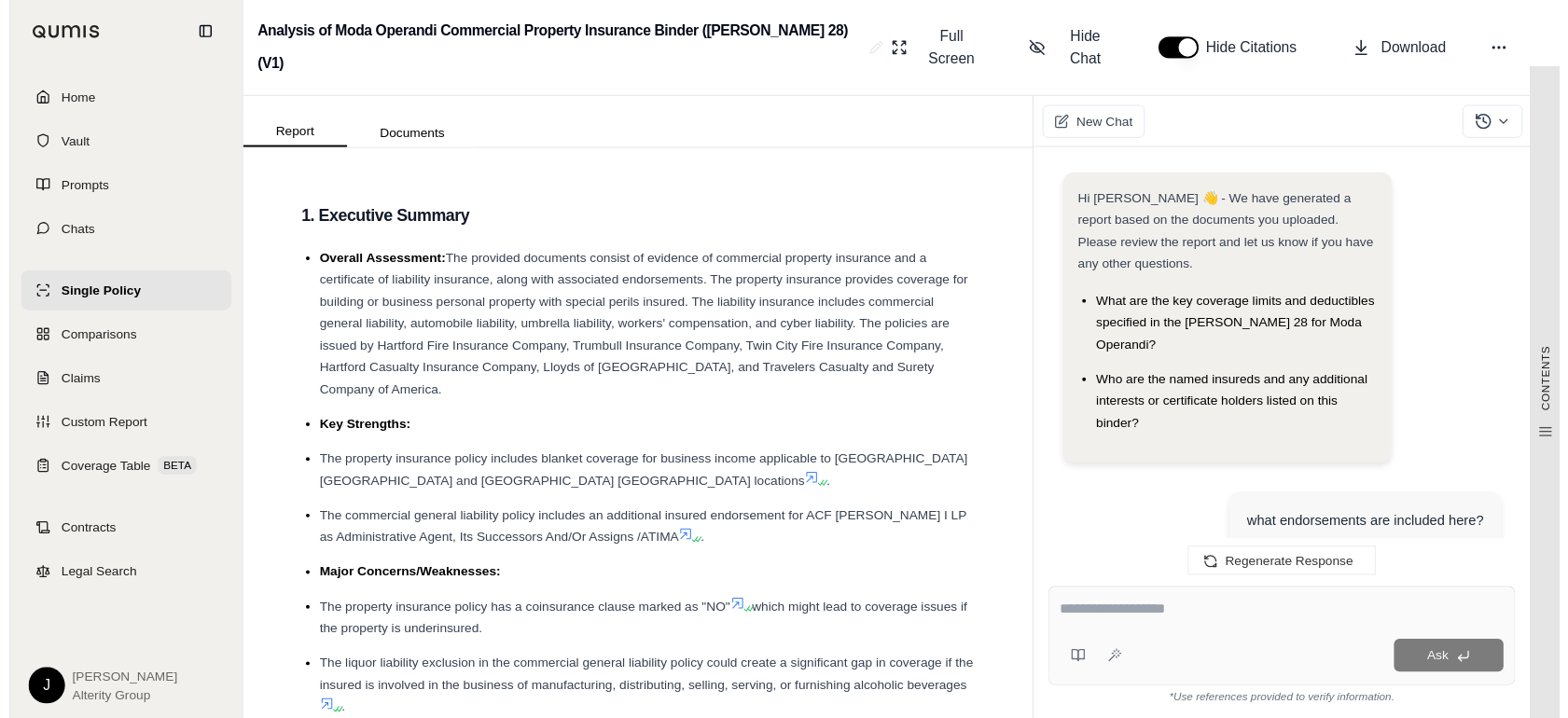
scroll to position [3095, 0]
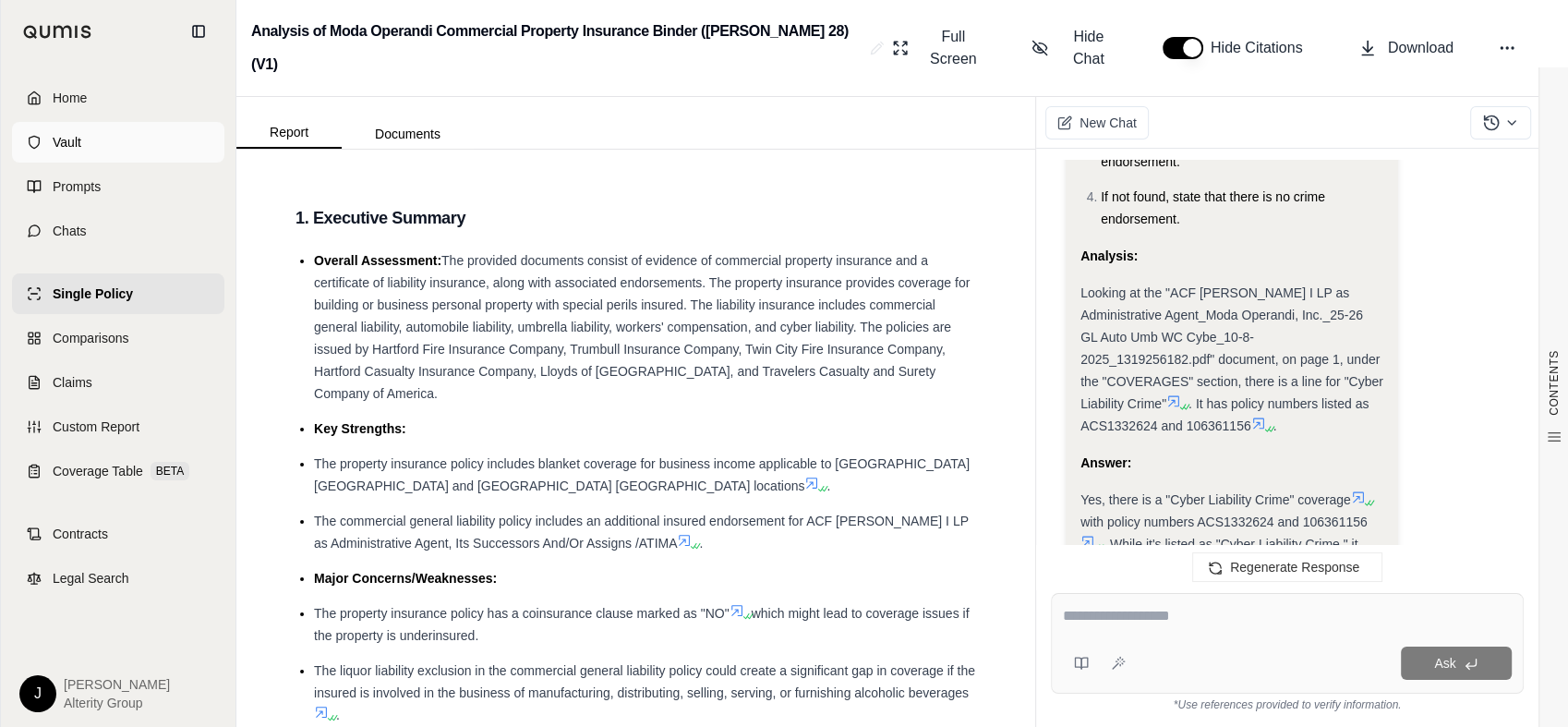
click at [175, 122] on link "Vault" at bounding box center [117, 143] width 212 height 41
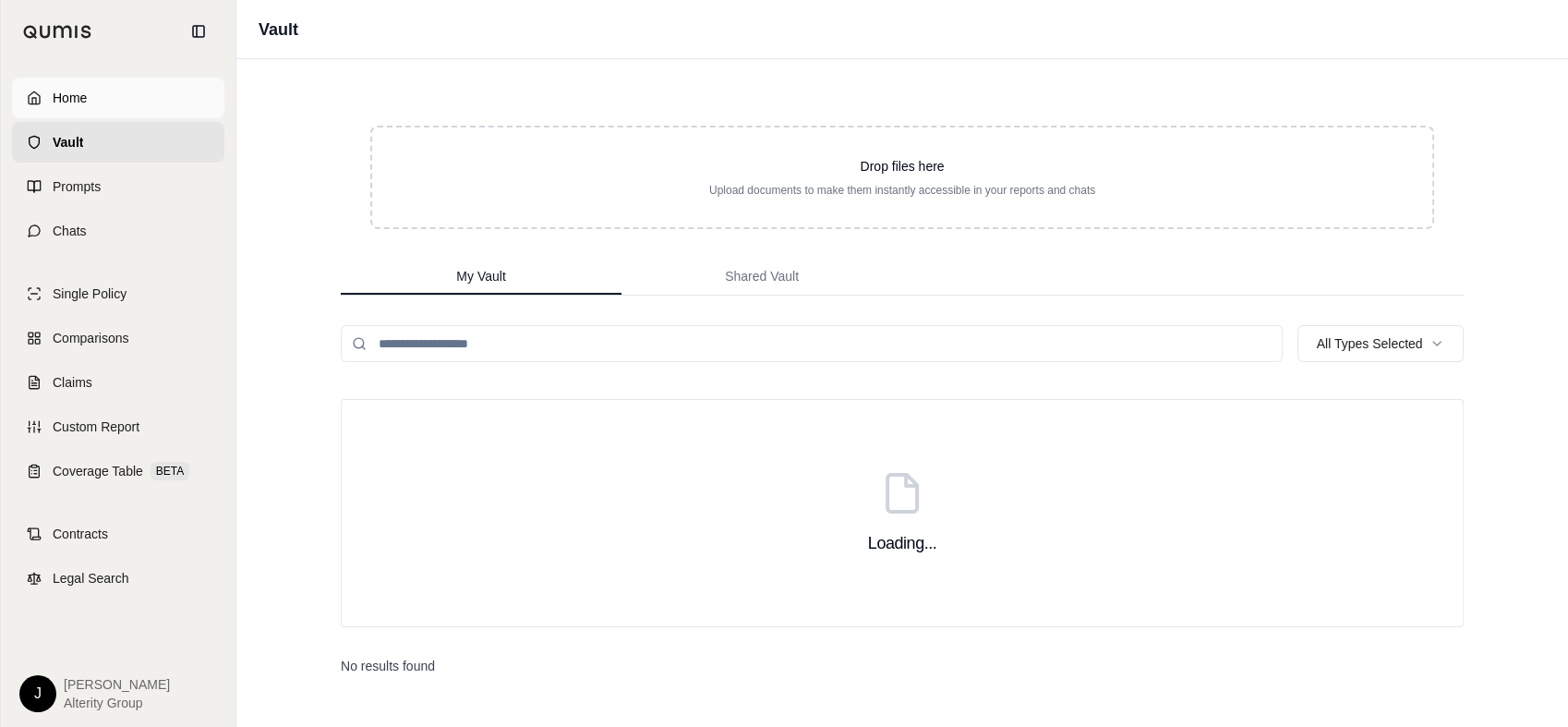
click at [174, 109] on link "Home" at bounding box center [117, 98] width 212 height 41
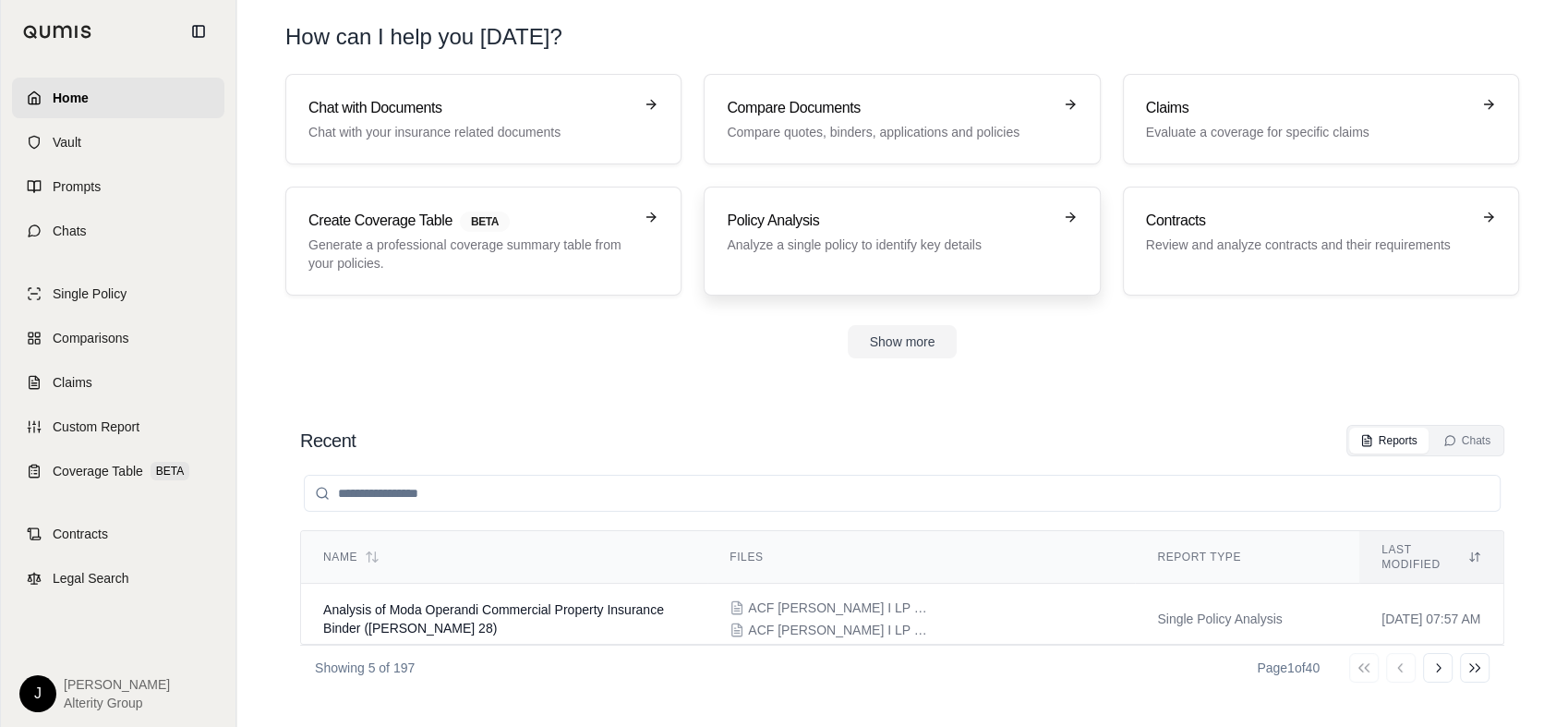
click at [748, 220] on h3 "Policy Analysis" at bounding box center [889, 221] width 324 height 22
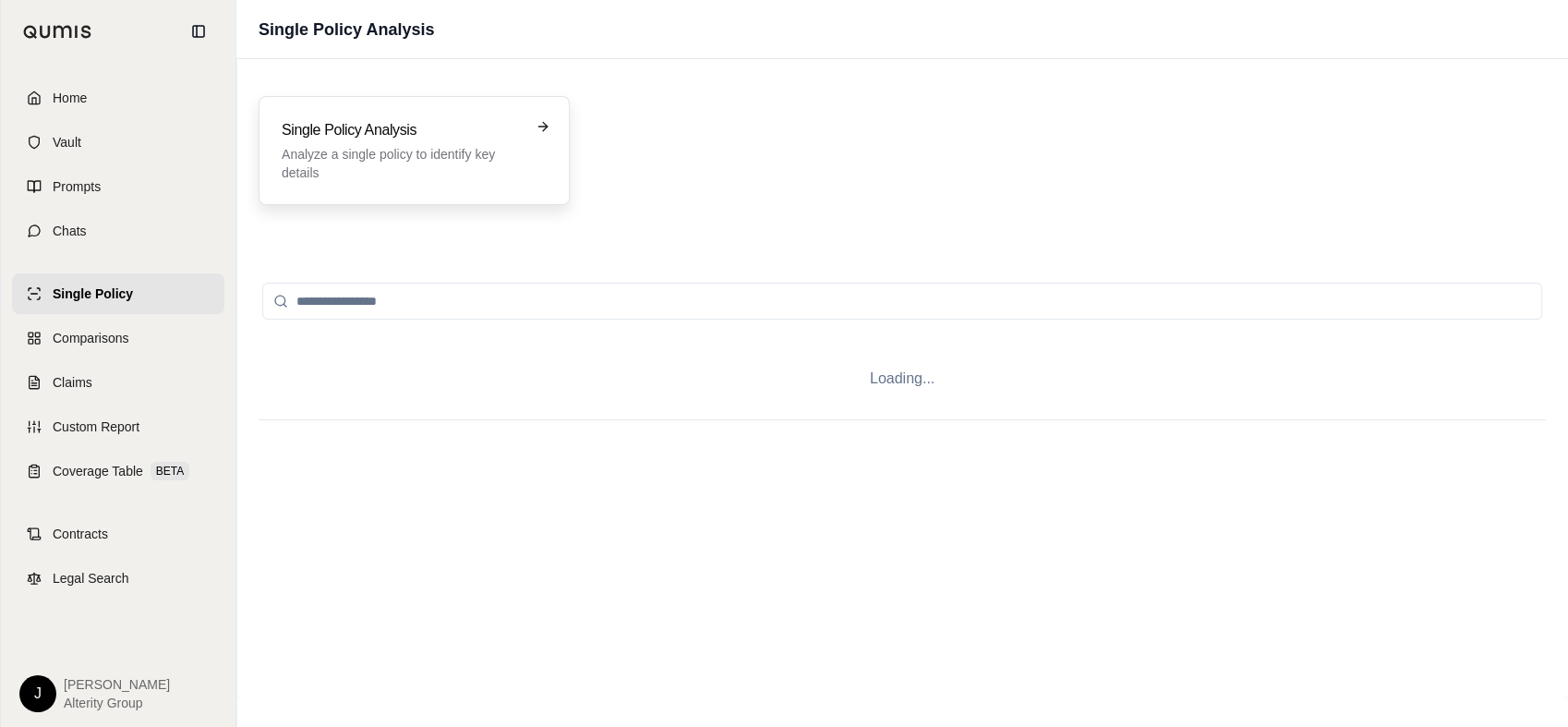
click at [487, 169] on p "Analyze a single policy to identify key details" at bounding box center [401, 163] width 239 height 37
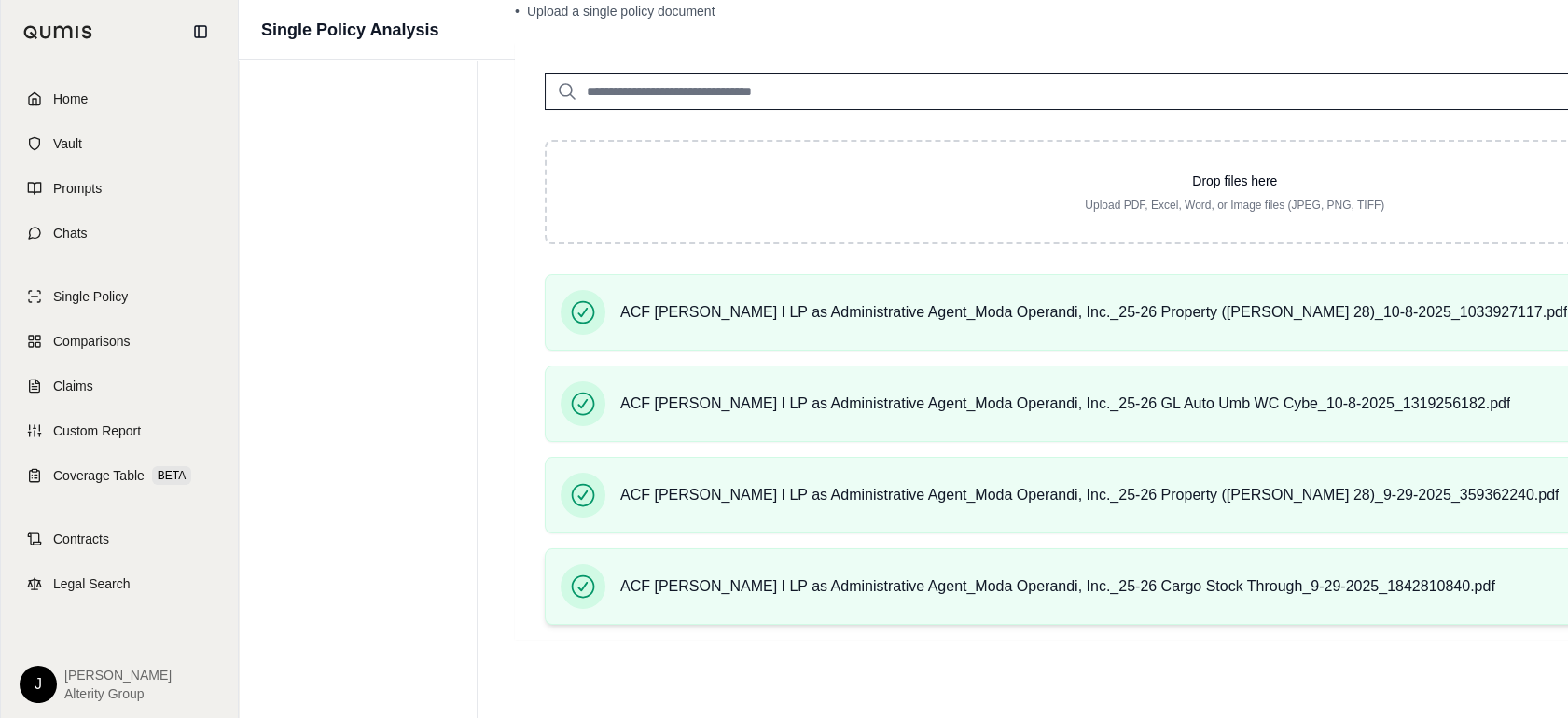
scroll to position [154, 0]
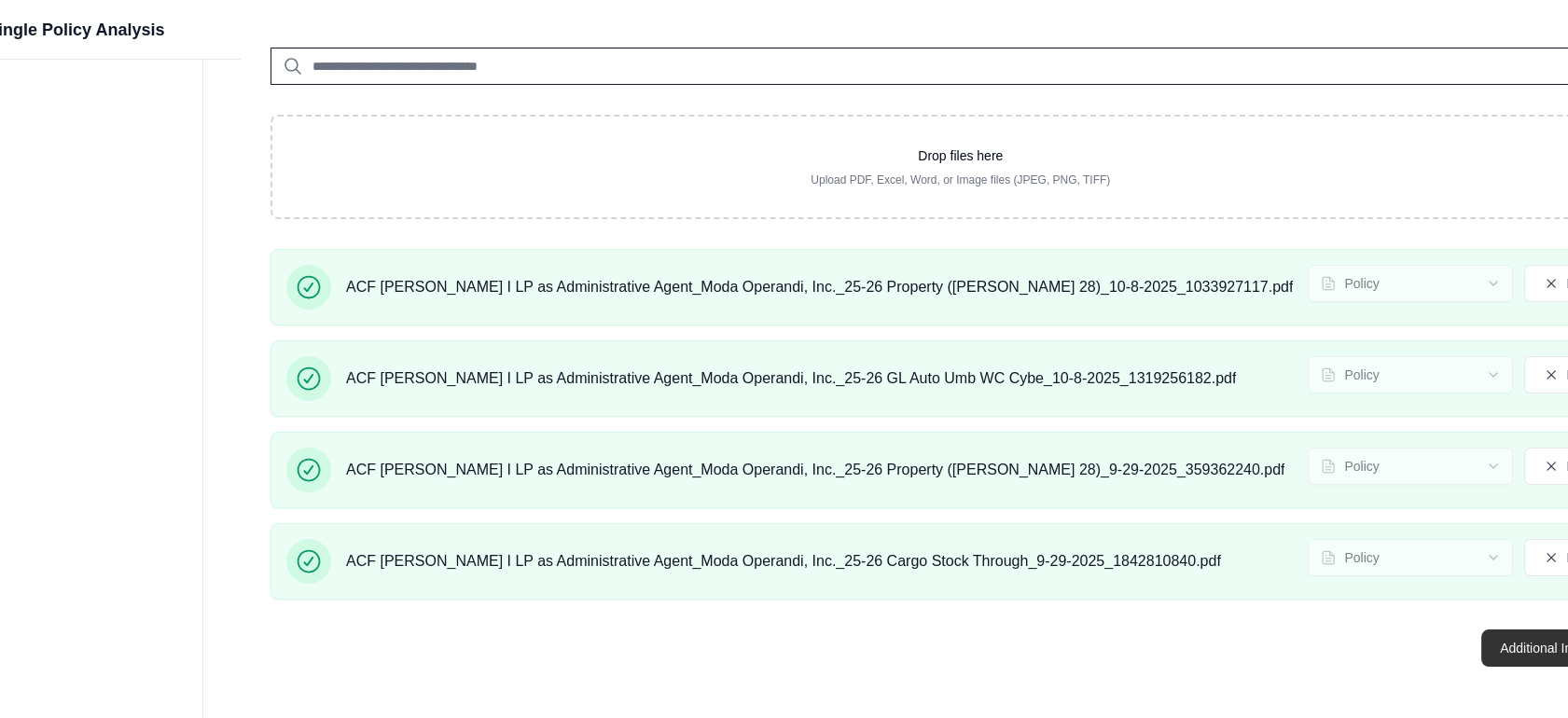
click at [1445, 653] on button "Additional Information →" at bounding box center [1573, 648] width 184 height 37
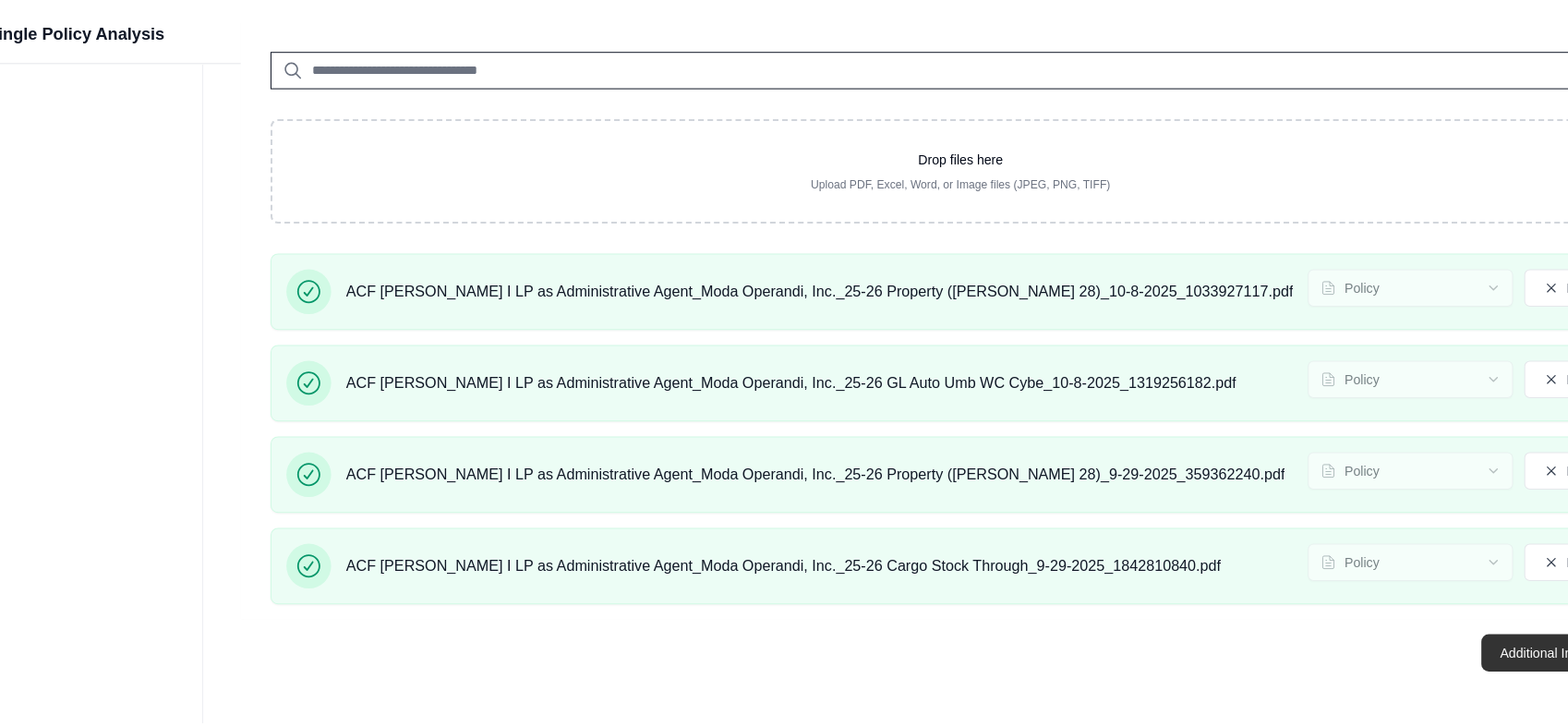
scroll to position [0, 0]
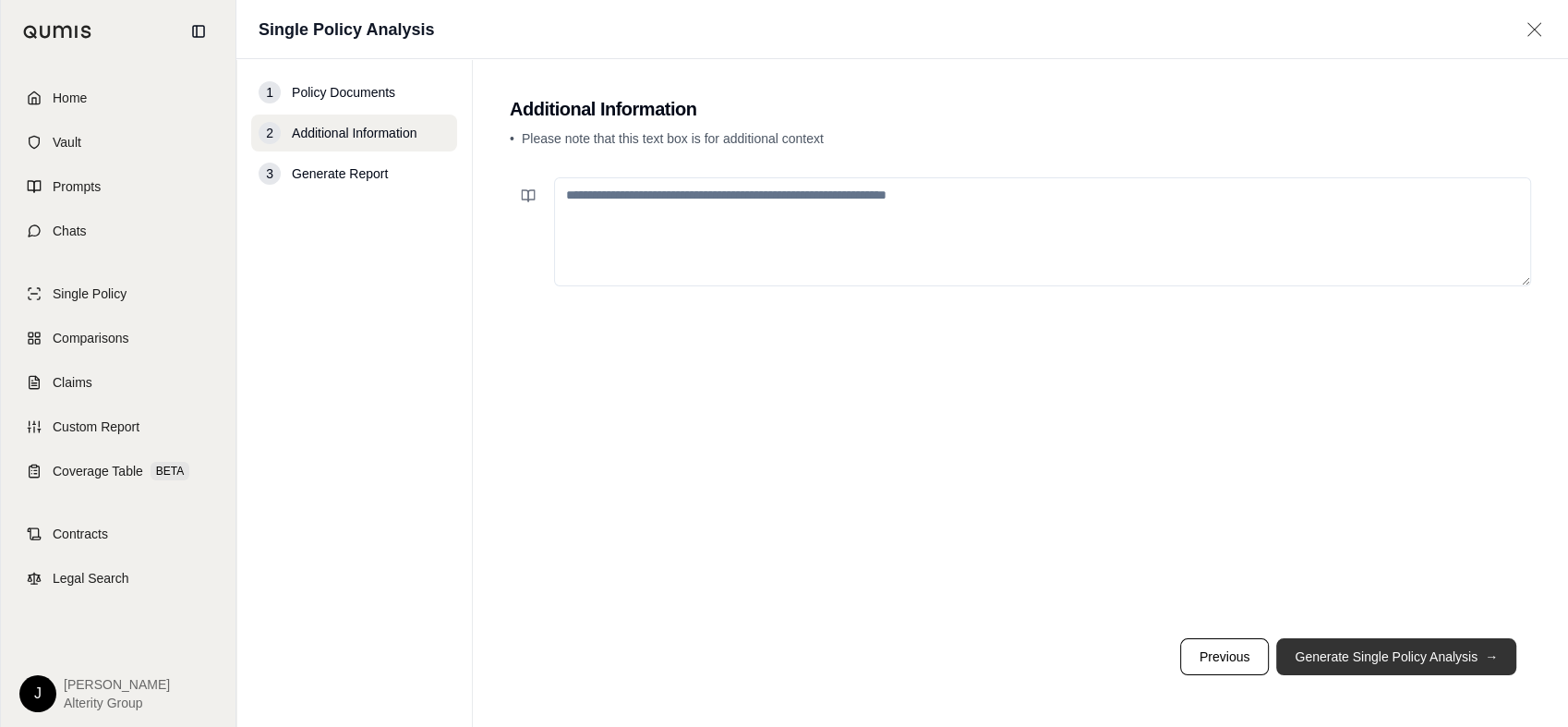
click at [1380, 648] on button "Generate Single Policy Analysis →" at bounding box center [1396, 657] width 240 height 37
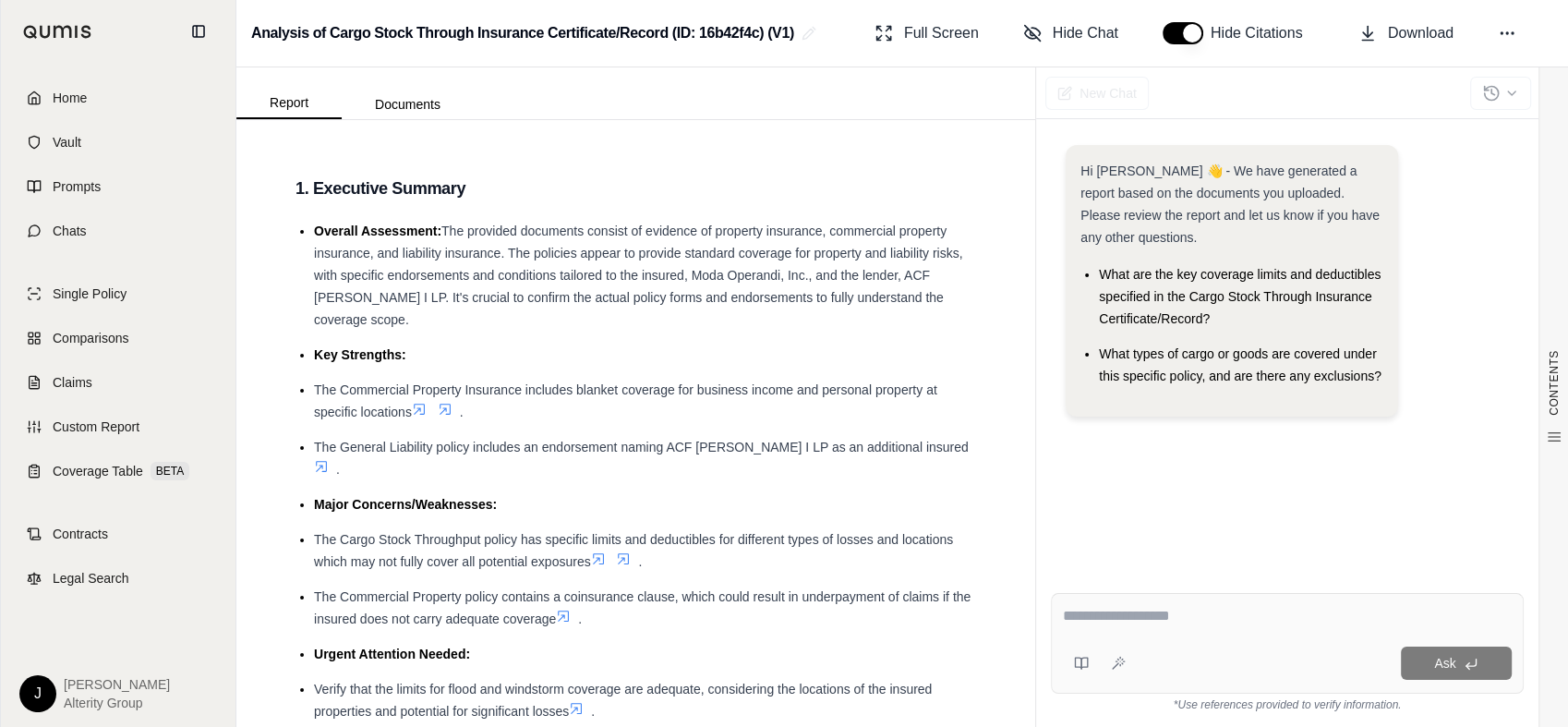
click at [1323, 627] on div at bounding box center [1287, 619] width 448 height 28
click at [1322, 606] on textarea at bounding box center [1287, 616] width 448 height 22
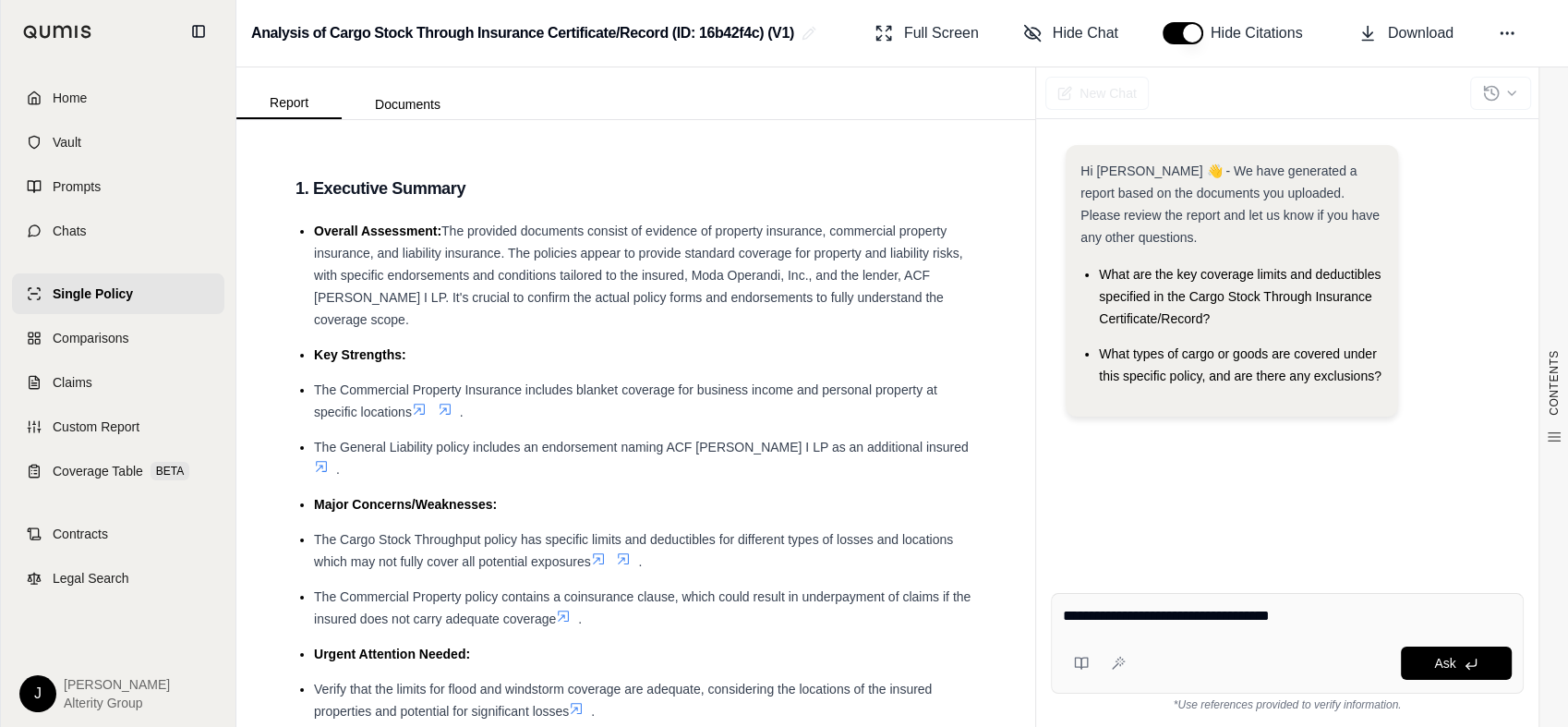
type textarea "**********"
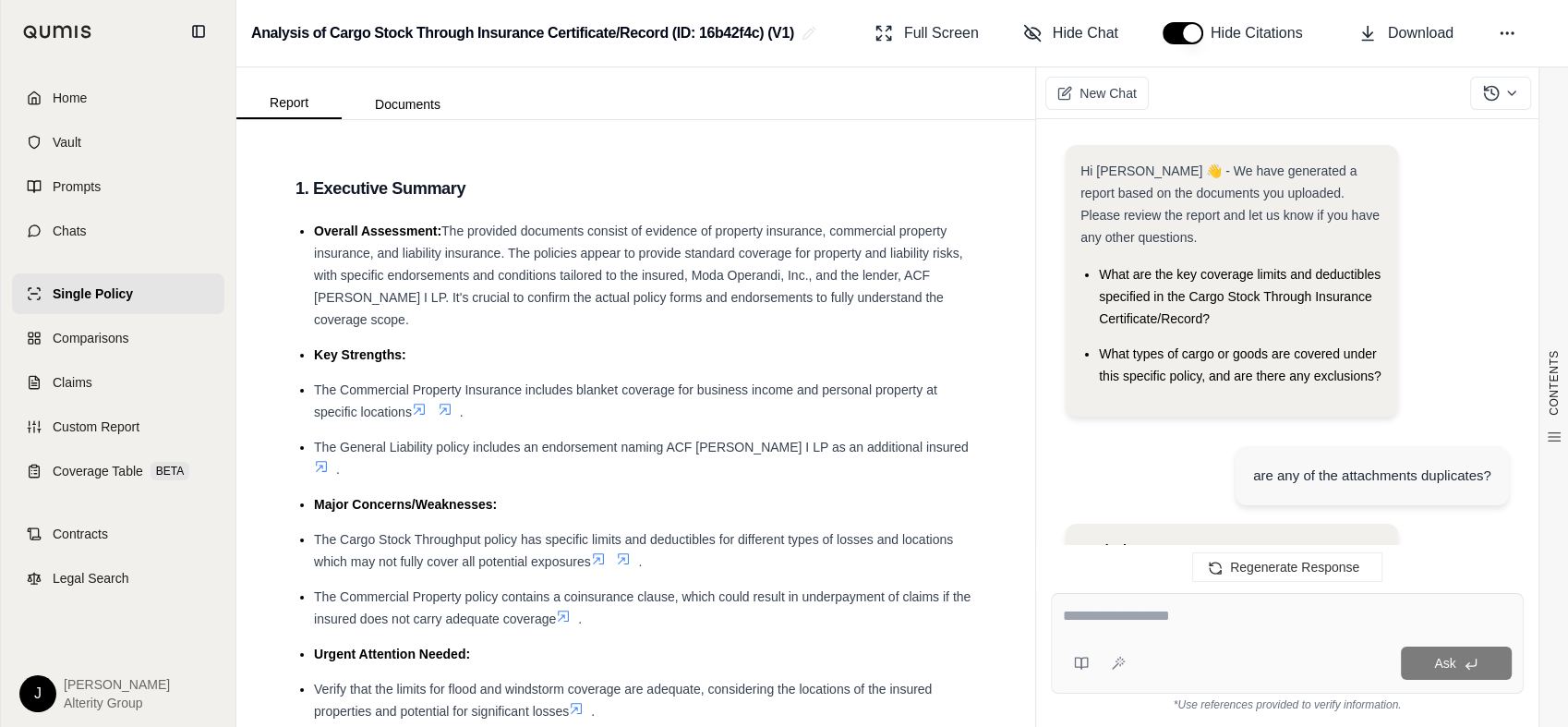
scroll to position [2219, 0]
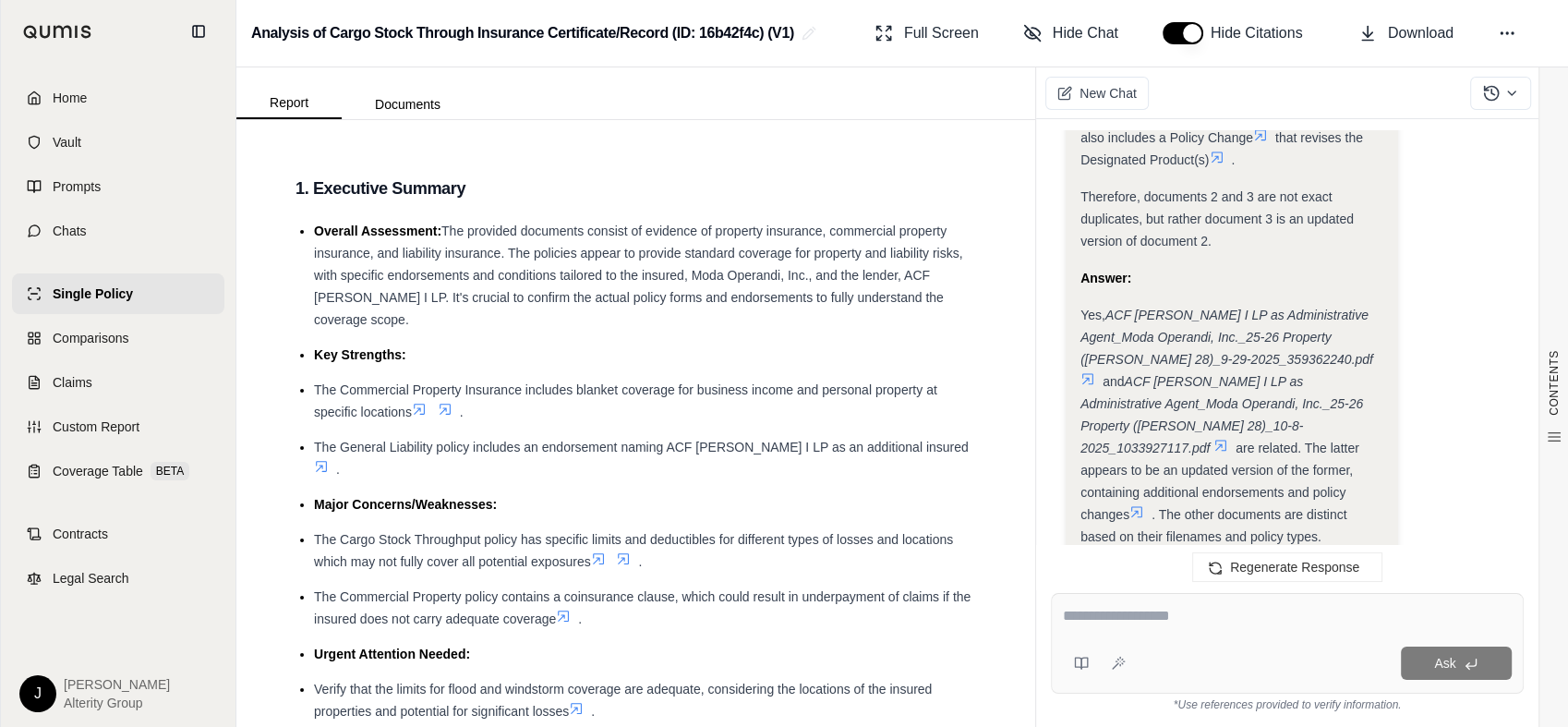
click at [1142, 506] on icon at bounding box center [1136, 511] width 11 height 11
click at [1229, 606] on div "Ask" at bounding box center [1287, 643] width 473 height 101
type textarea "**********"
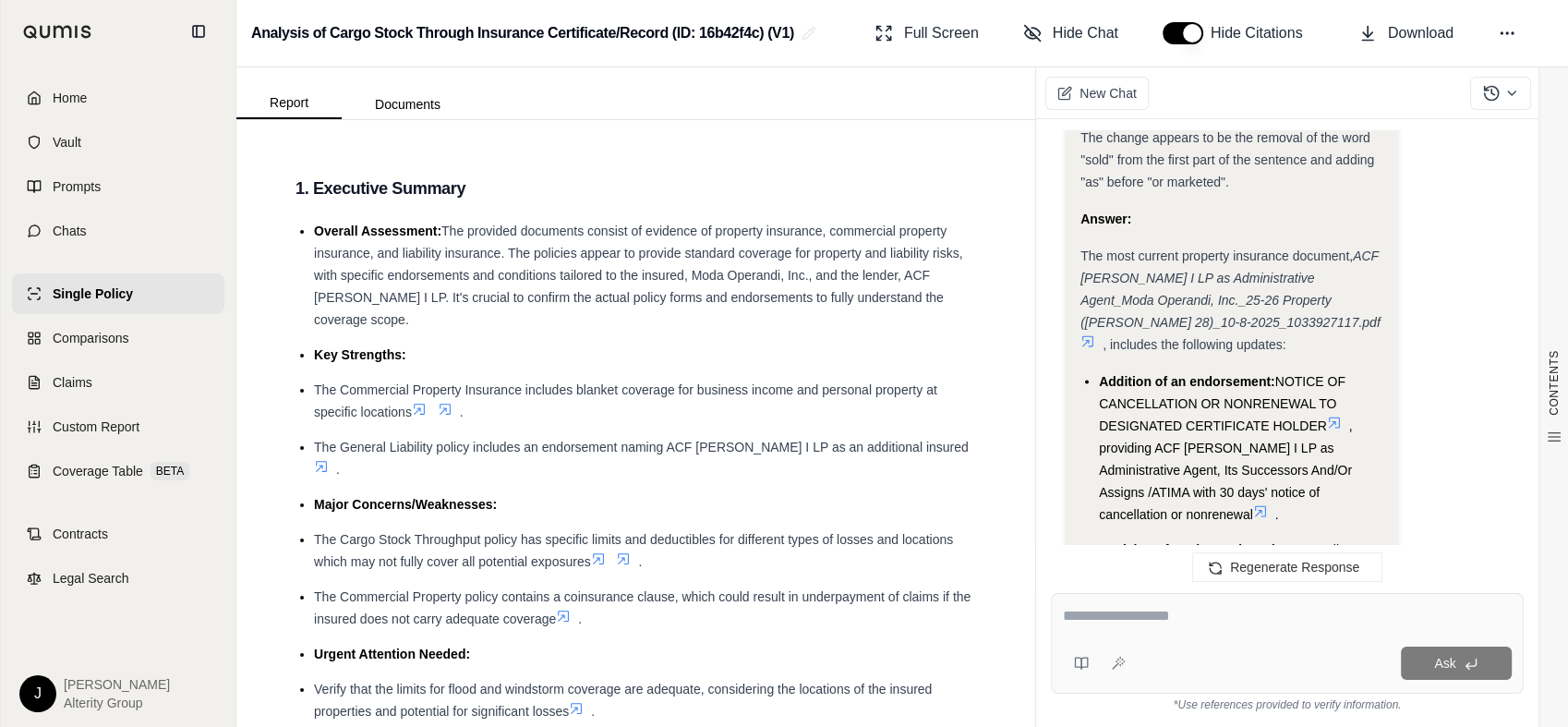
scroll to position [3862, 0]
